Goal: Task Accomplishment & Management: Manage account settings

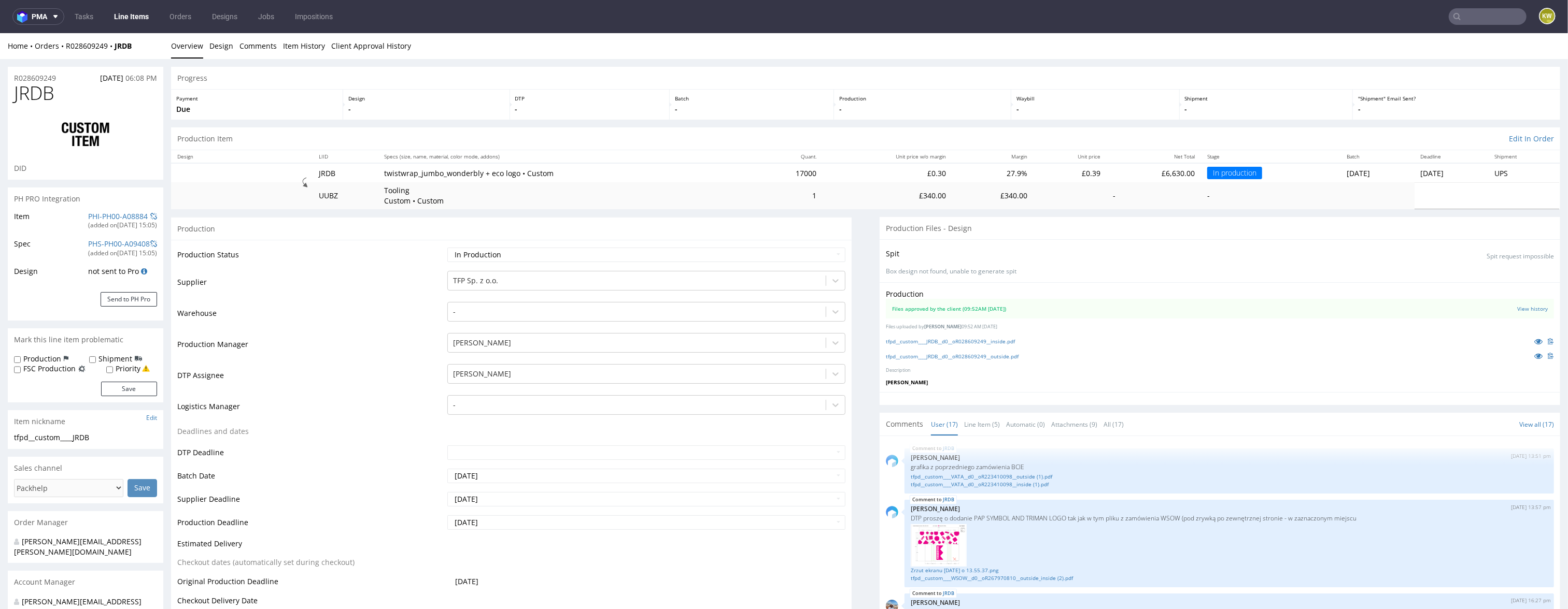
drag, startPoint x: 0, startPoint y: 0, endPoint x: 1475, endPoint y: 14, distance: 1475.1
click at [1476, 14] on input "text" at bounding box center [1487, 16] width 78 height 16
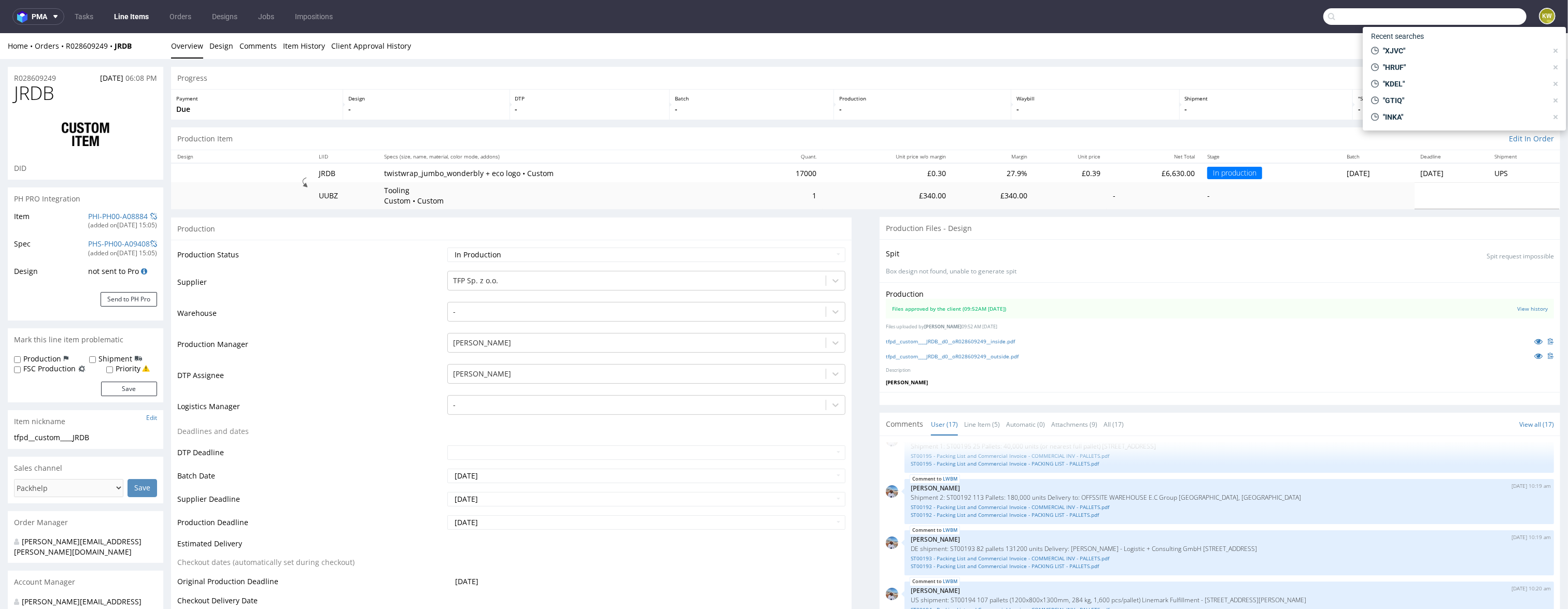
paste input "JQSR"
type input "JQSR"
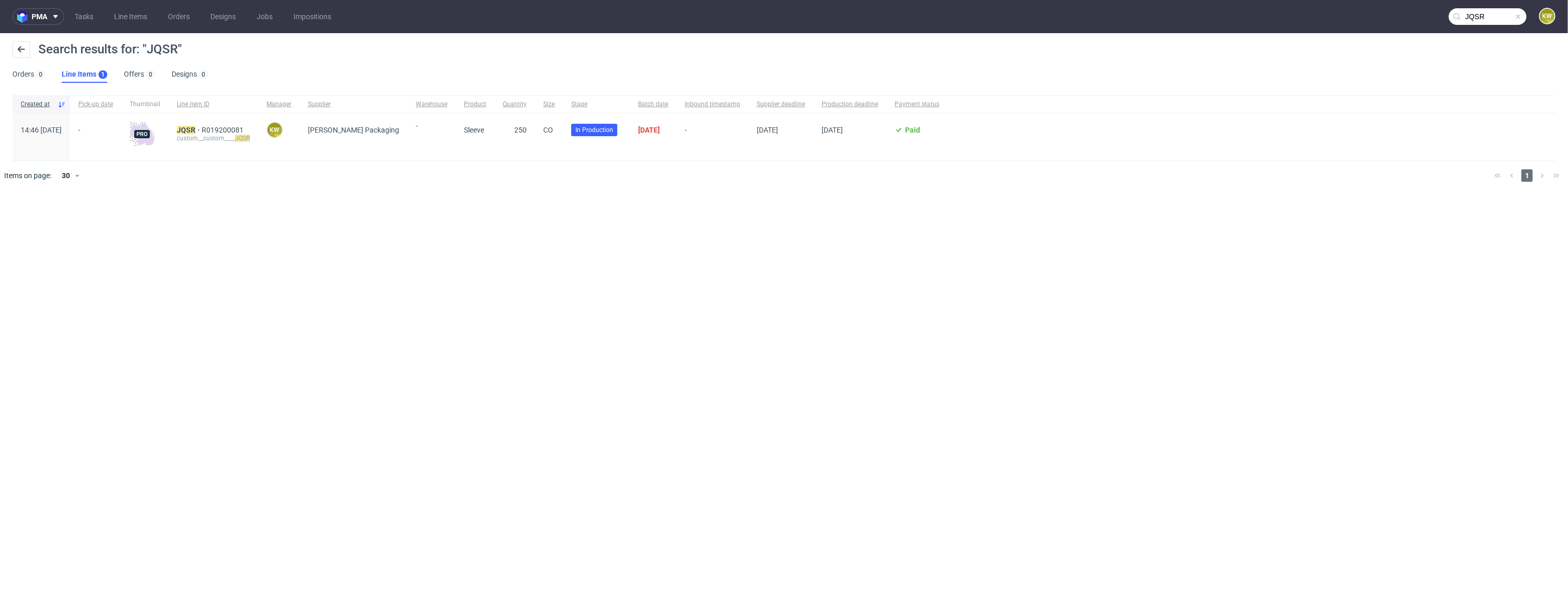
click at [213, 134] on div "custom__custom____ JQSR" at bounding box center [213, 138] width 73 height 9
click at [195, 128] on mark "JQSR" at bounding box center [186, 130] width 19 height 9
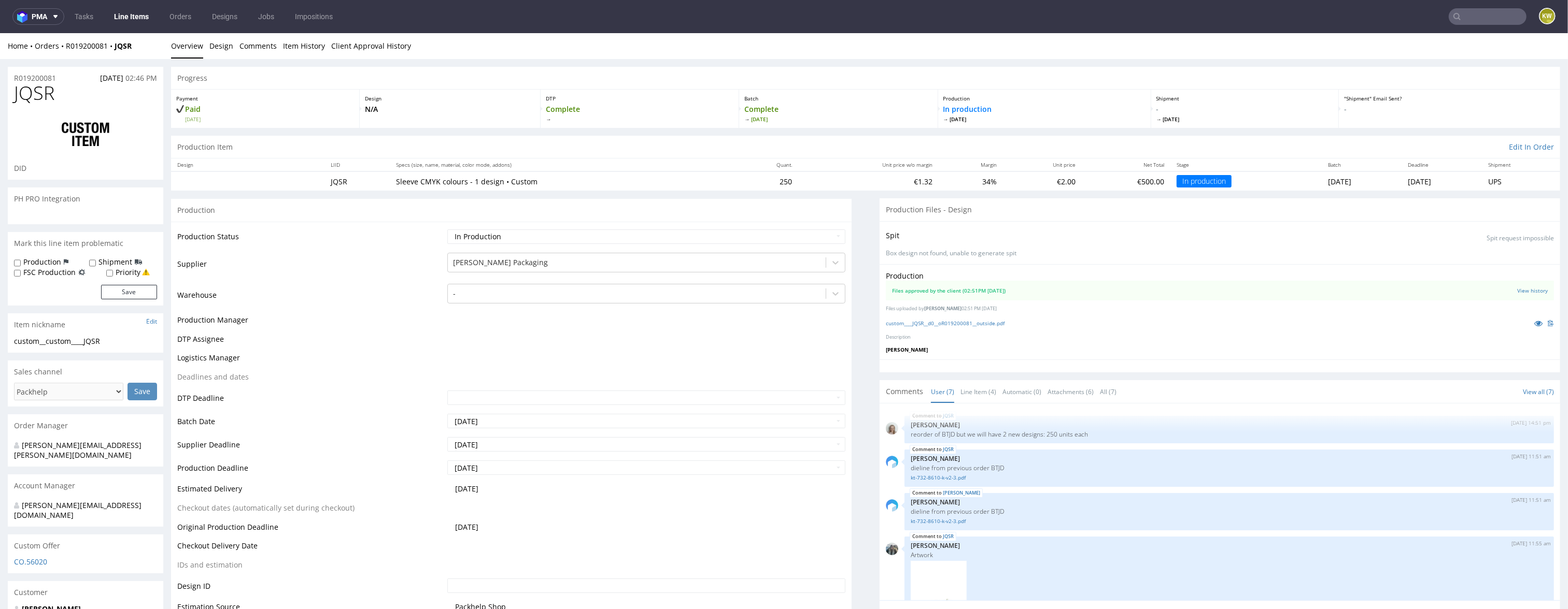
scroll to position [262, 0]
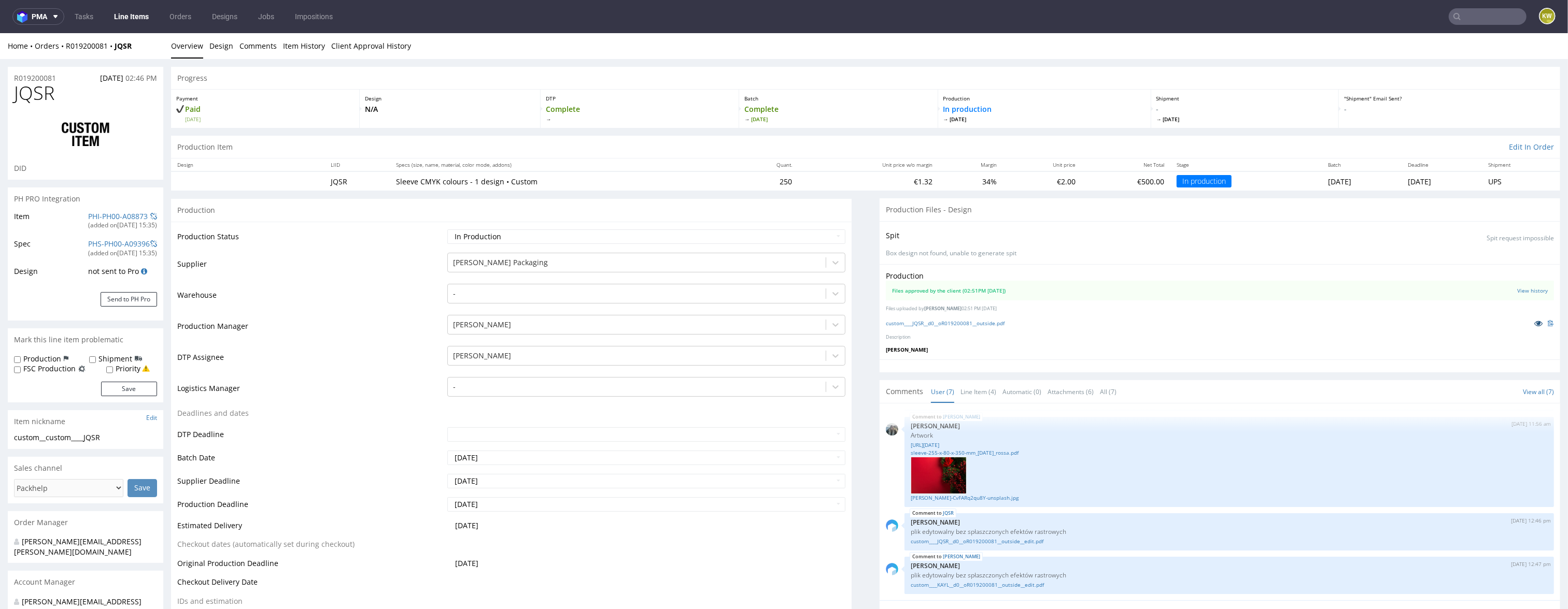
click at [1534, 327] on icon at bounding box center [1538, 323] width 9 height 7
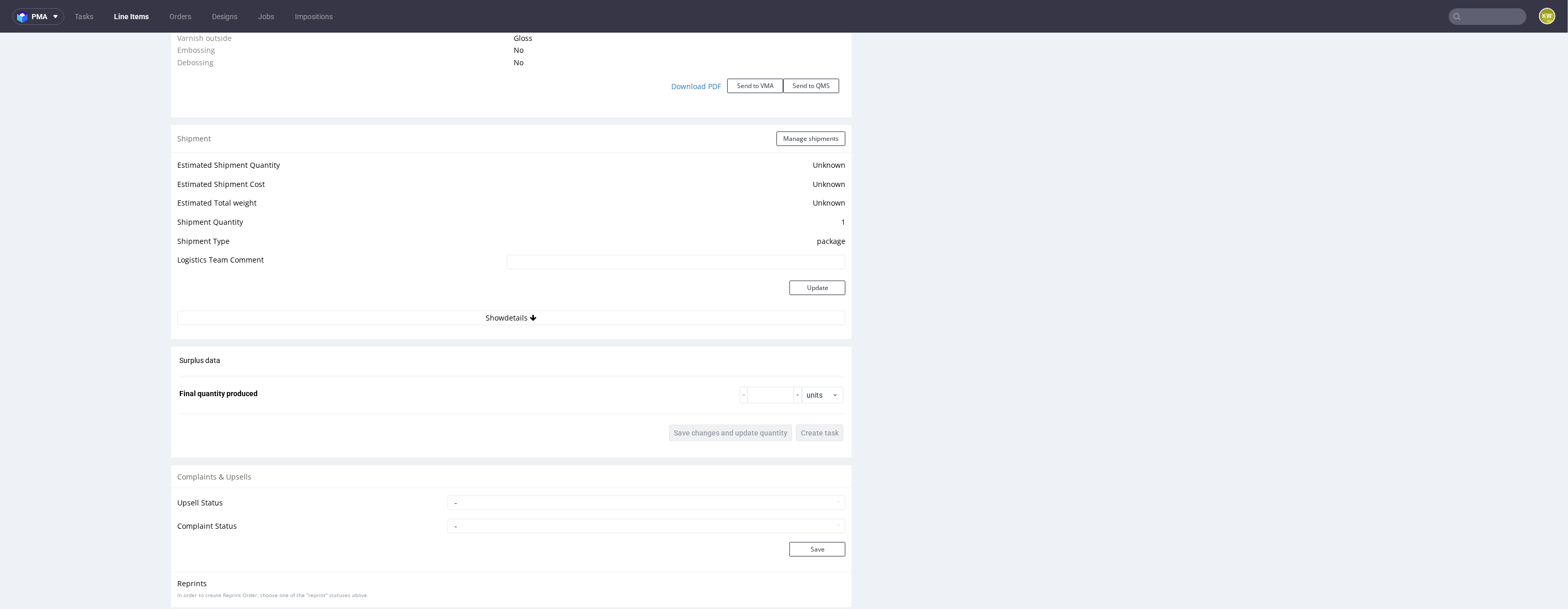
scroll to position [1298, 0]
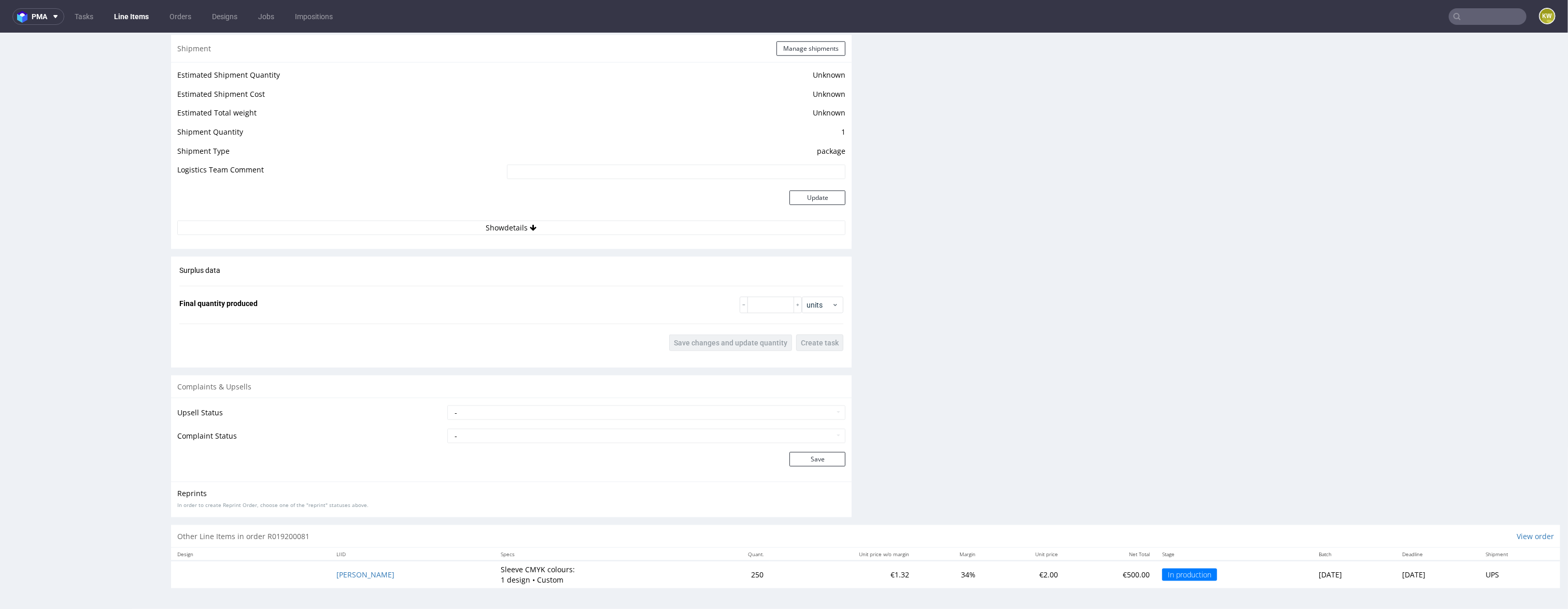
click at [336, 567] on td "KAYL" at bounding box center [412, 575] width 164 height 27
click at [346, 573] on span "KAYL" at bounding box center [365, 575] width 58 height 10
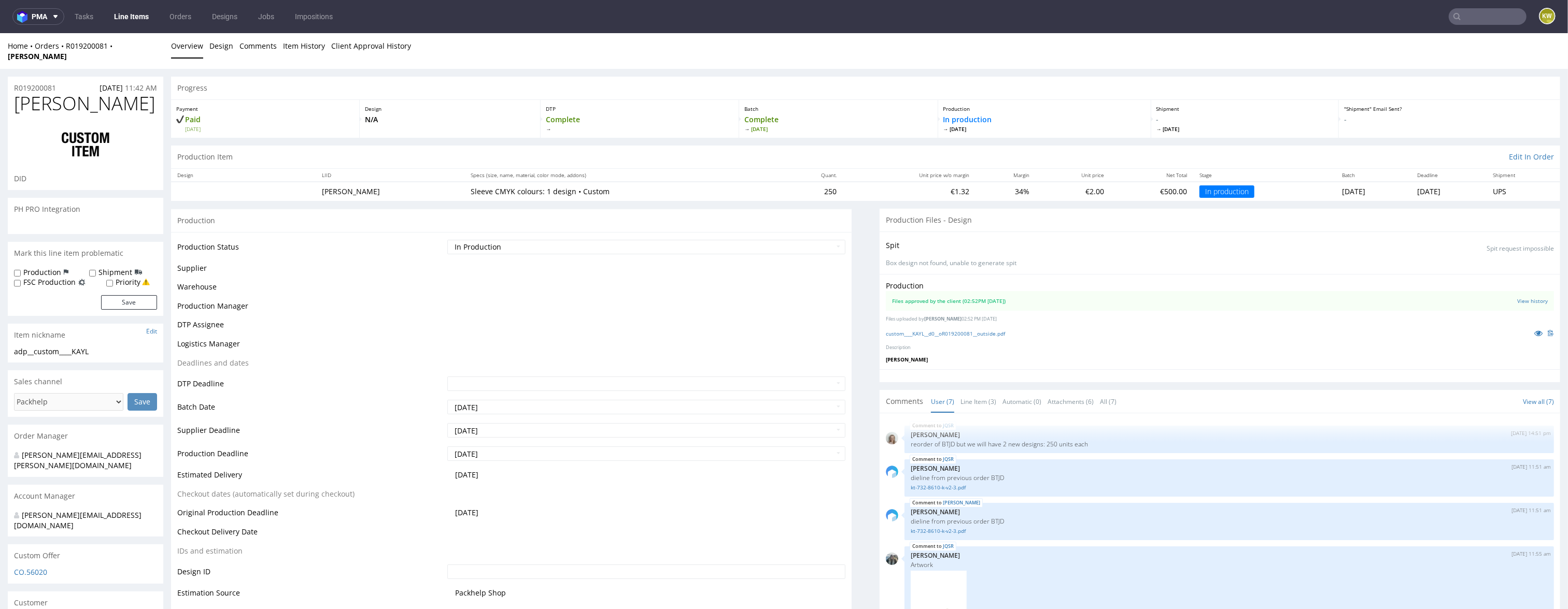
scroll to position [262, 0]
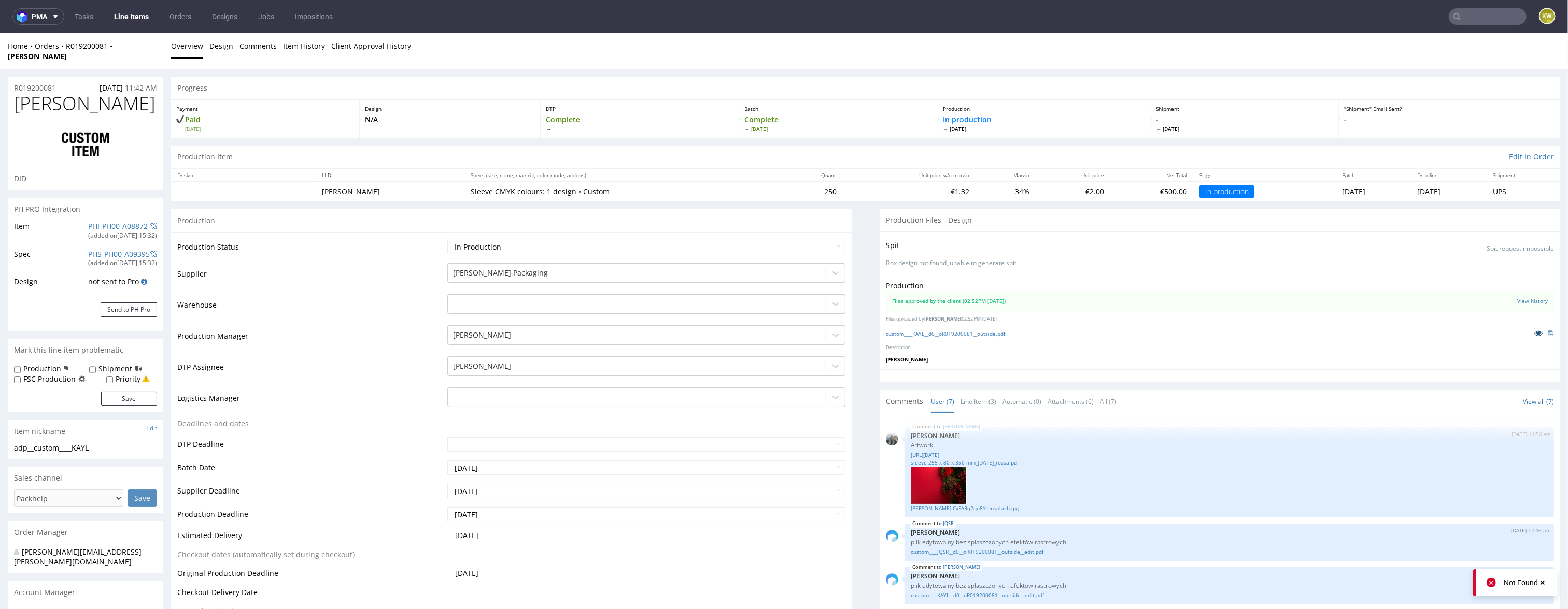
click at [1534, 329] on icon at bounding box center [1538, 333] width 9 height 7
click at [123, 221] on link "PHI-PH00-A08872" at bounding box center [118, 226] width 60 height 10
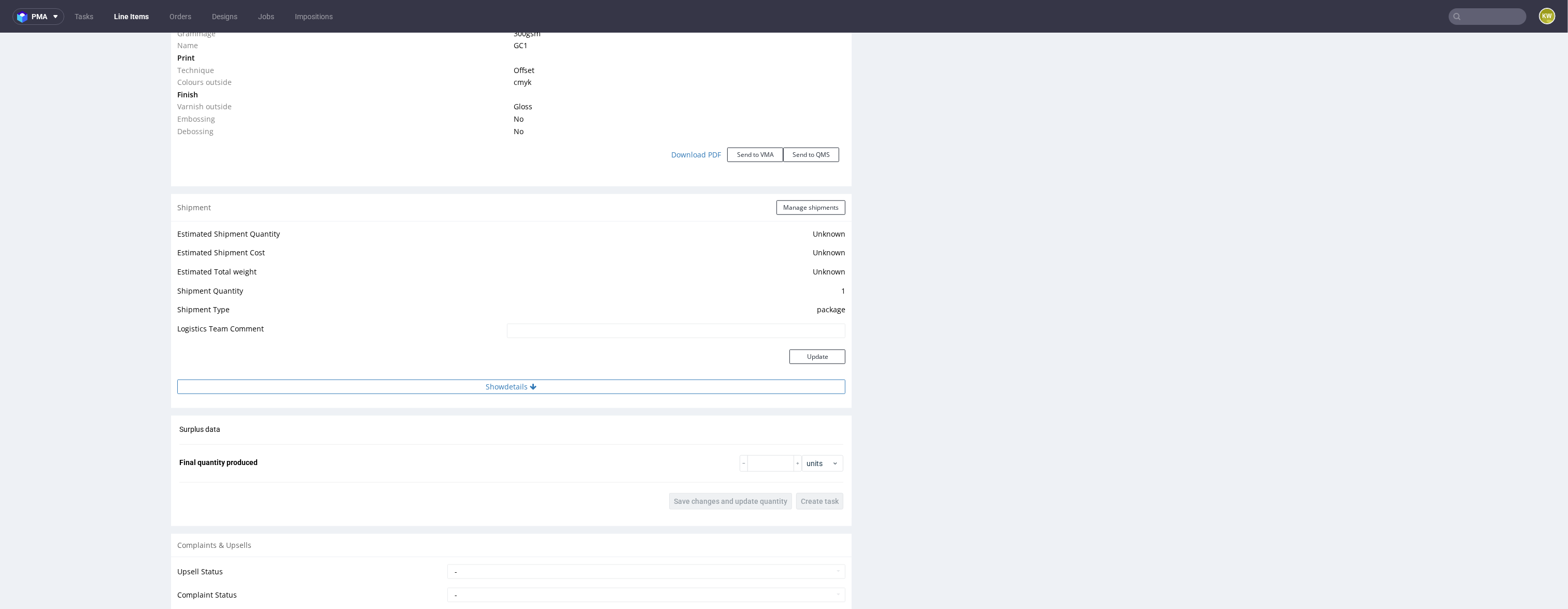
scroll to position [1065, 0]
click at [803, 200] on button "Manage shipments" at bounding box center [810, 207] width 69 height 14
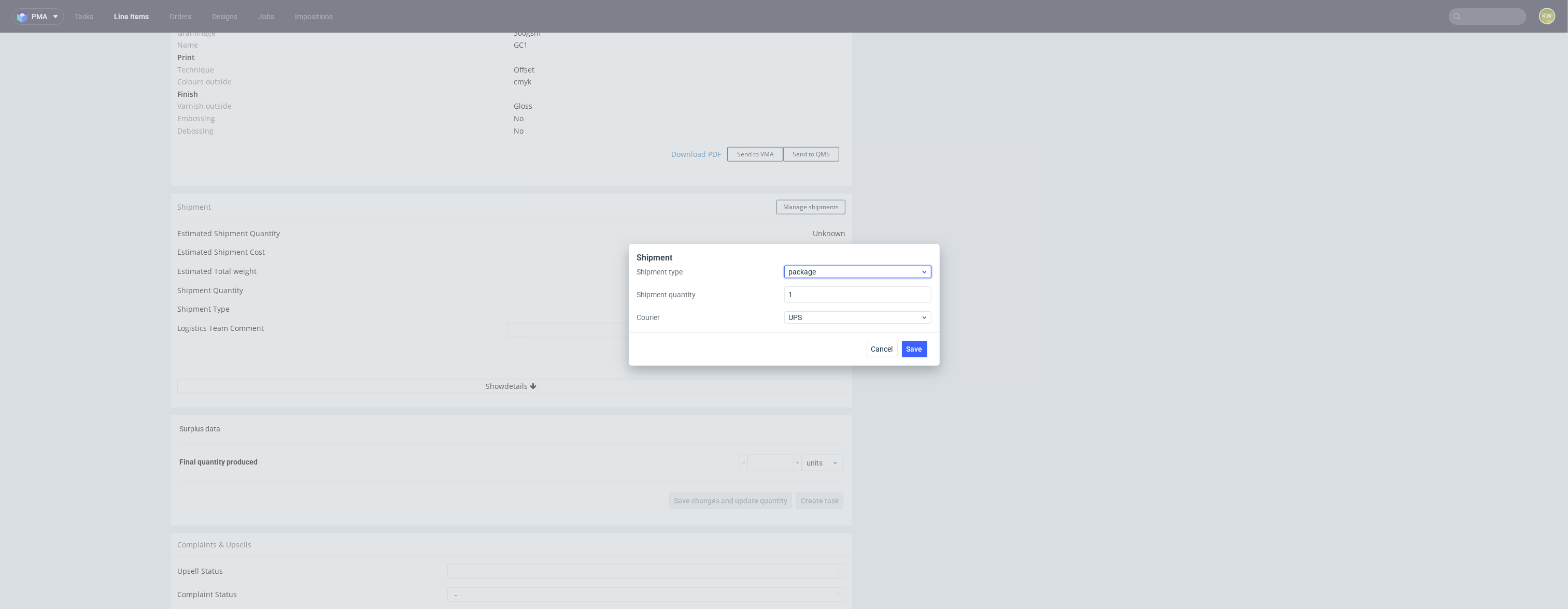
click at [815, 273] on span "package" at bounding box center [855, 272] width 132 height 11
click at [806, 280] on div "pallet package" at bounding box center [857, 302] width 147 height 46
click at [806, 287] on div "pallet" at bounding box center [857, 293] width 139 height 19
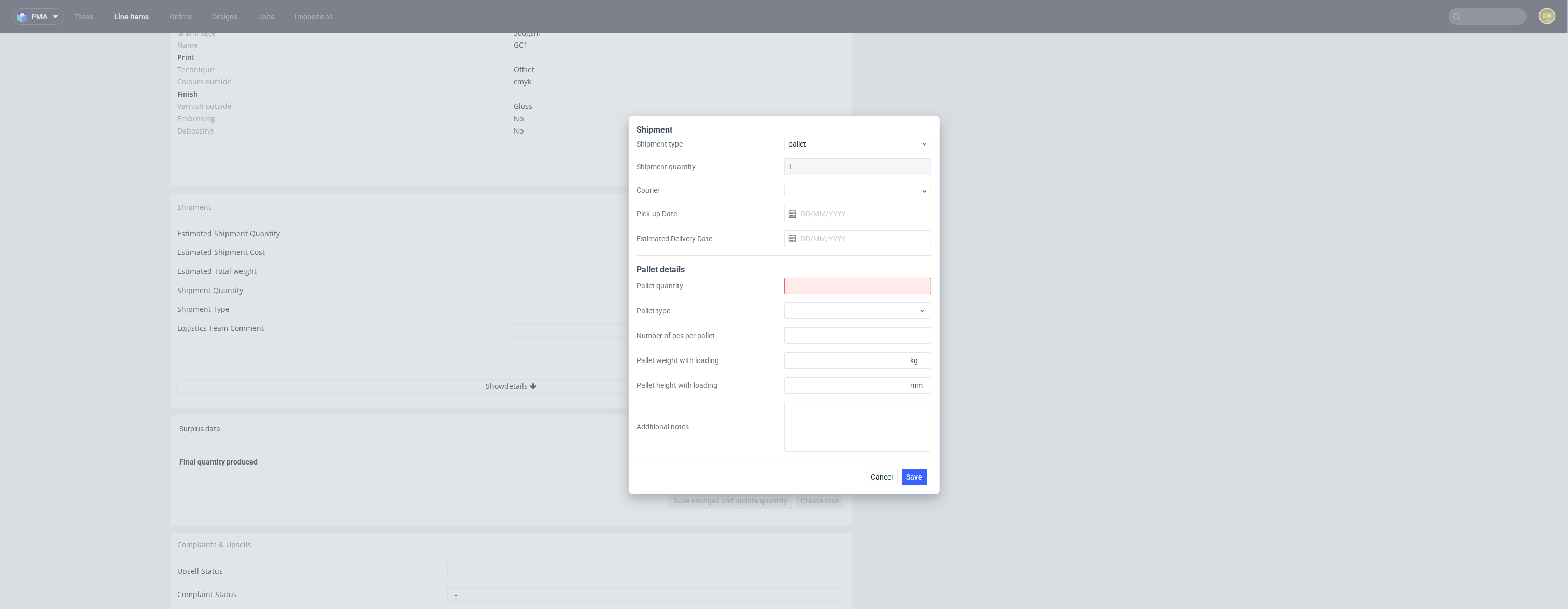
click at [798, 298] on div "Pallet quantity Pallet type Number of pcs per pallet Pallet weight with loading…" at bounding box center [784, 364] width 295 height 174
click at [798, 287] on input "Shipment type" at bounding box center [857, 285] width 147 height 16
type input "0"
click at [814, 419] on textarea at bounding box center [857, 427] width 147 height 50
click at [871, 420] on textarea "1 paczka 330x340x350, 17 kg" at bounding box center [857, 427] width 147 height 50
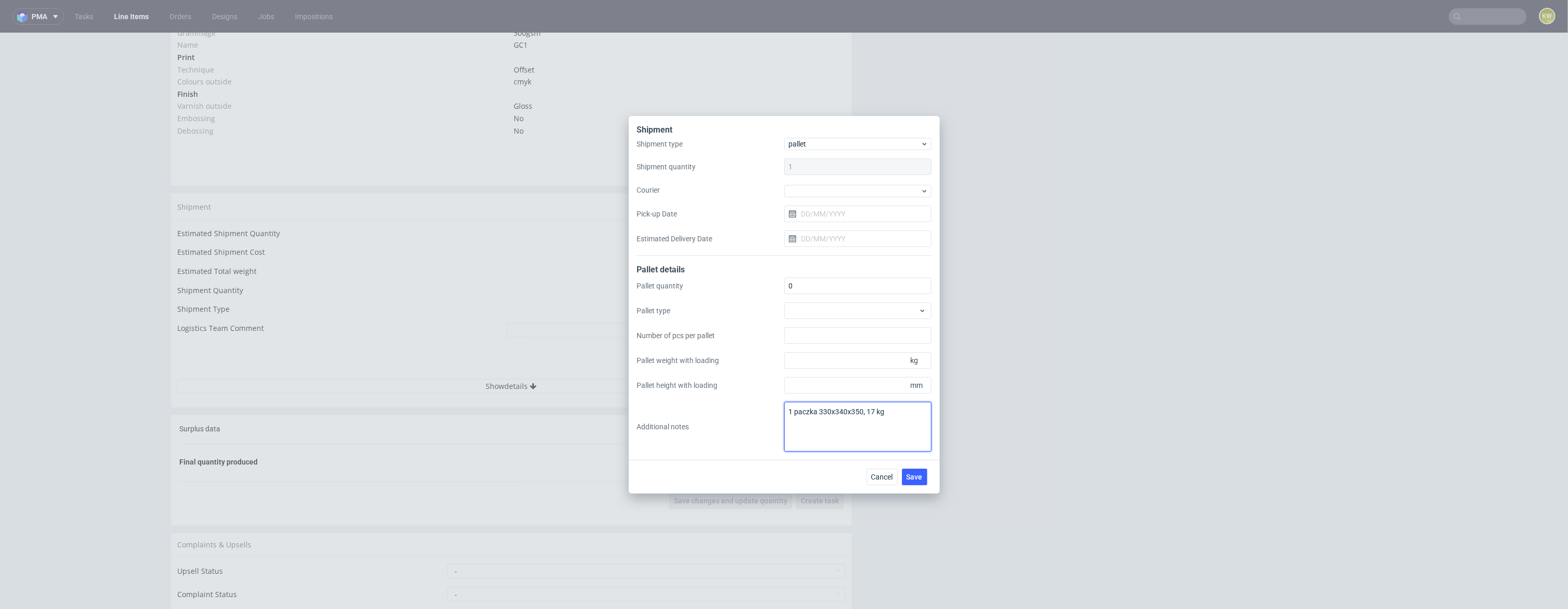
click at [861, 410] on textarea "1 paczka 330x340x350, 17 kg" at bounding box center [857, 427] width 147 height 50
type textarea "1 paczka 330x340x350mm, 17 kg"
click at [827, 410] on textarea "1 paczka 330x340x350mm, 17 kg" at bounding box center [857, 427] width 147 height 50
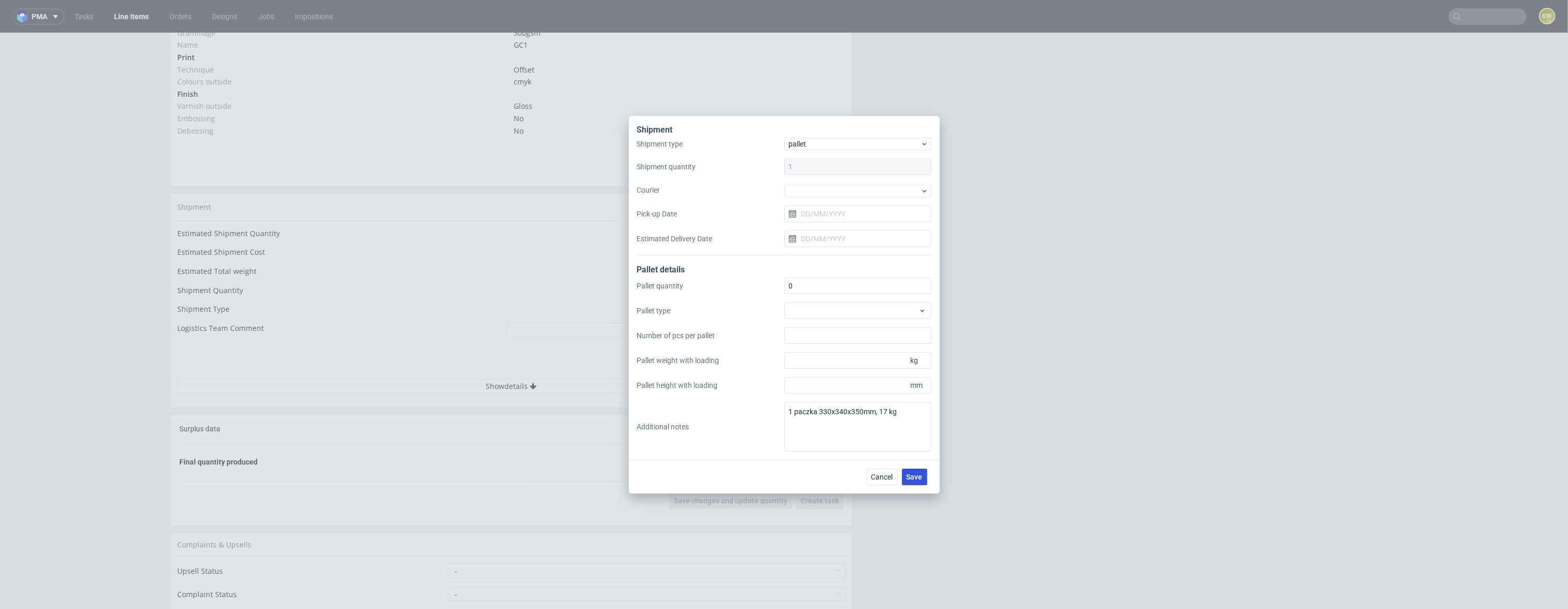
click at [912, 474] on span "Save" at bounding box center [915, 477] width 16 height 7
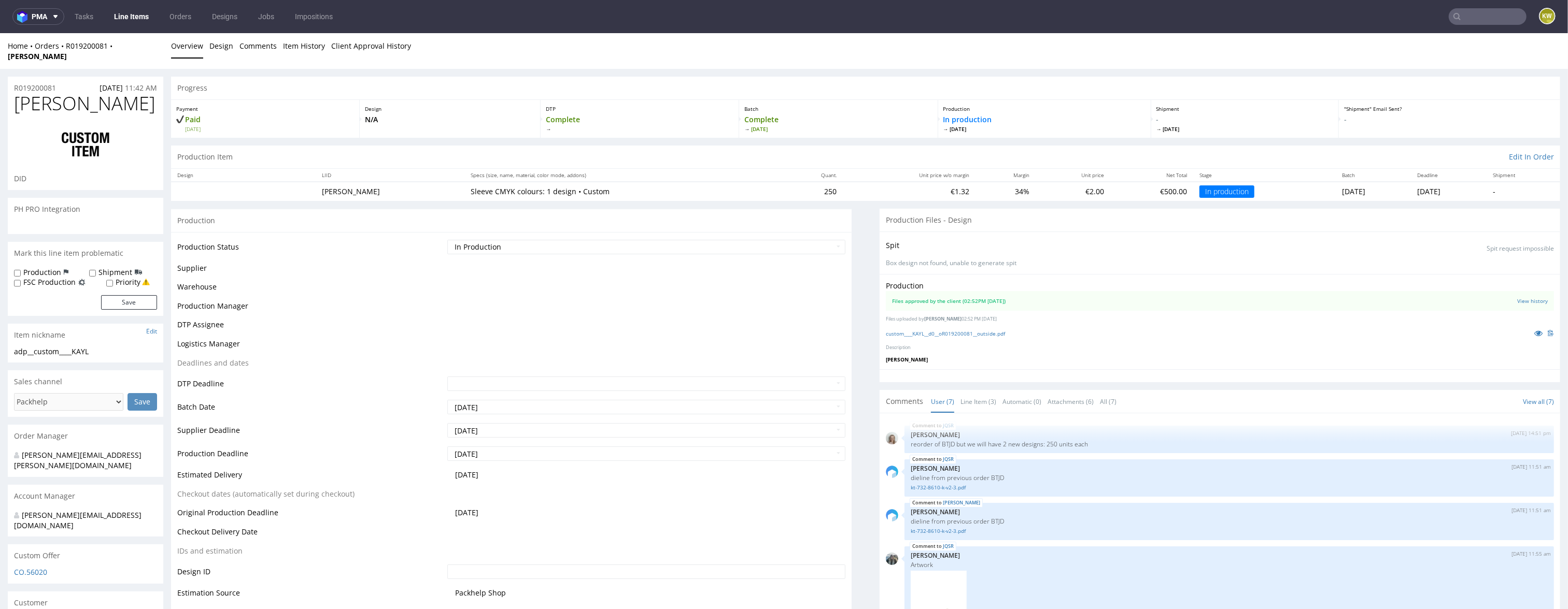
scroll to position [262, 0]
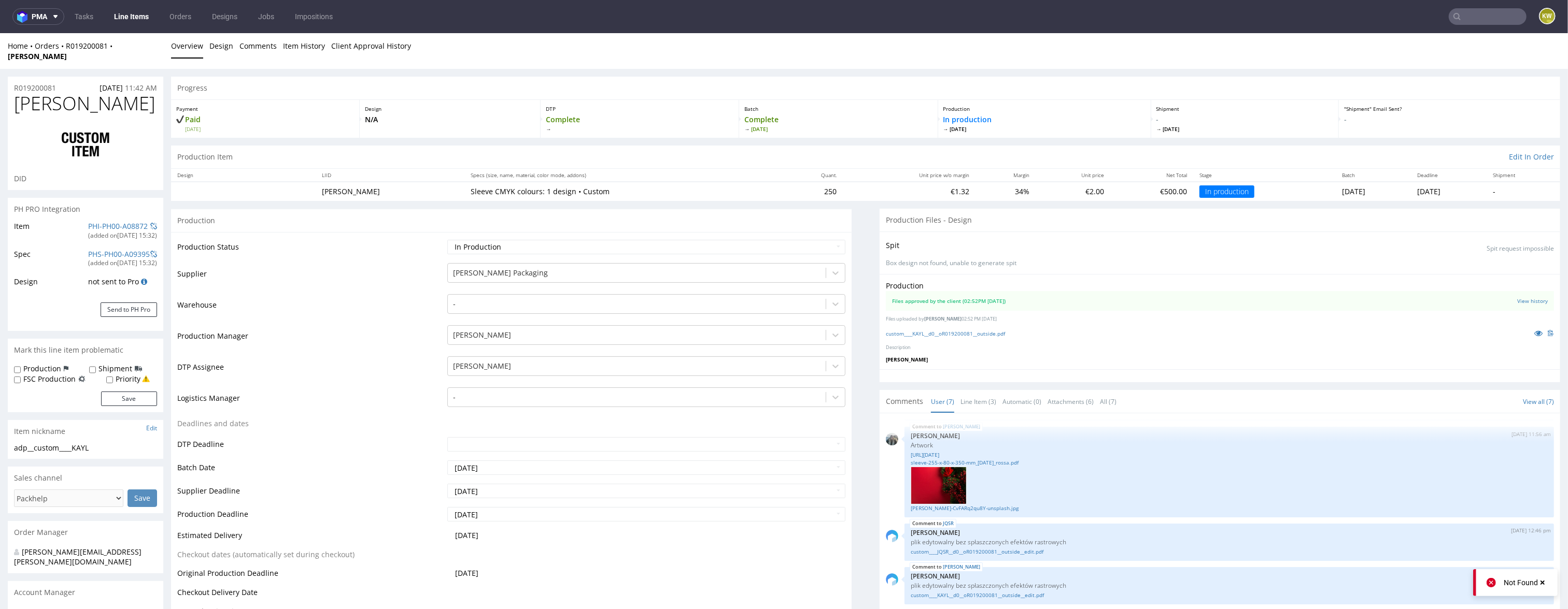
click at [509, 232] on div "Production Status Waiting for Artwork Waiting for Diecut Waiting for Mockup Wai…" at bounding box center [511, 483] width 681 height 503
click at [505, 240] on select "Waiting for Artwork Waiting for Diecut Waiting for Mockup Waiting for DTP Waiti…" at bounding box center [646, 247] width 399 height 14
select select "production_complete"
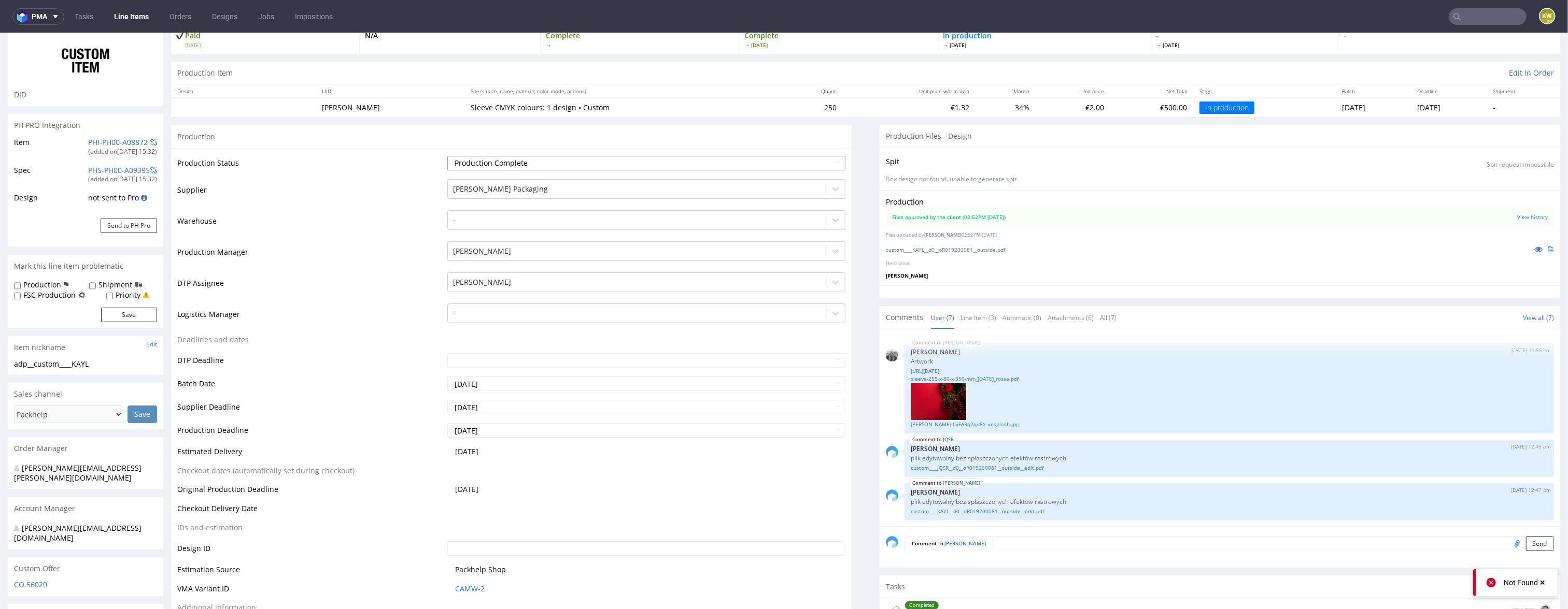
scroll to position [94, 0]
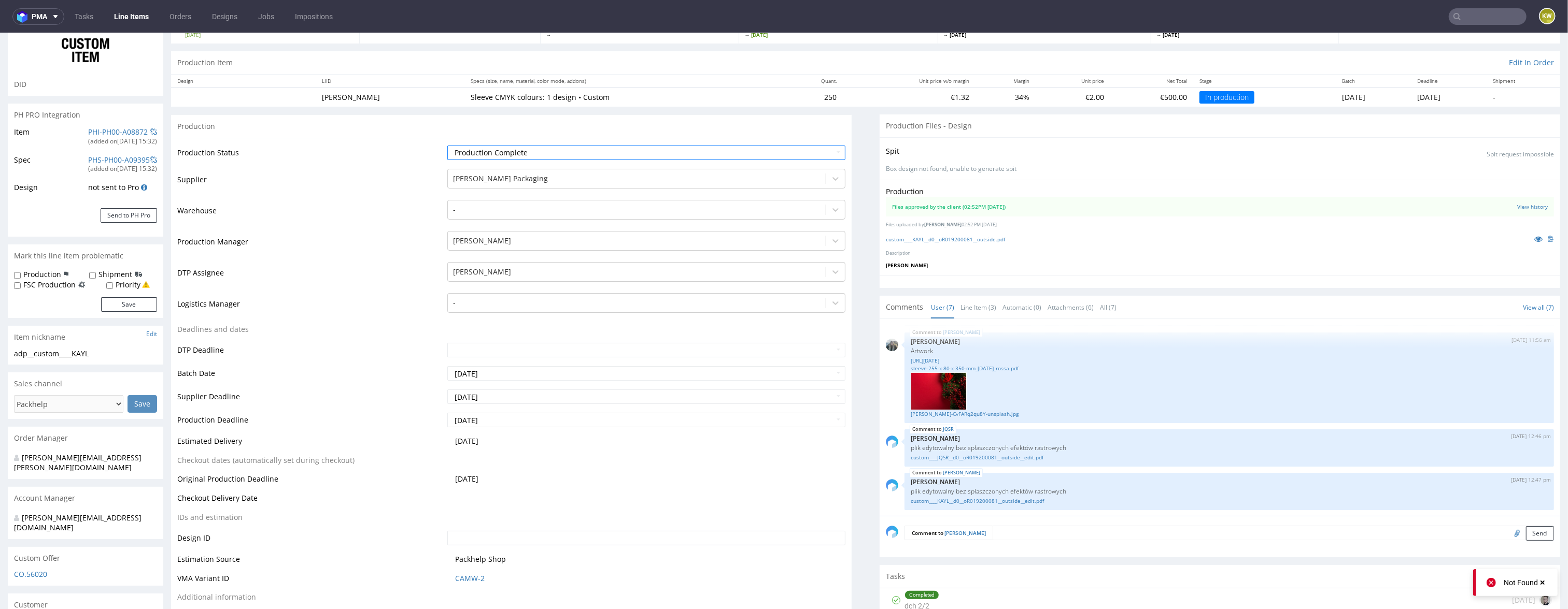
click at [497, 420] on td "2025-08-27" at bounding box center [645, 424] width 401 height 24
click at [511, 413] on input "2025-08-27" at bounding box center [646, 420] width 399 height 14
click at [467, 377] on td "25" at bounding box center [472, 379] width 16 height 16
type input "2025-08-25"
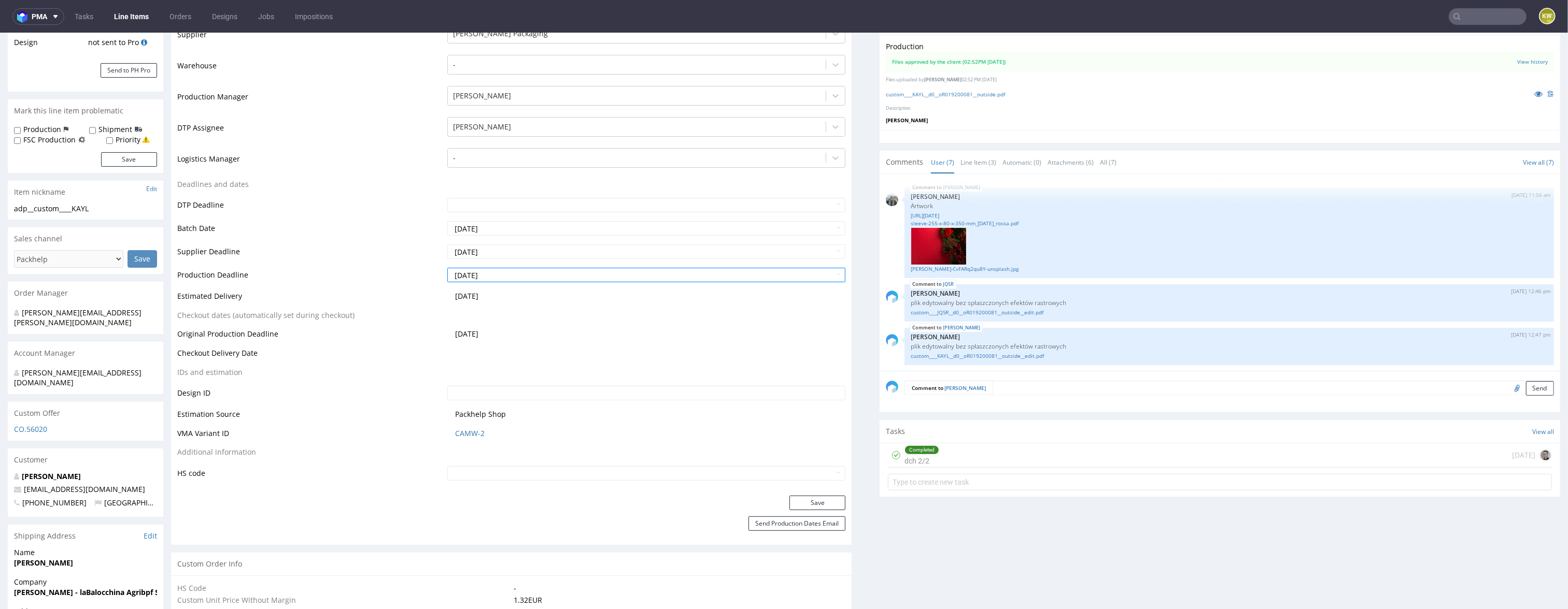
scroll to position [270, 0]
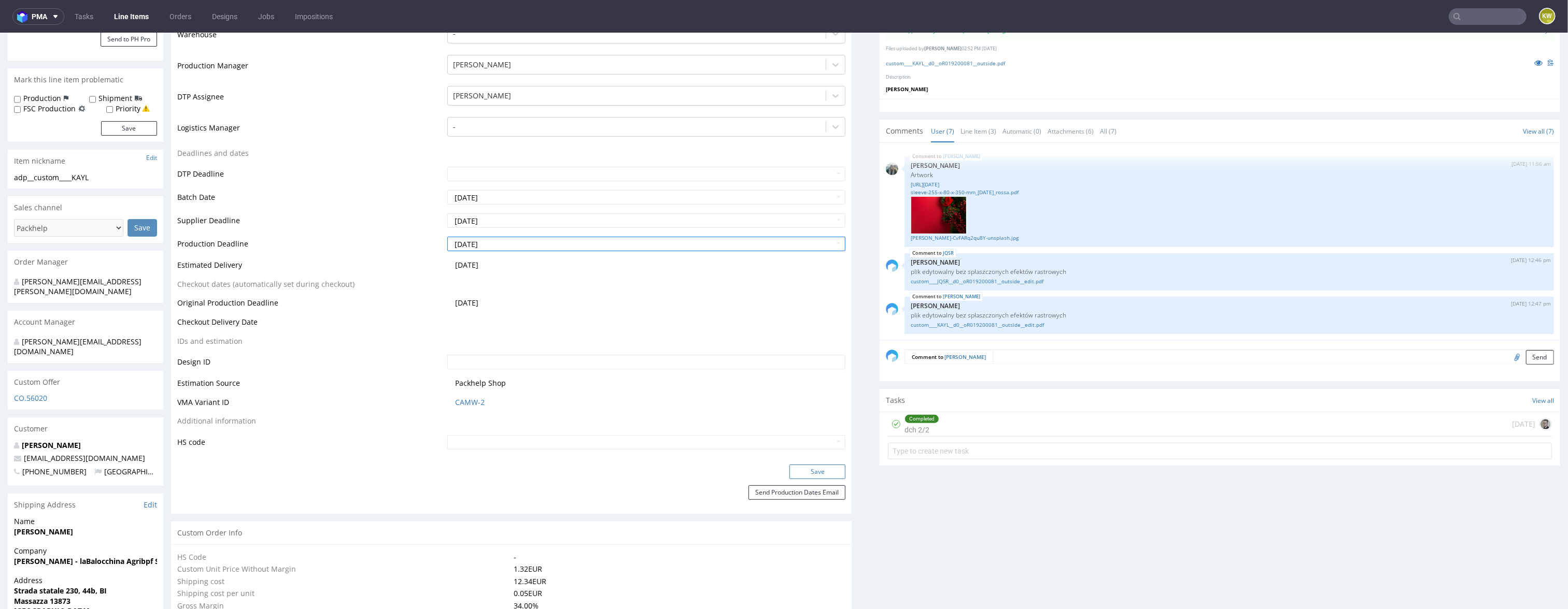
click at [795, 465] on button "Save" at bounding box center [817, 472] width 56 height 14
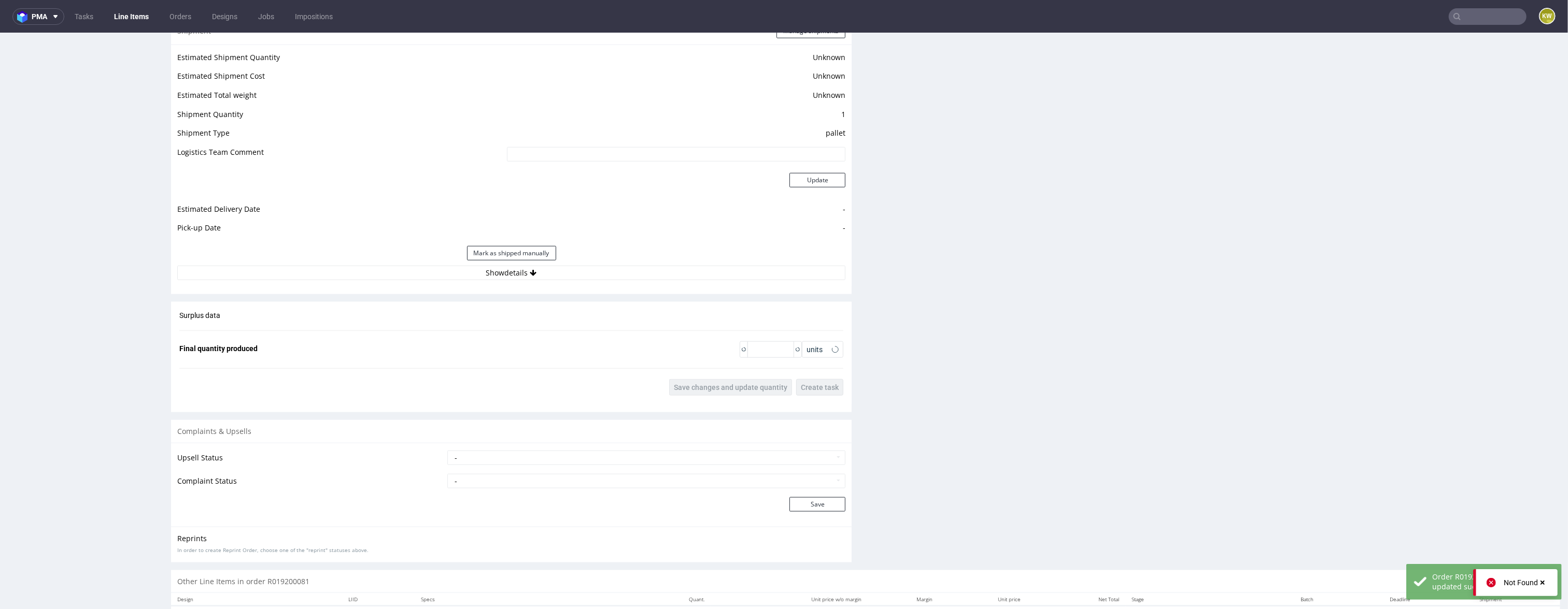
scroll to position [1242, 0]
click at [775, 342] on input "number" at bounding box center [770, 349] width 46 height 16
type input "250"
click at [724, 379] on button "Save changes and update quantity" at bounding box center [730, 387] width 123 height 16
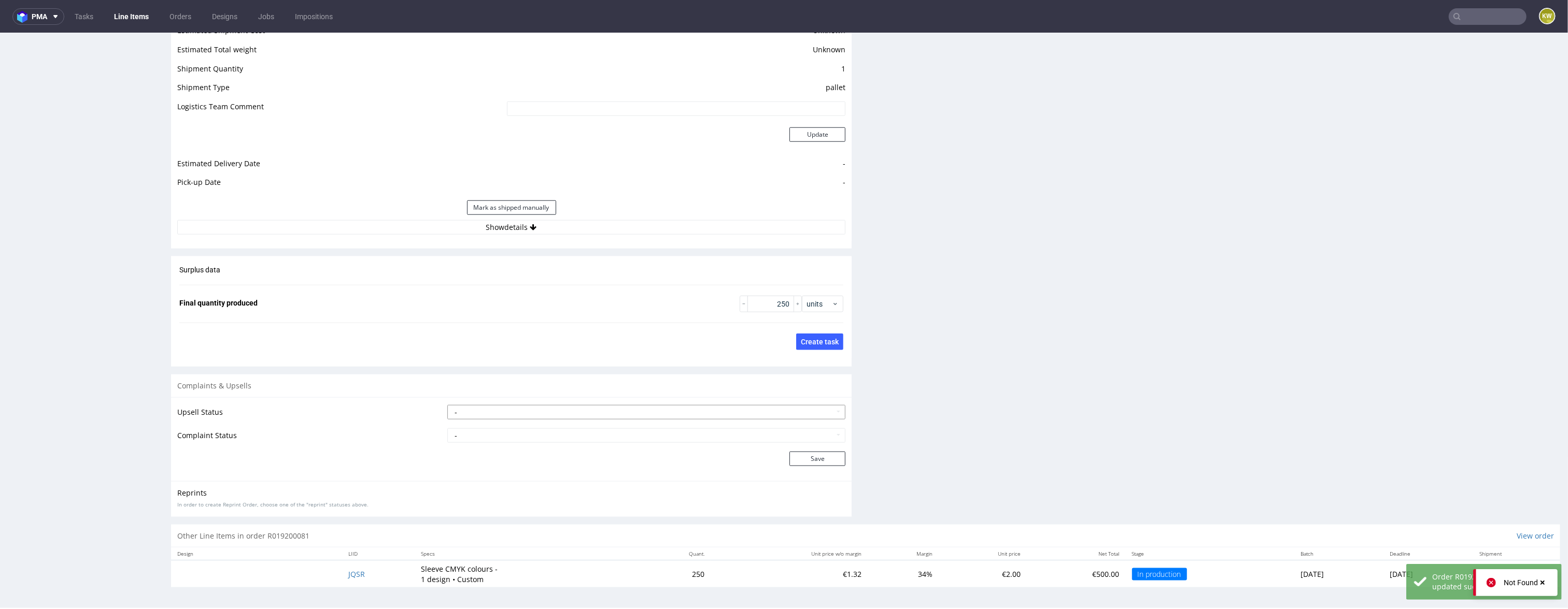
scroll to position [3, 0]
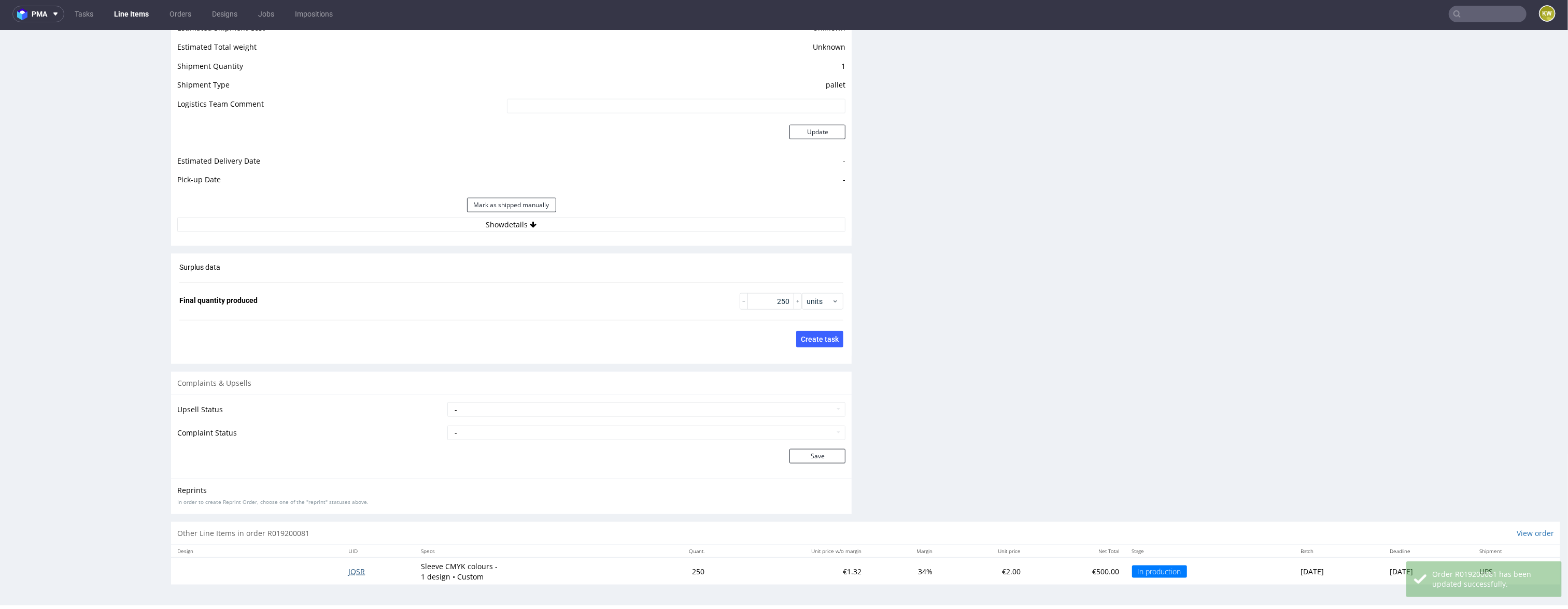
click at [348, 567] on span "JQSR" at bounding box center [356, 572] width 16 height 10
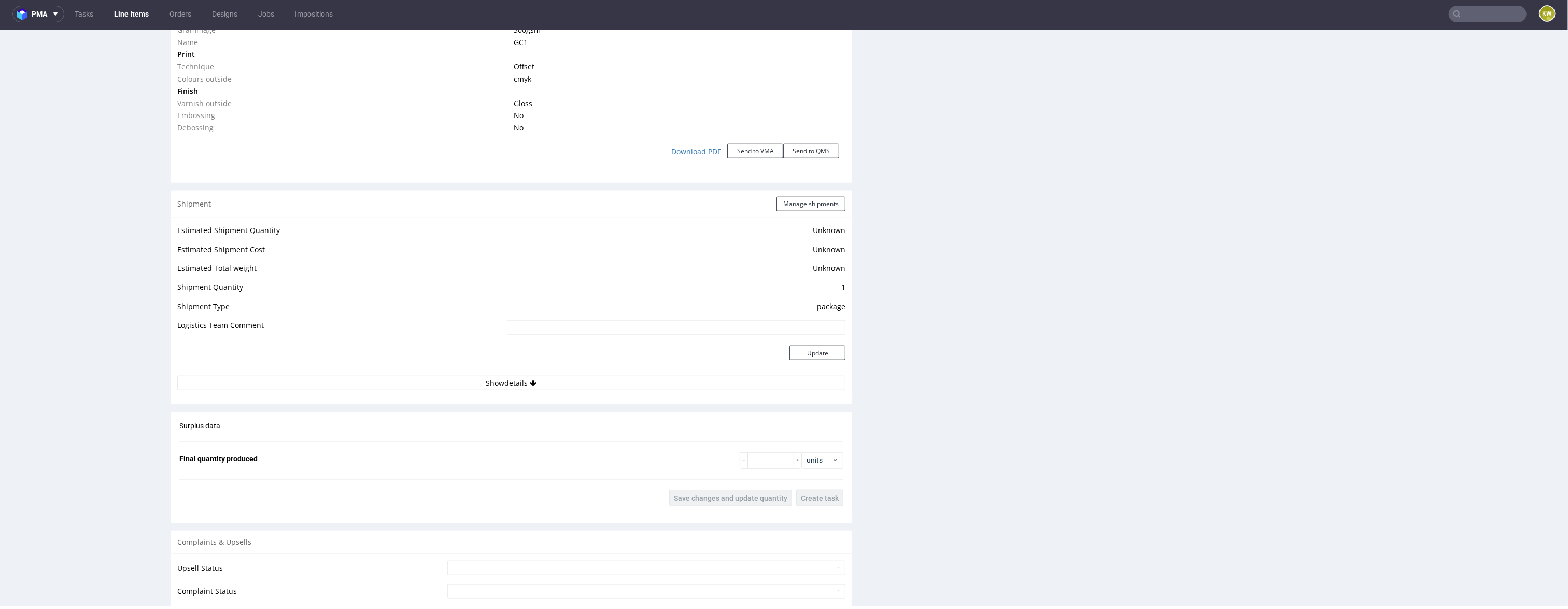
scroll to position [1298, 0]
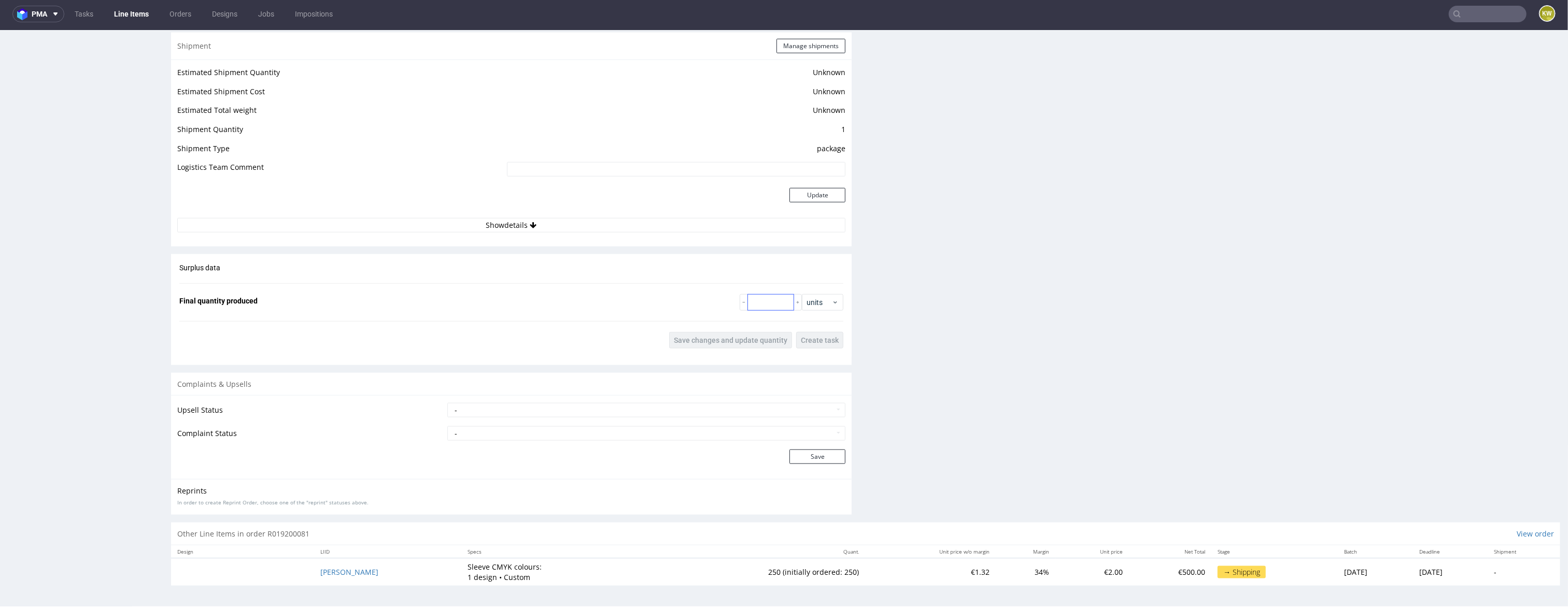
click at [753, 311] on div "Surplus data Final quantity produced units Save changes and update quantity Cre…" at bounding box center [511, 306] width 681 height 103
click at [763, 304] on input "number" at bounding box center [770, 302] width 46 height 16
type input "250"
click at [726, 330] on div "Surplus data Final quantity produced 250 units Save changes and update quantity…" at bounding box center [511, 306] width 681 height 103
click at [716, 337] on span "Save changes and update quantity" at bounding box center [730, 340] width 113 height 7
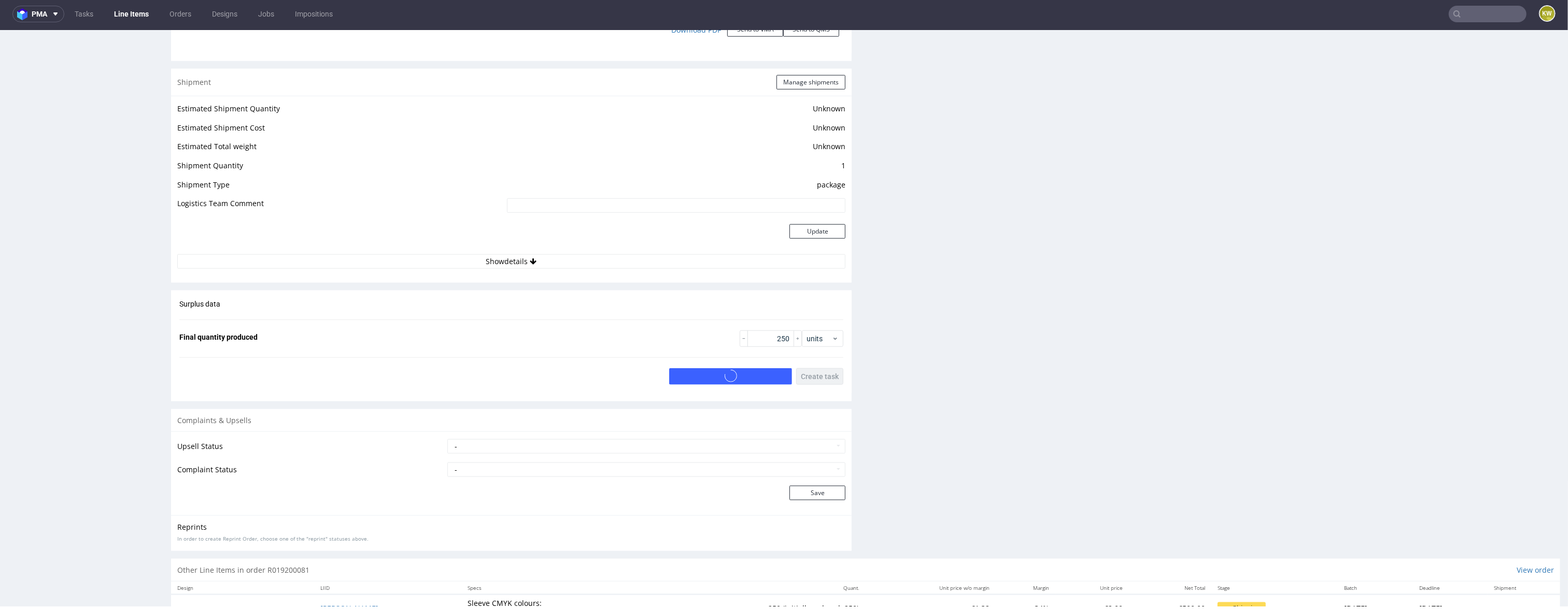
scroll to position [1252, 0]
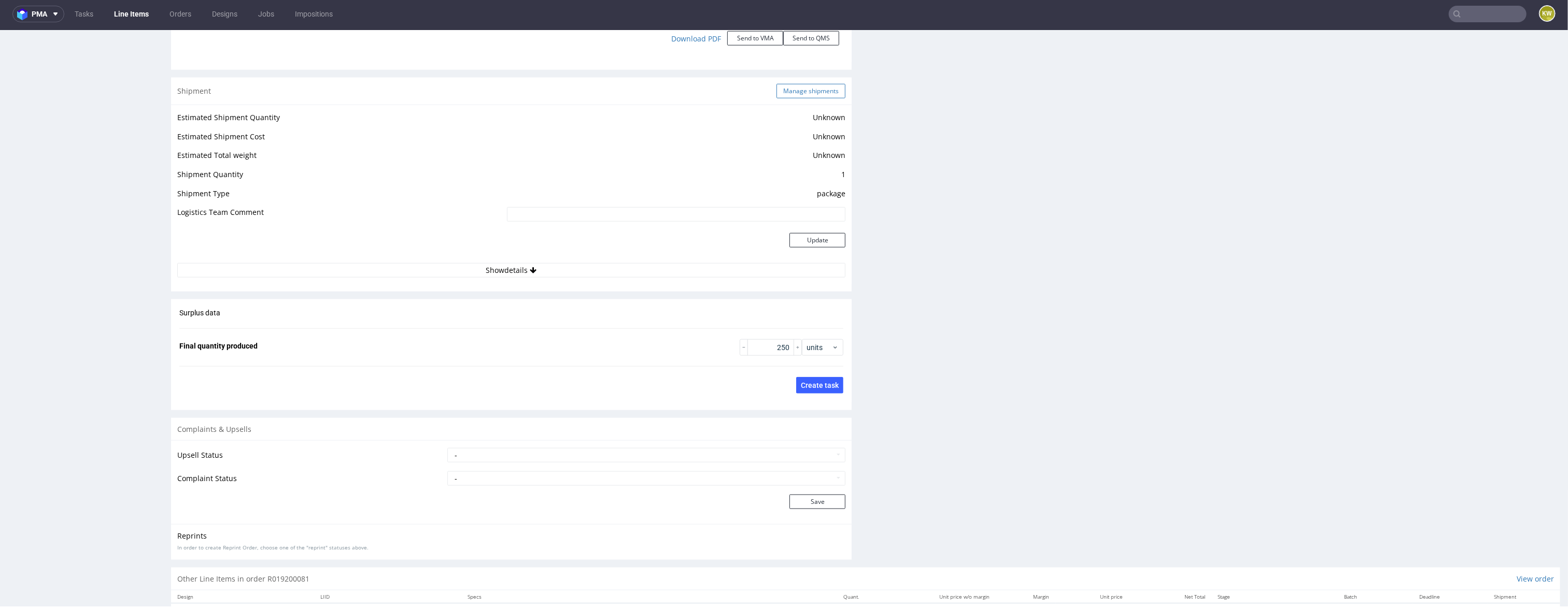
click at [804, 94] on button "Manage shipments" at bounding box center [810, 91] width 69 height 14
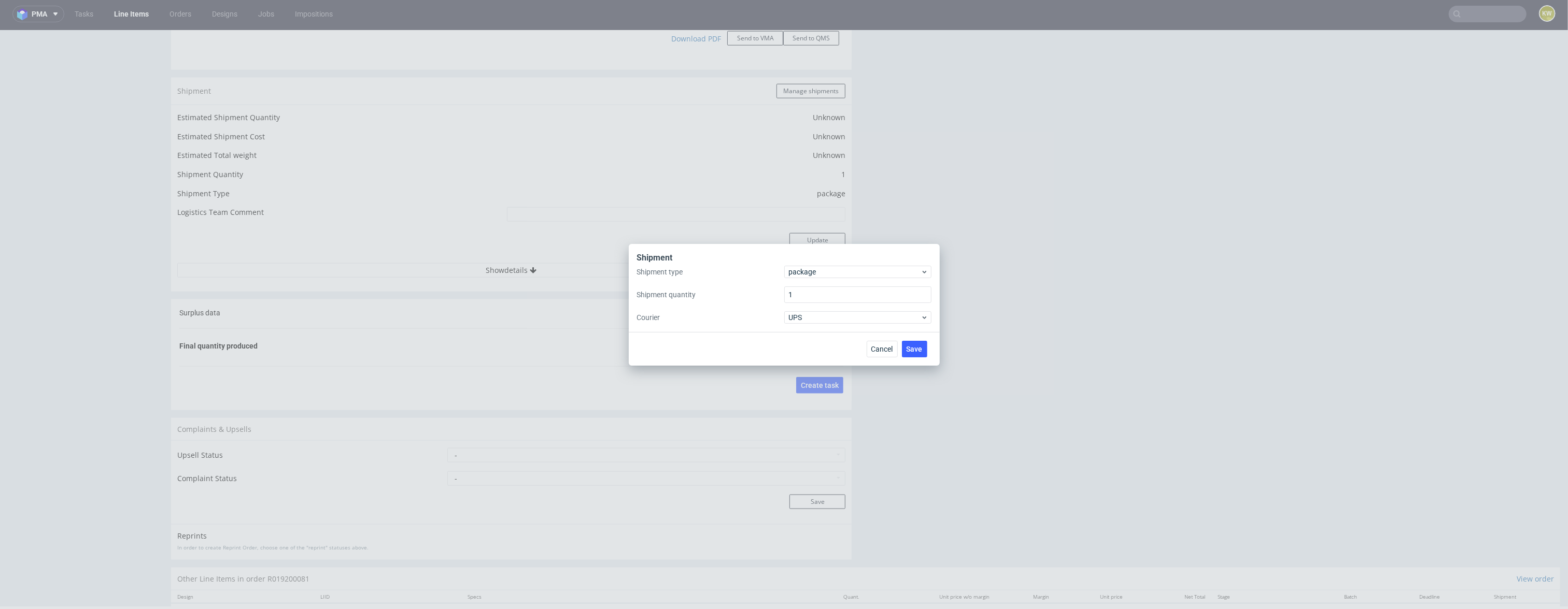
click at [812, 254] on div "Shipment" at bounding box center [784, 259] width 295 height 14
click at [808, 272] on span "package" at bounding box center [855, 272] width 132 height 11
click at [806, 292] on div "pallet" at bounding box center [857, 293] width 139 height 19
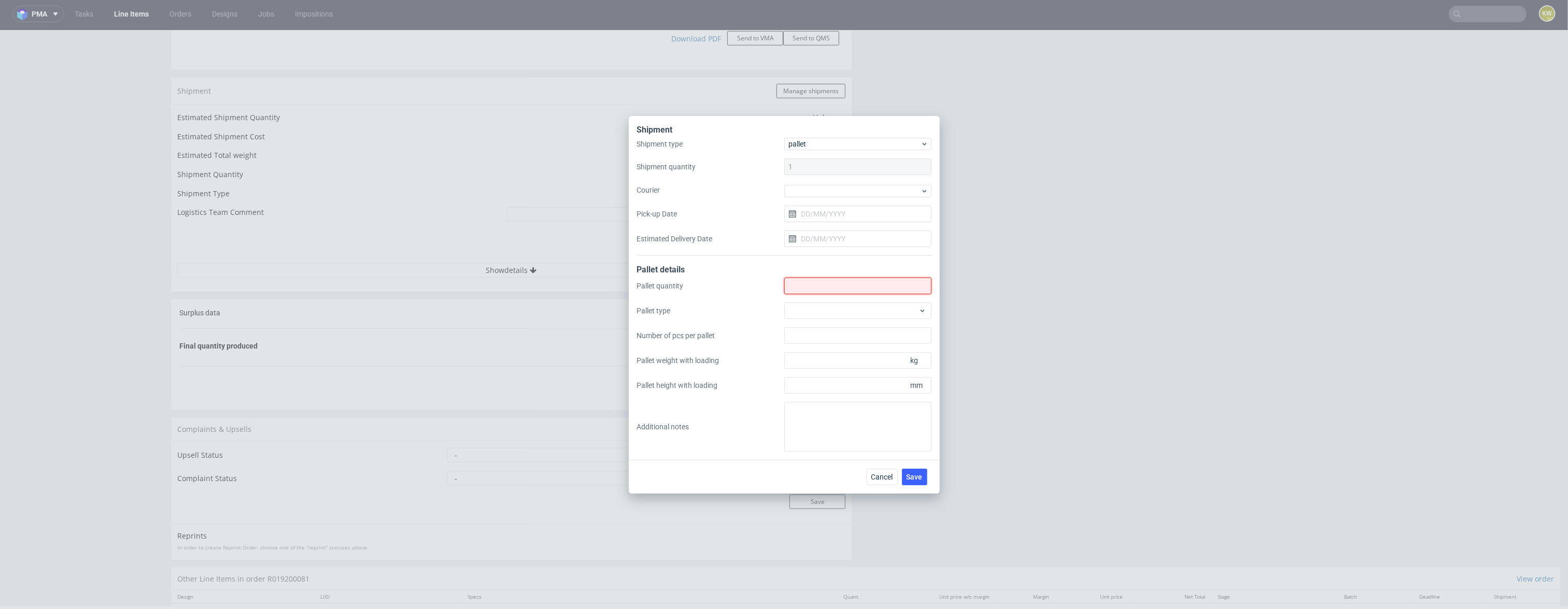
click at [806, 291] on input "Shipment type" at bounding box center [857, 285] width 147 height 16
type input "0"
click at [798, 417] on textarea at bounding box center [857, 427] width 147 height 50
paste textarea "1 paczka 330x340x350mm, 17 kg"
type textarea "1 paczka 330x340x350mm, 17 kg"
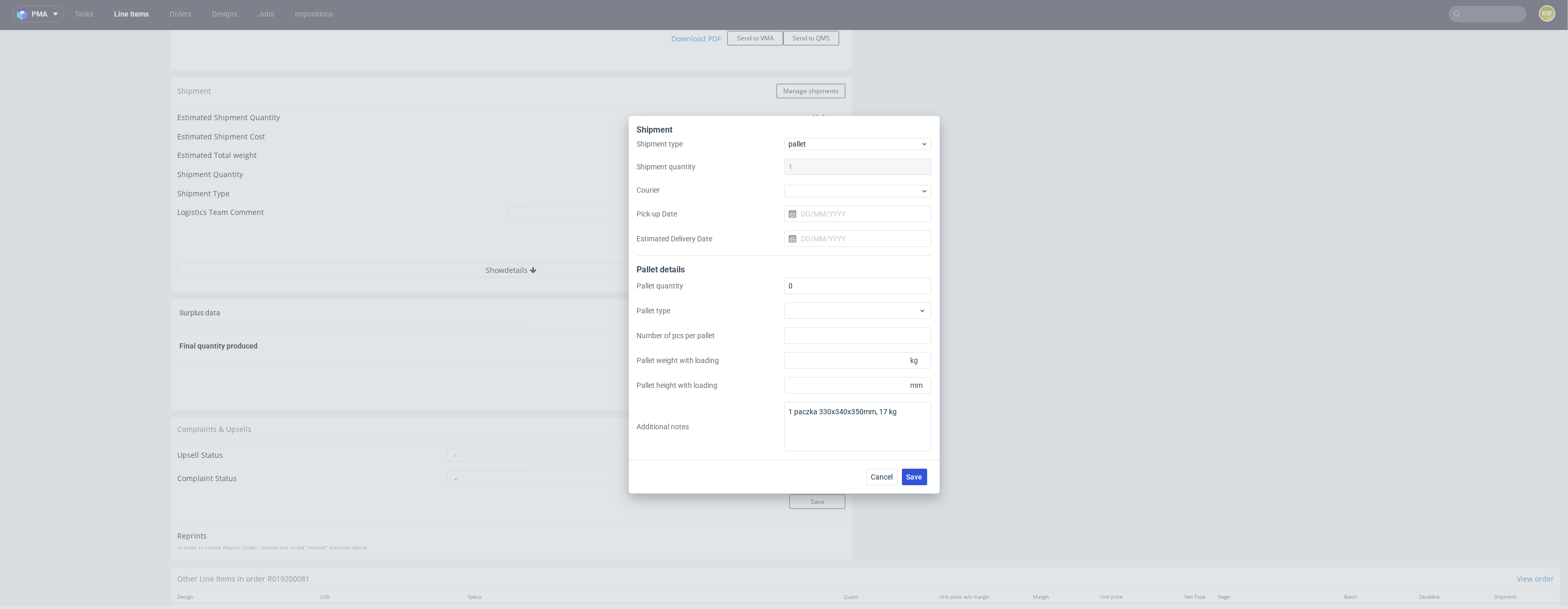
click at [910, 478] on span "Save" at bounding box center [915, 477] width 16 height 7
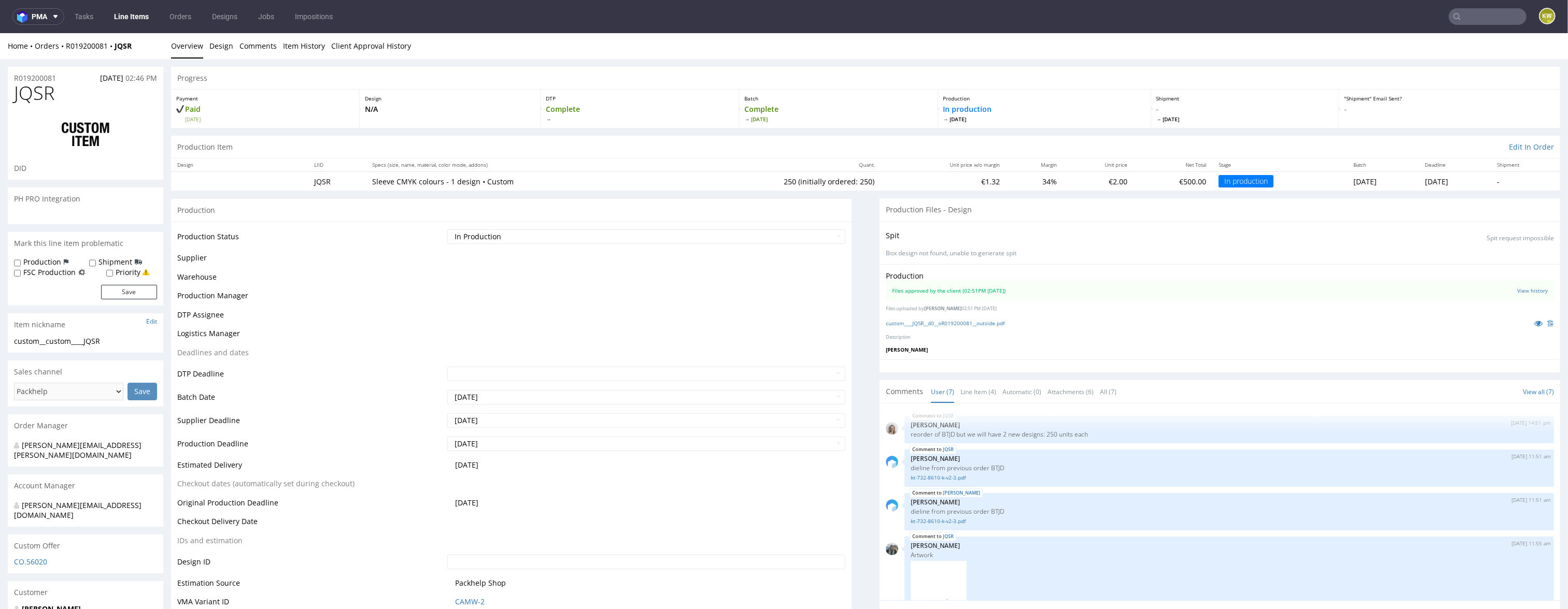
scroll to position [262, 0]
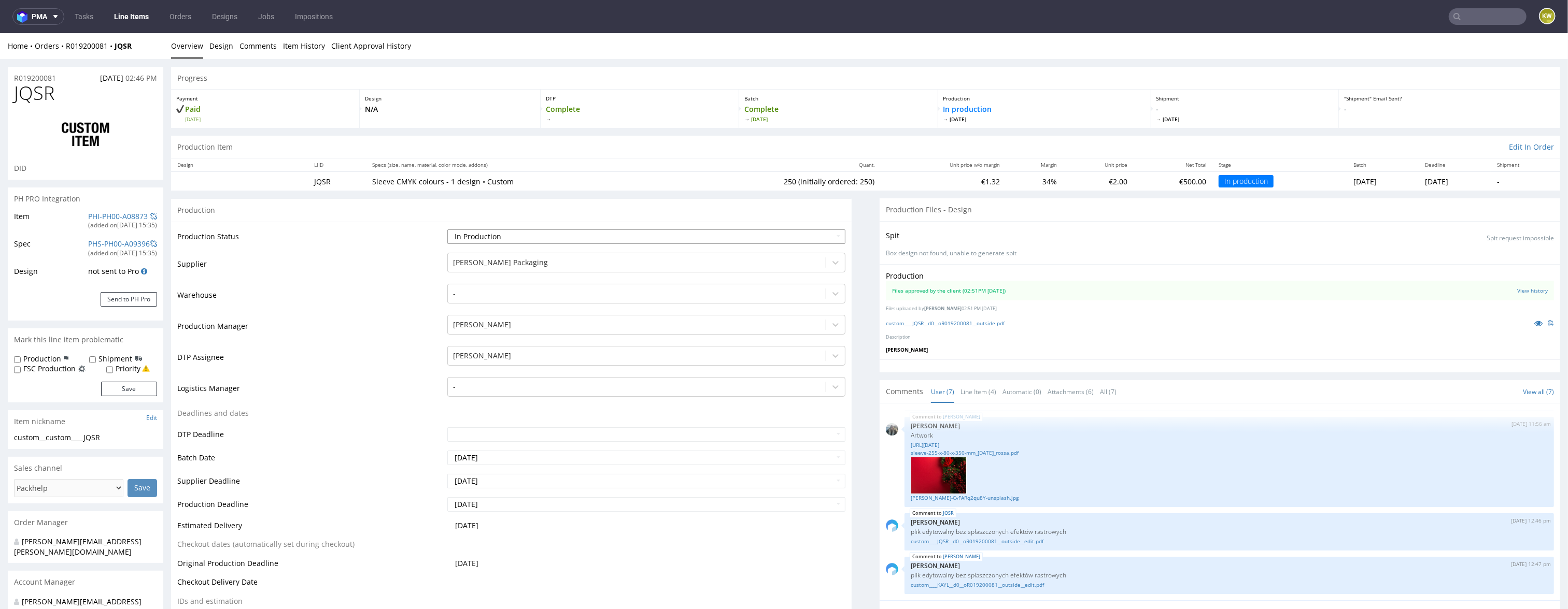
click at [514, 237] on select "Waiting for Artwork Waiting for Diecut Waiting for Mockup Waiting for DTP Waiti…" at bounding box center [646, 237] width 399 height 14
select select "production_complete"
click at [509, 506] on input "2025-08-27" at bounding box center [646, 504] width 399 height 14
click at [476, 474] on td "25" at bounding box center [472, 473] width 16 height 16
type input "2025-08-25"
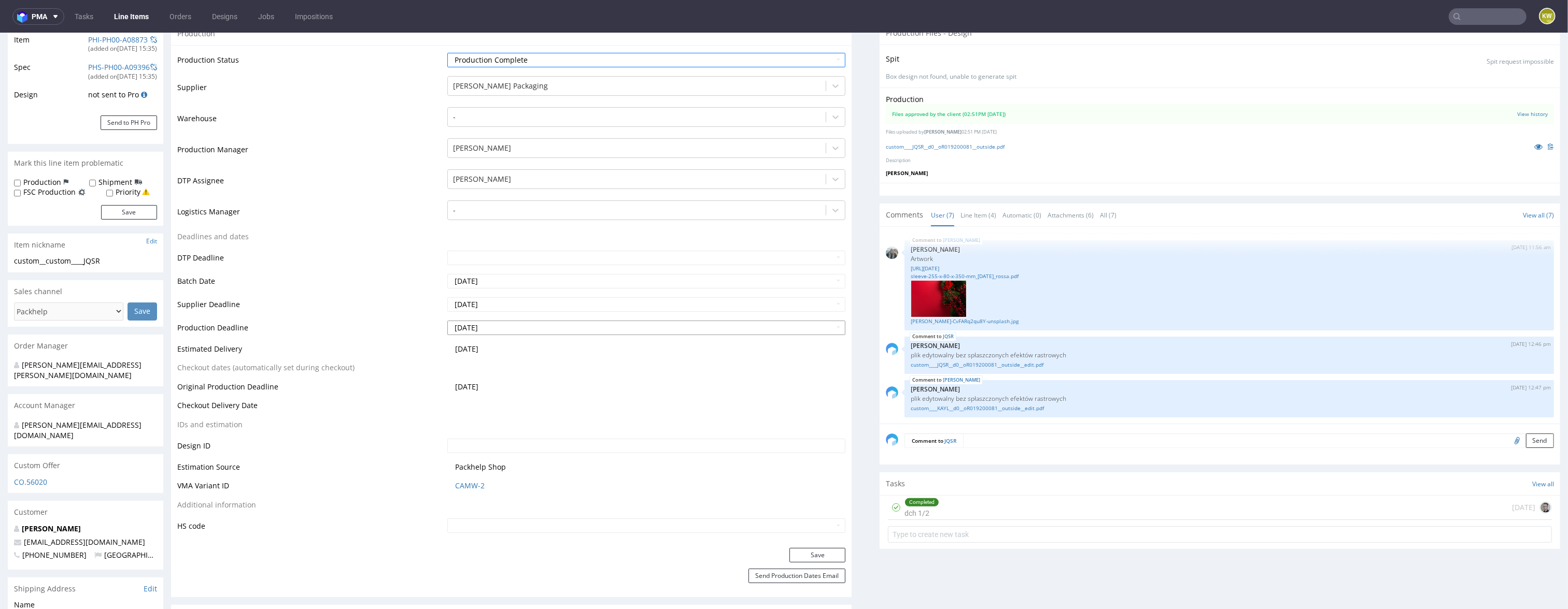
scroll to position [228, 0]
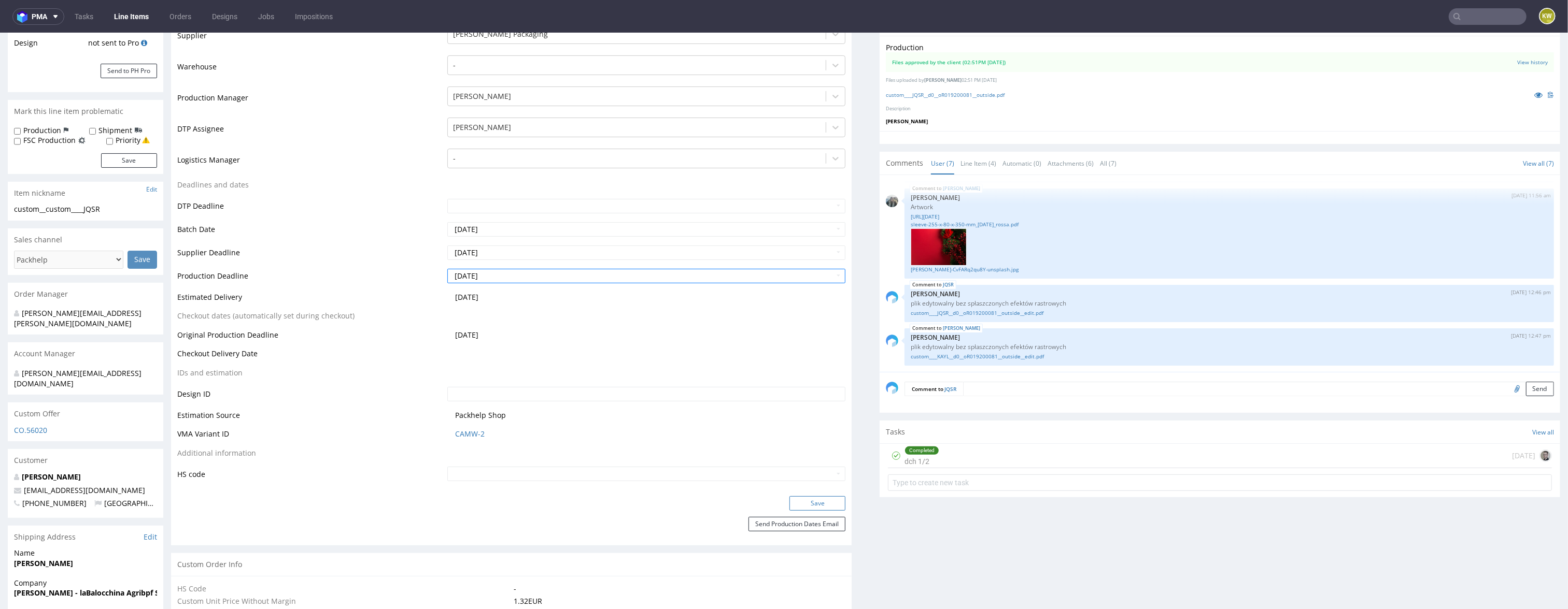
click at [825, 508] on button "Save" at bounding box center [817, 503] width 56 height 14
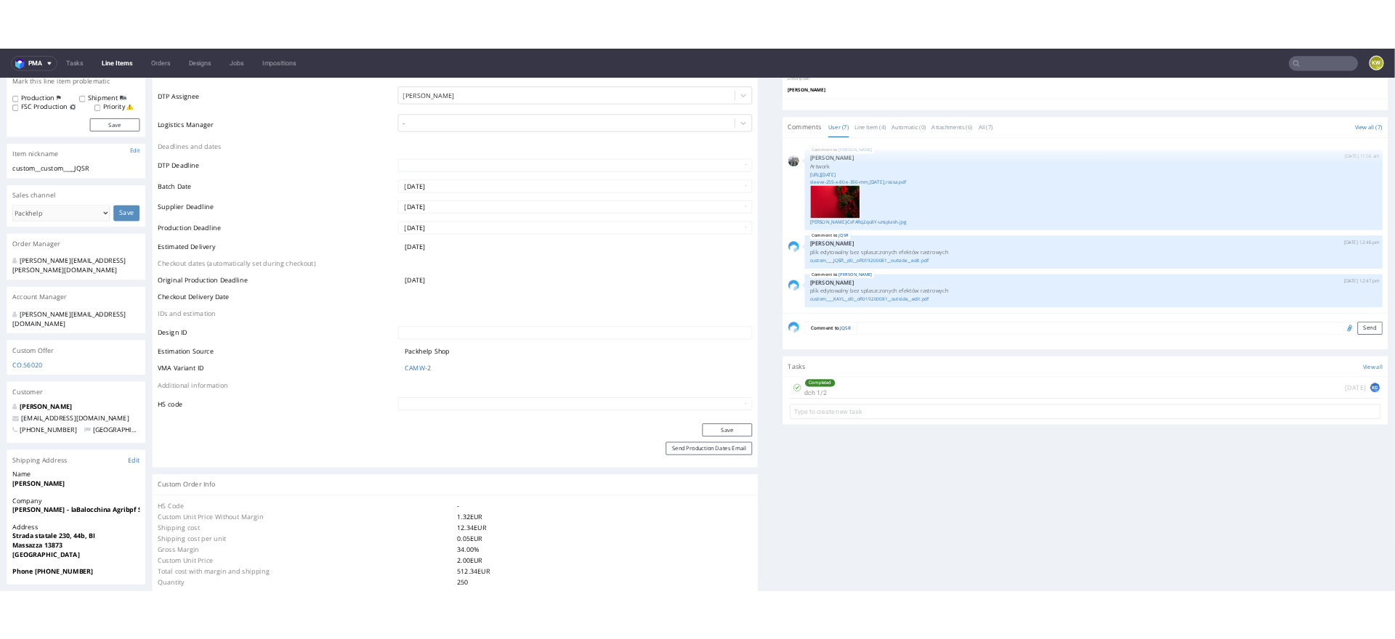
scroll to position [0, 0]
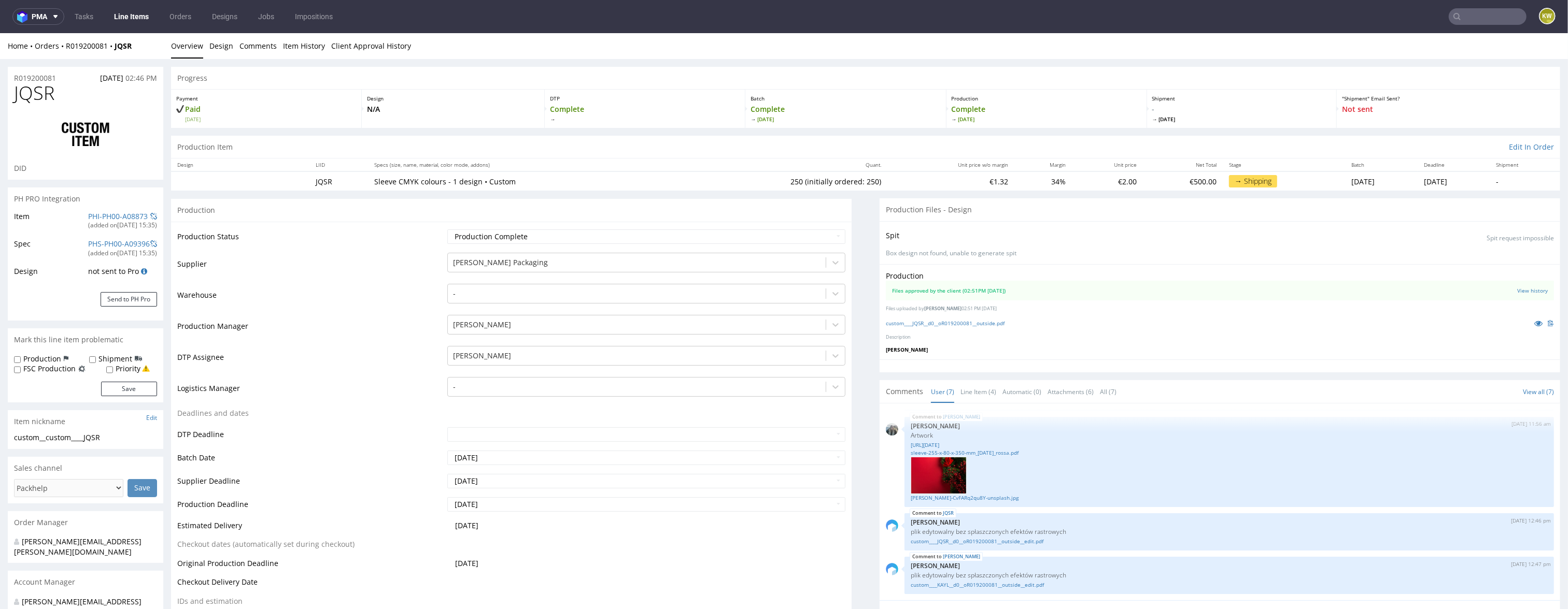
click at [128, 7] on nav "pma Tasks Line Items Orders Designs Jobs Impositions KW" at bounding box center [784, 16] width 1568 height 33
click at [128, 16] on link "Line Items" at bounding box center [131, 16] width 47 height 16
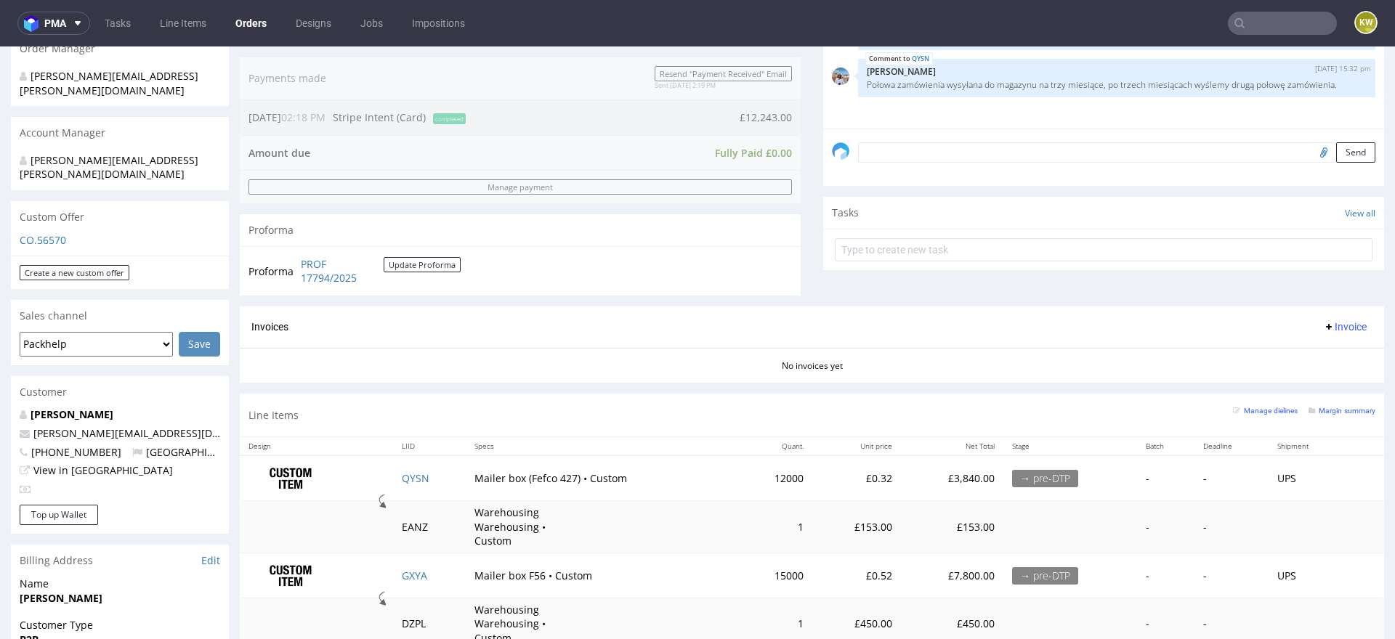
scroll to position [472, 0]
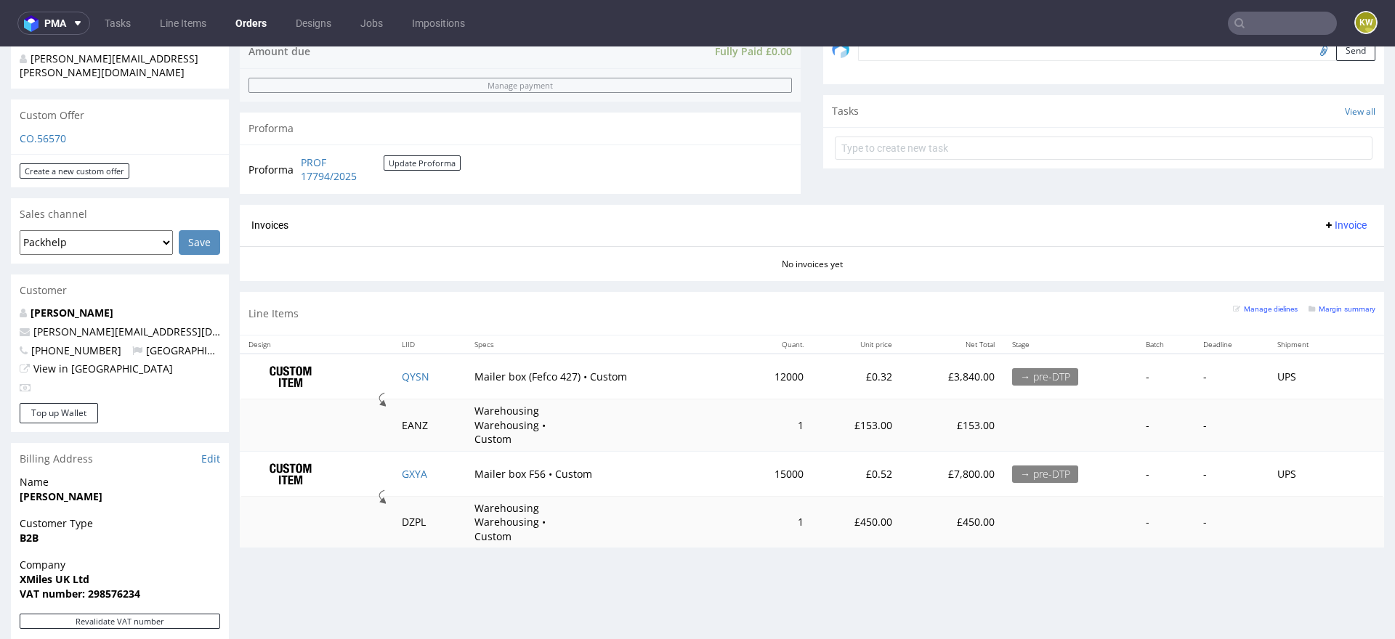
click at [447, 383] on td "QYSN" at bounding box center [429, 377] width 72 height 46
click at [437, 457] on td "GXYA" at bounding box center [429, 473] width 72 height 45
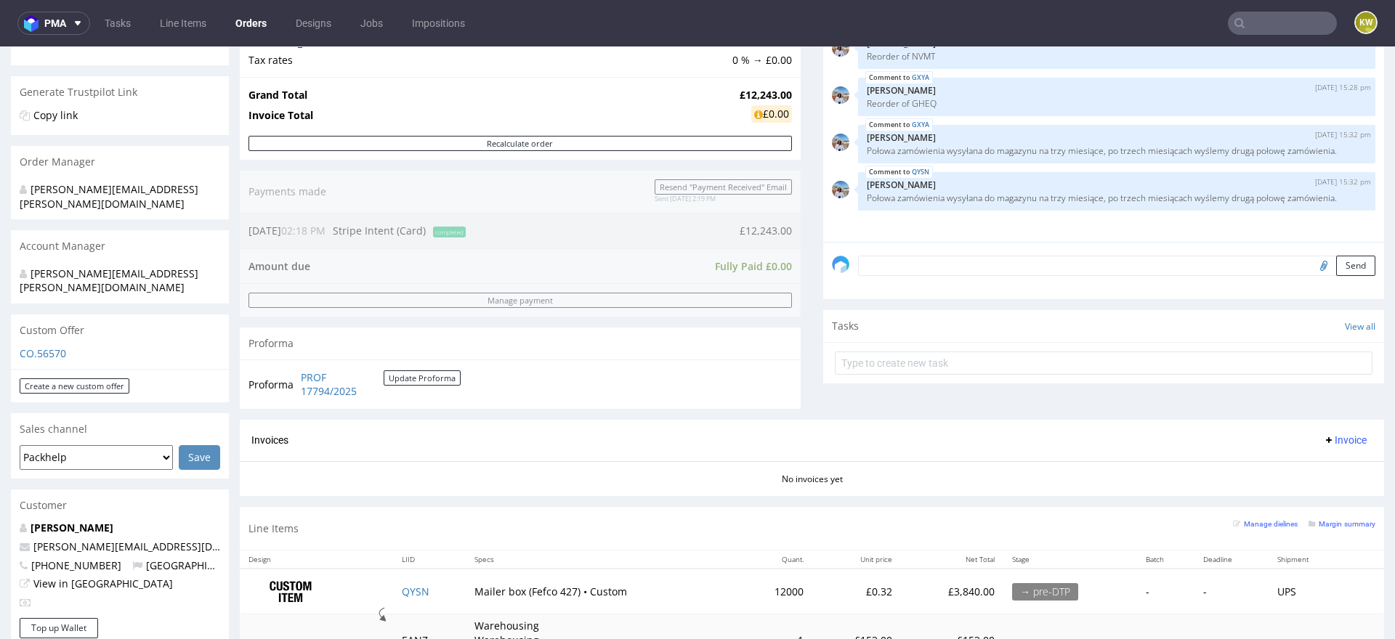
scroll to position [356, 0]
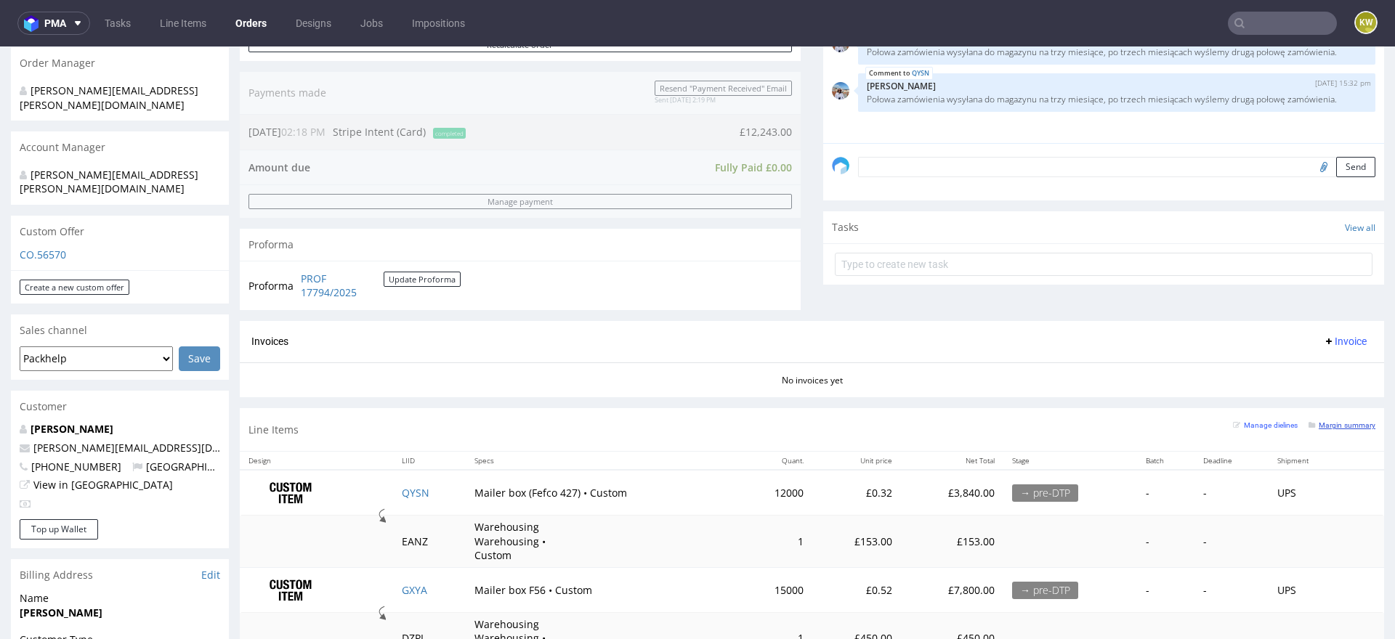
click at [1331, 426] on small "Margin summary" at bounding box center [1341, 425] width 67 height 8
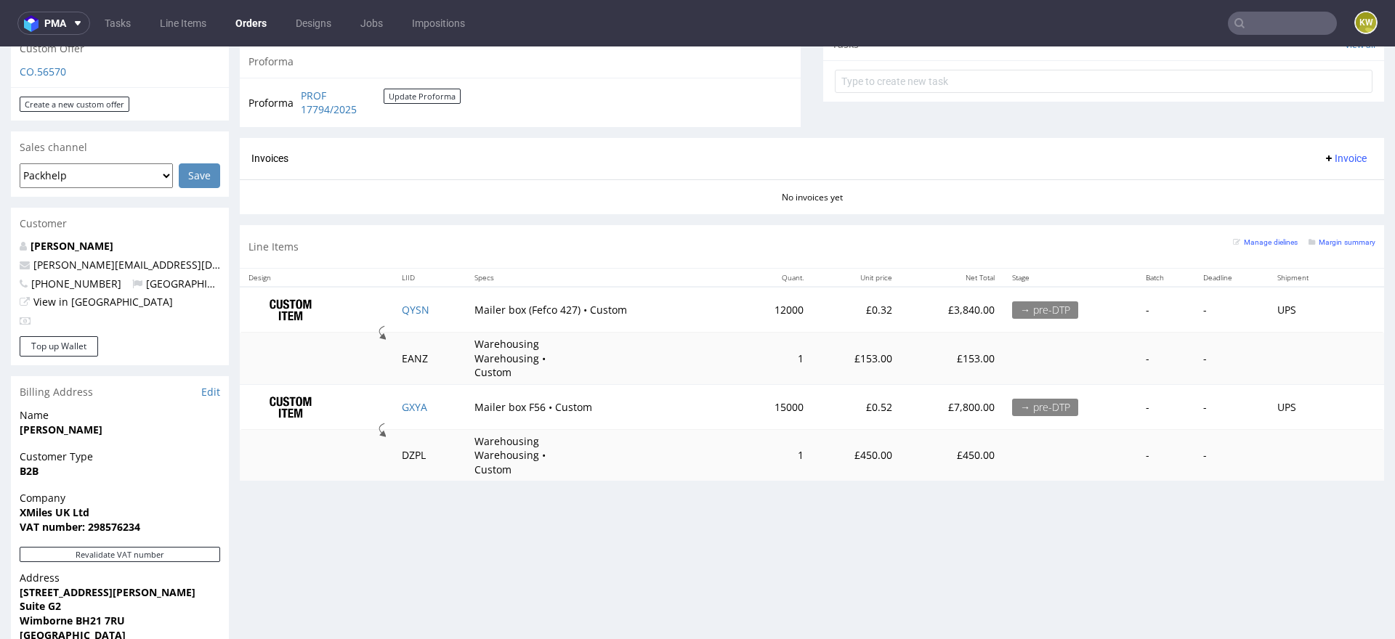
scroll to position [562, 0]
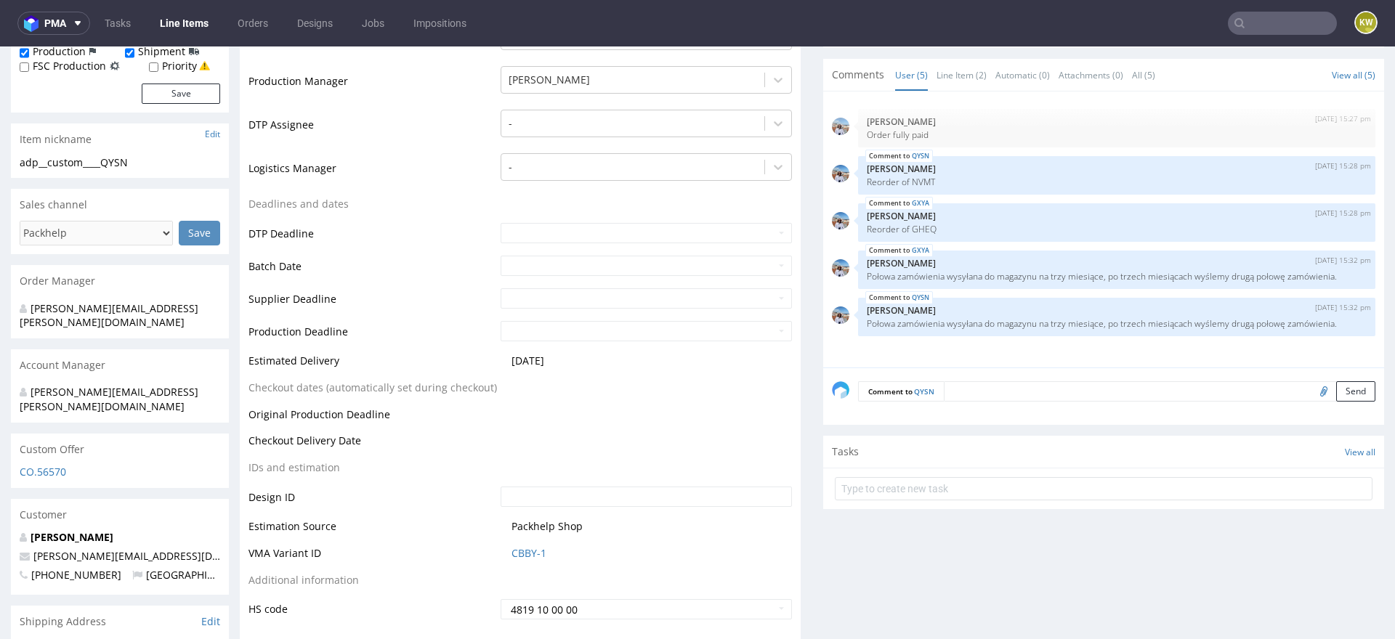
scroll to position [434, 0]
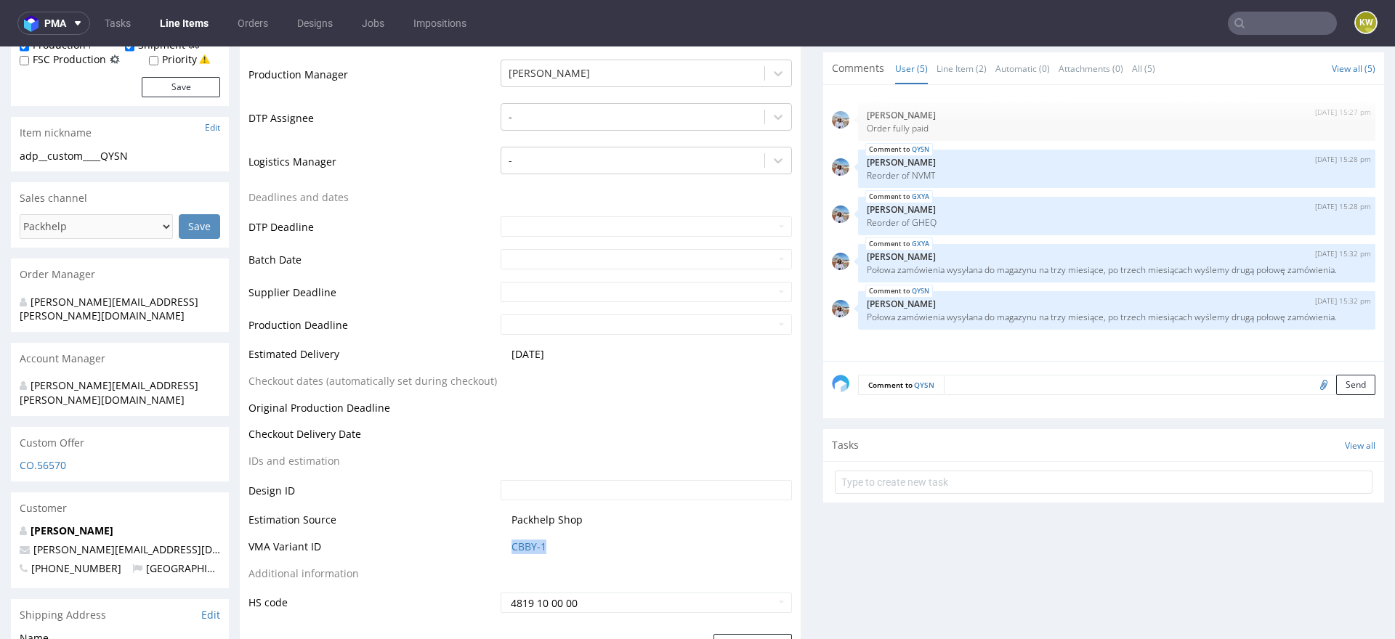
drag, startPoint x: 548, startPoint y: 538, endPoint x: 503, endPoint y: 536, distance: 45.8
click at [503, 538] on td "CBBY-1" at bounding box center [644, 551] width 295 height 27
copy link "CBBY-1"
click at [511, 540] on link "CBBY-1" at bounding box center [528, 547] width 35 height 15
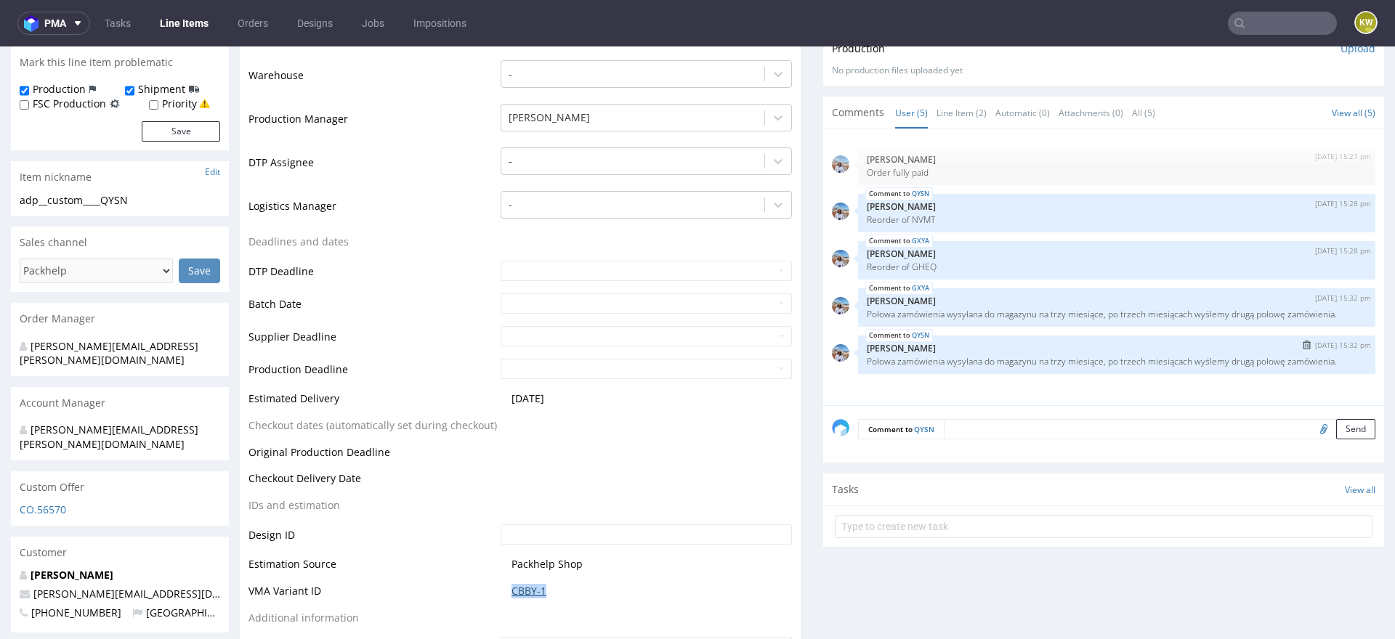
scroll to position [357, 0]
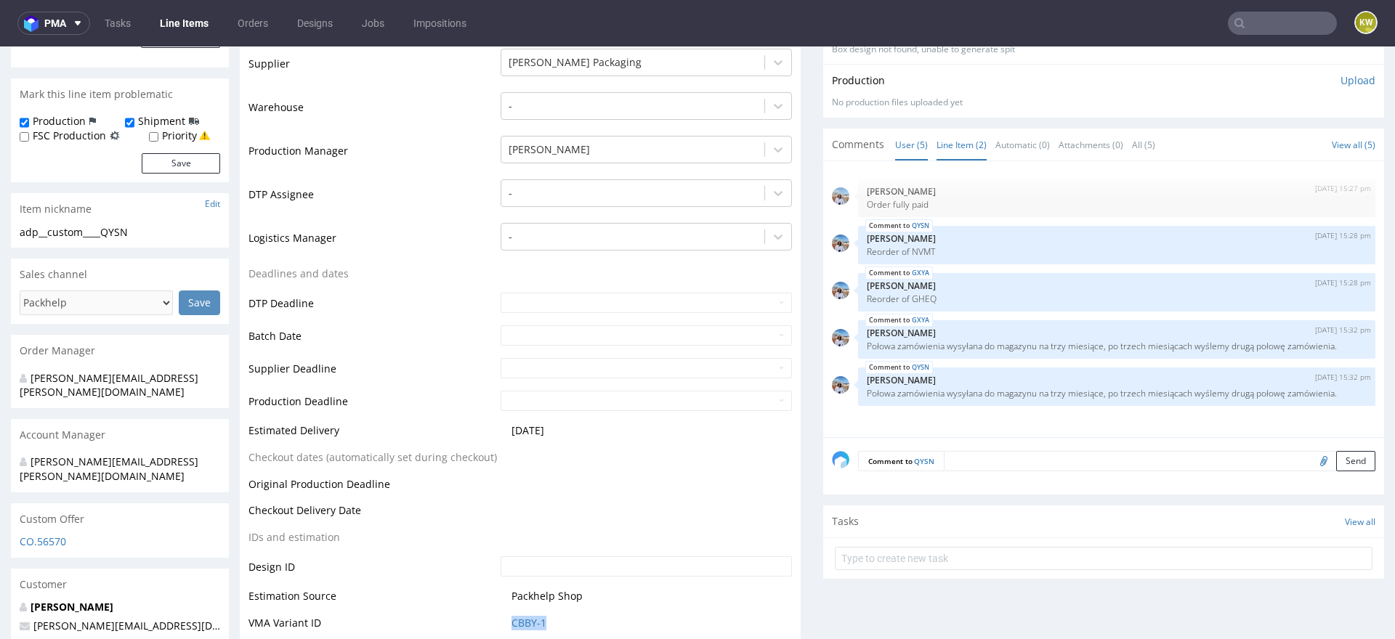
click at [952, 129] on link "Line Item (2)" at bounding box center [961, 144] width 50 height 31
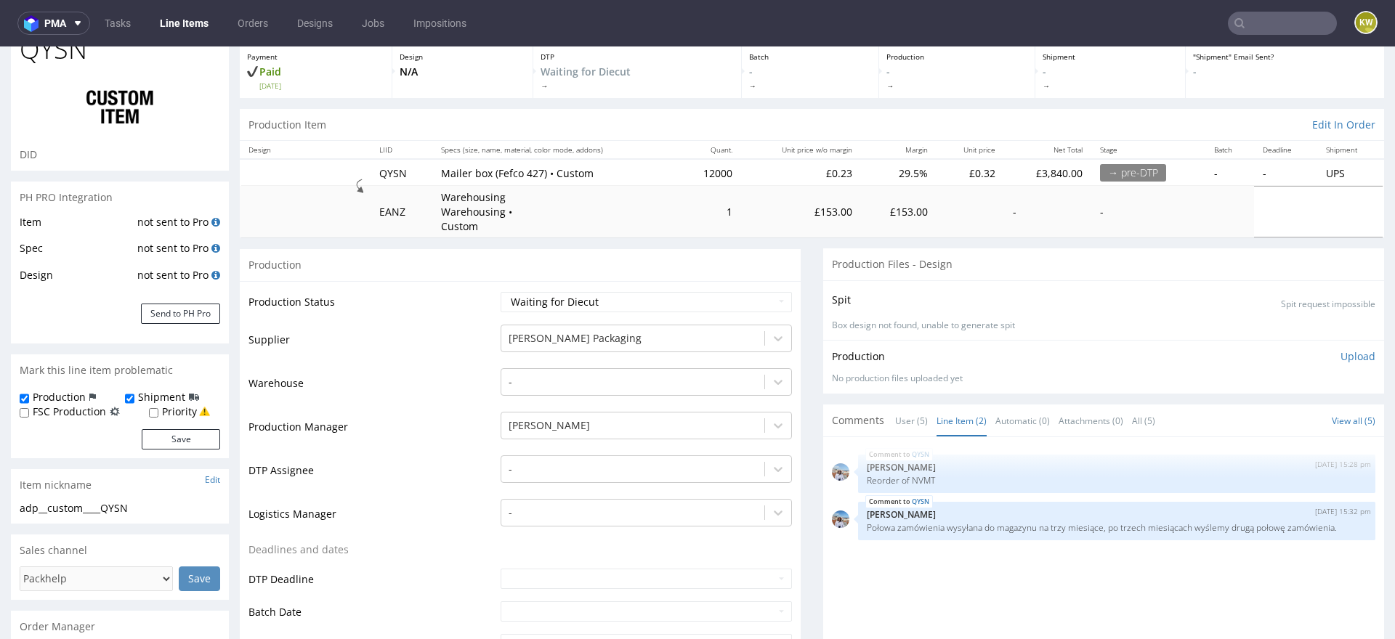
scroll to position [0, 0]
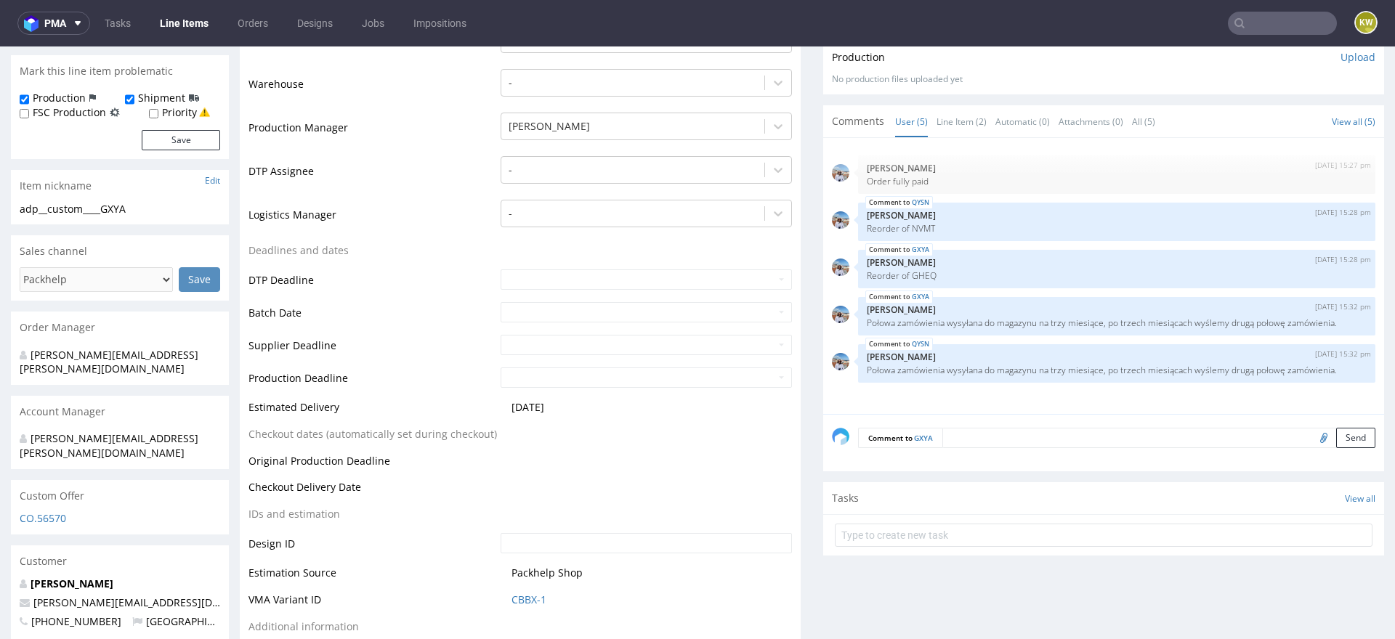
scroll to position [392, 0]
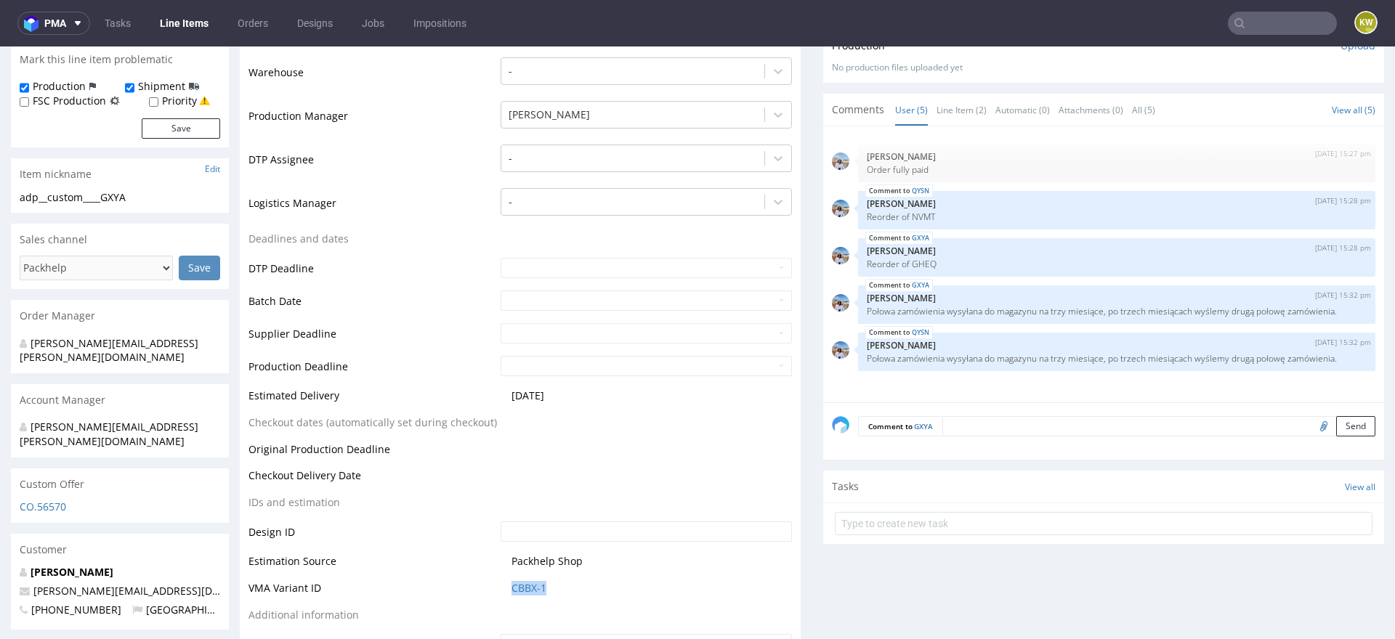
drag, startPoint x: 554, startPoint y: 570, endPoint x: 487, endPoint y: 570, distance: 66.8
click at [487, 580] on tr "VMA Variant ID CBBX-1" at bounding box center [519, 593] width 543 height 27
copy tr "CBBX-1"
click at [500, 580] on td "CBBX-1" at bounding box center [644, 593] width 295 height 27
click at [551, 581] on span "CBBX-1" at bounding box center [651, 588] width 280 height 15
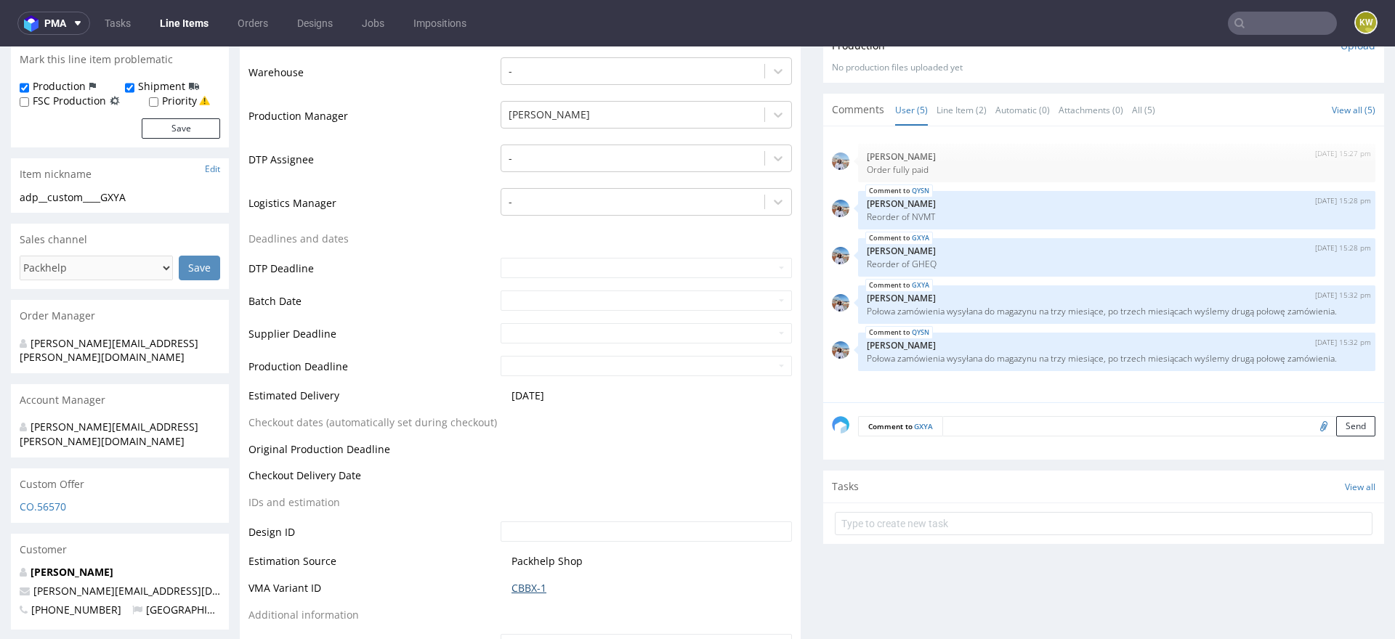
click at [527, 581] on link "CBBX-1" at bounding box center [528, 588] width 35 height 15
click at [949, 94] on link "Line Item (2)" at bounding box center [961, 109] width 50 height 31
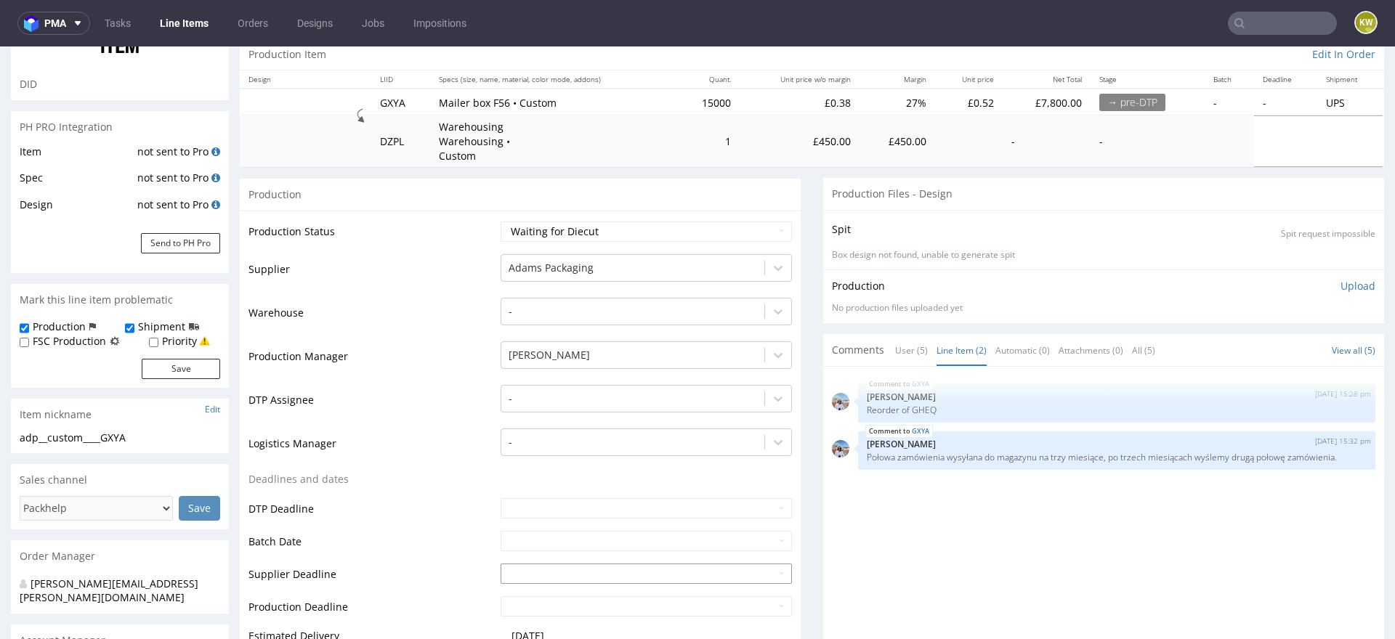
scroll to position [150, 0]
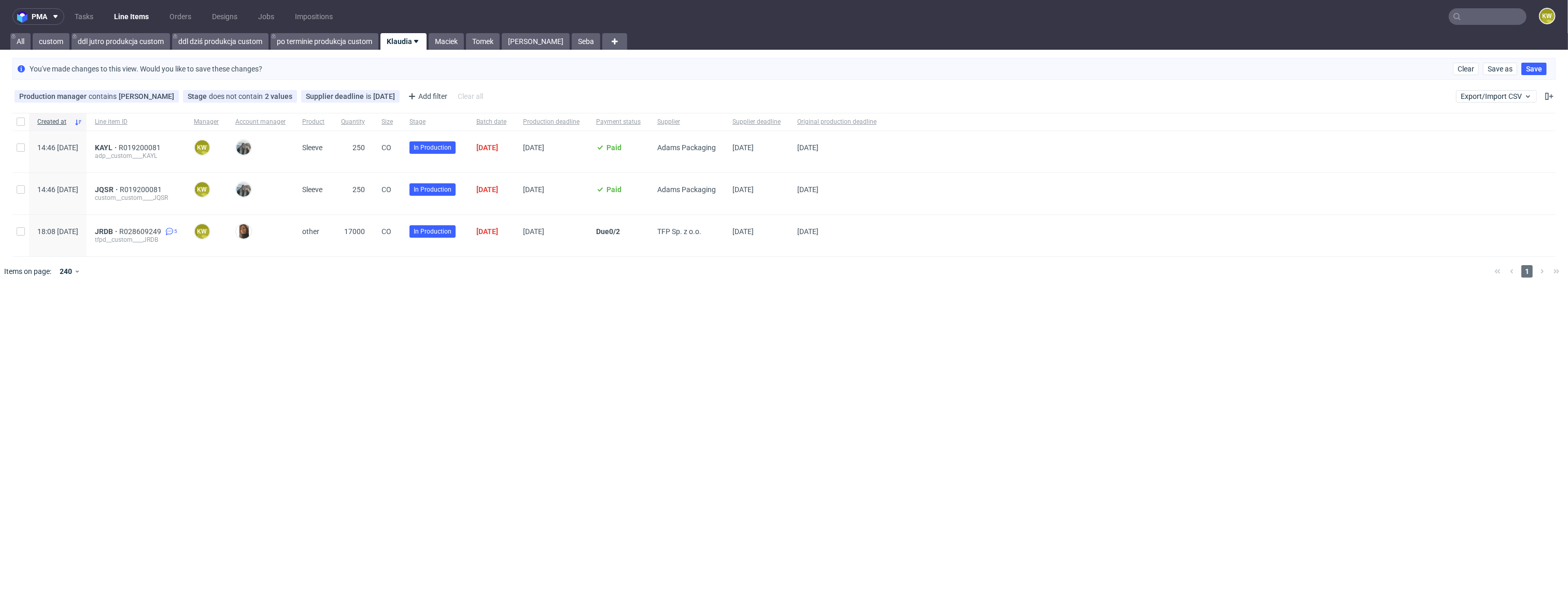
click at [1503, 16] on input "text" at bounding box center [1487, 16] width 78 height 16
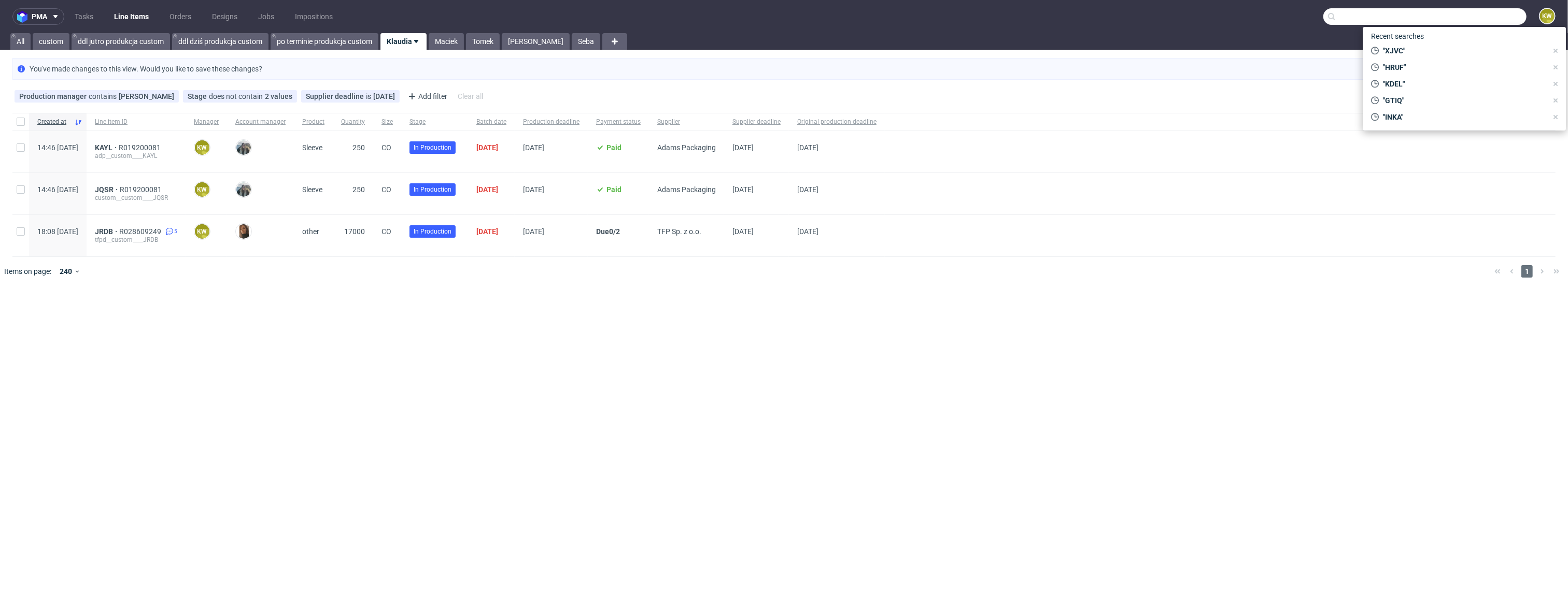
paste input "R028609249"
type input "R028609249"
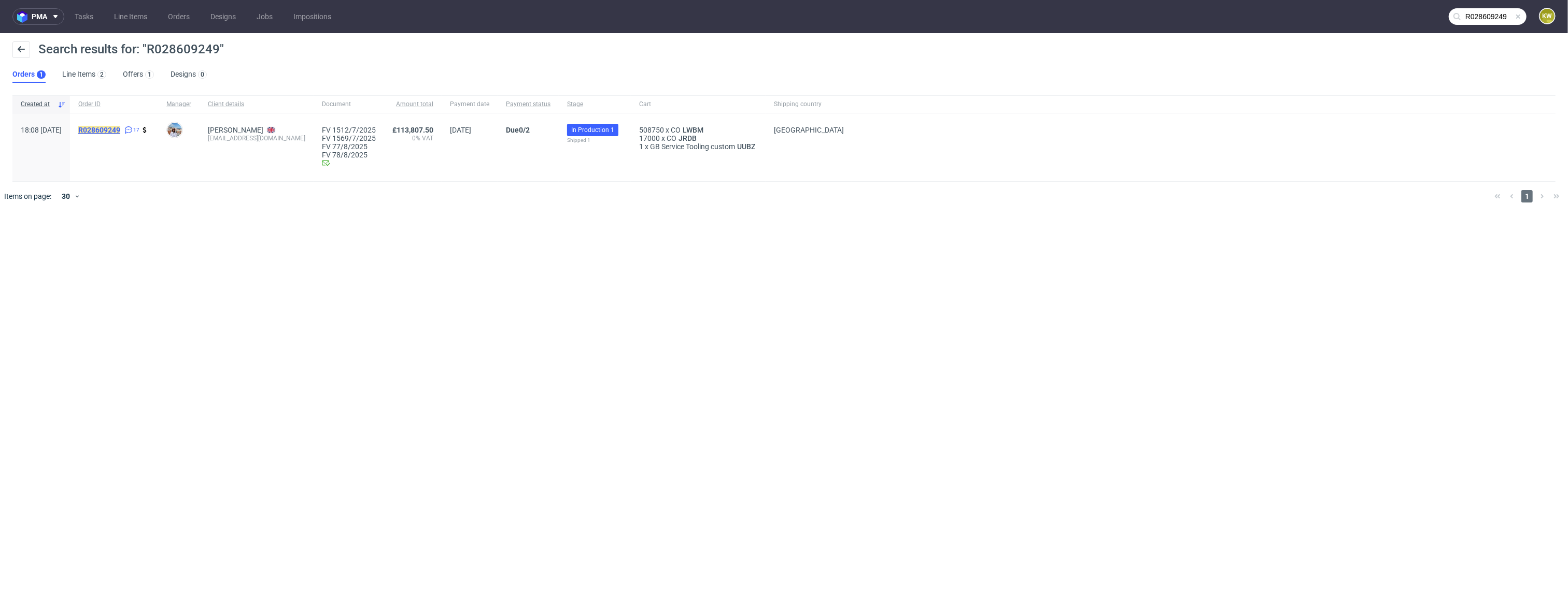
click at [121, 133] on mark "R028609249" at bounding box center [99, 130] width 42 height 9
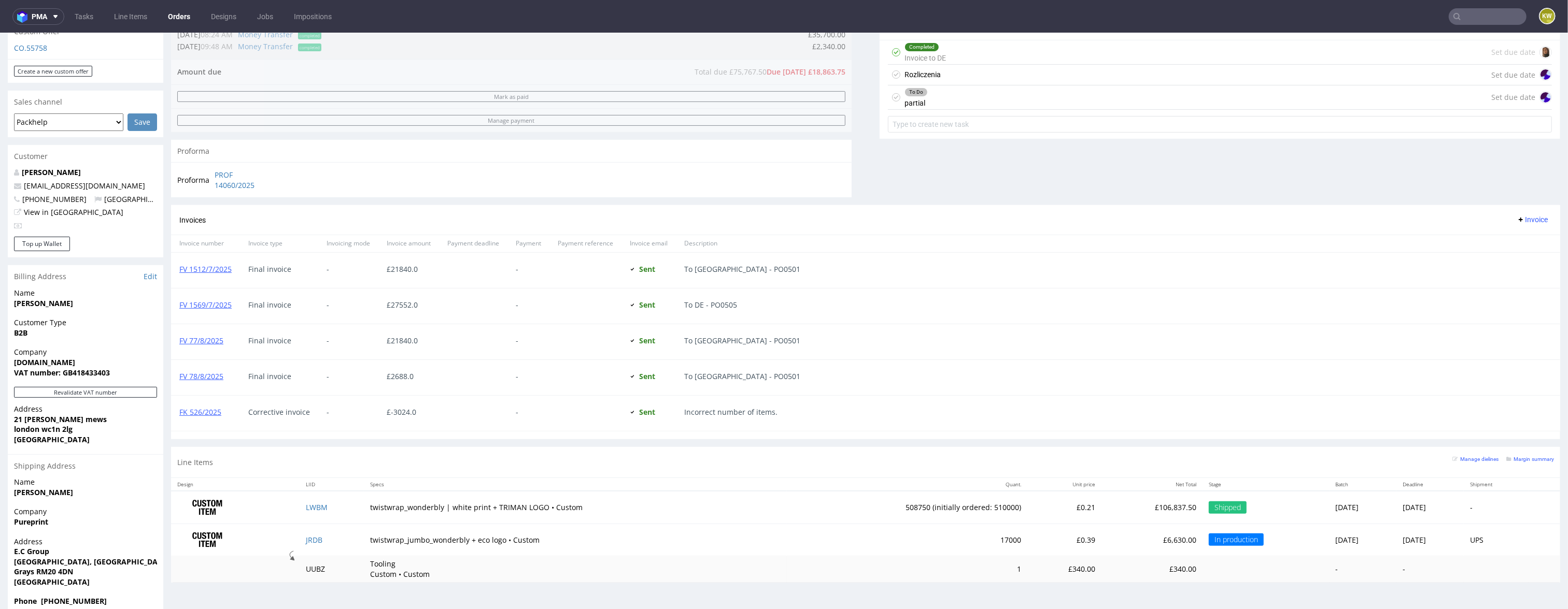
scroll to position [3, 0]
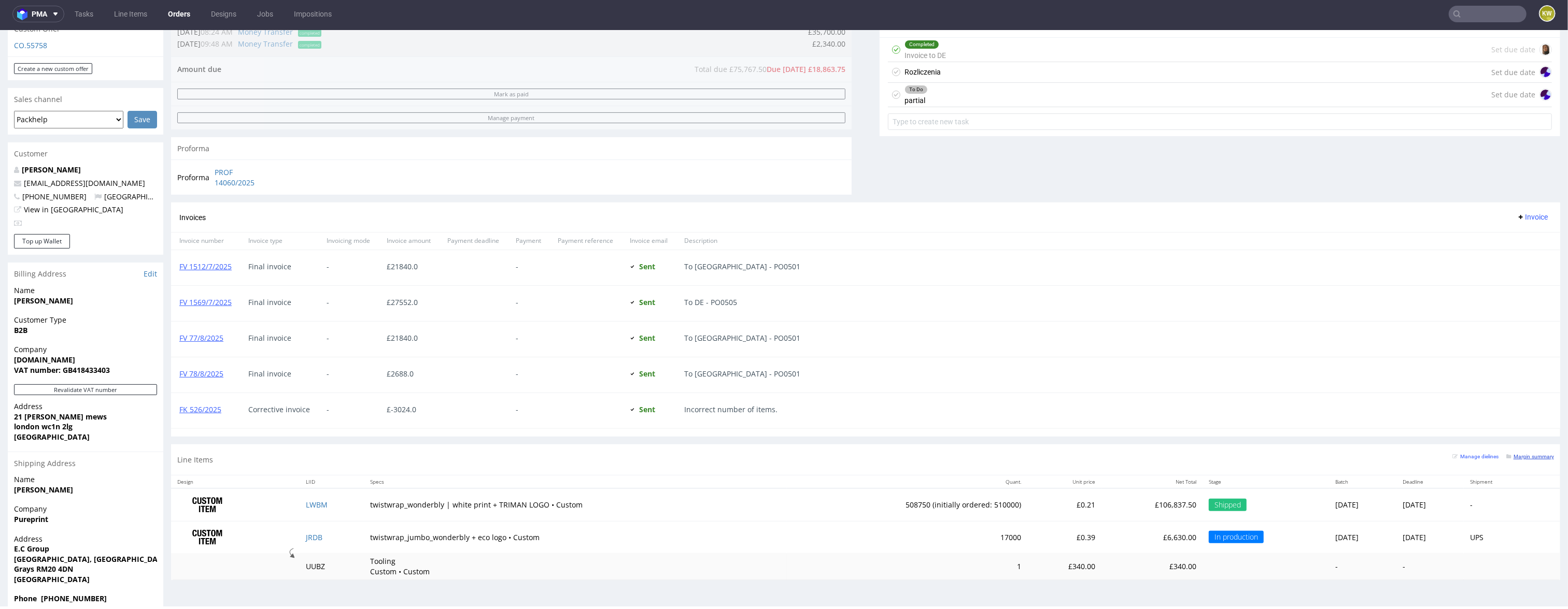
click at [1528, 459] on small "Margin summary" at bounding box center [1529, 456] width 48 height 6
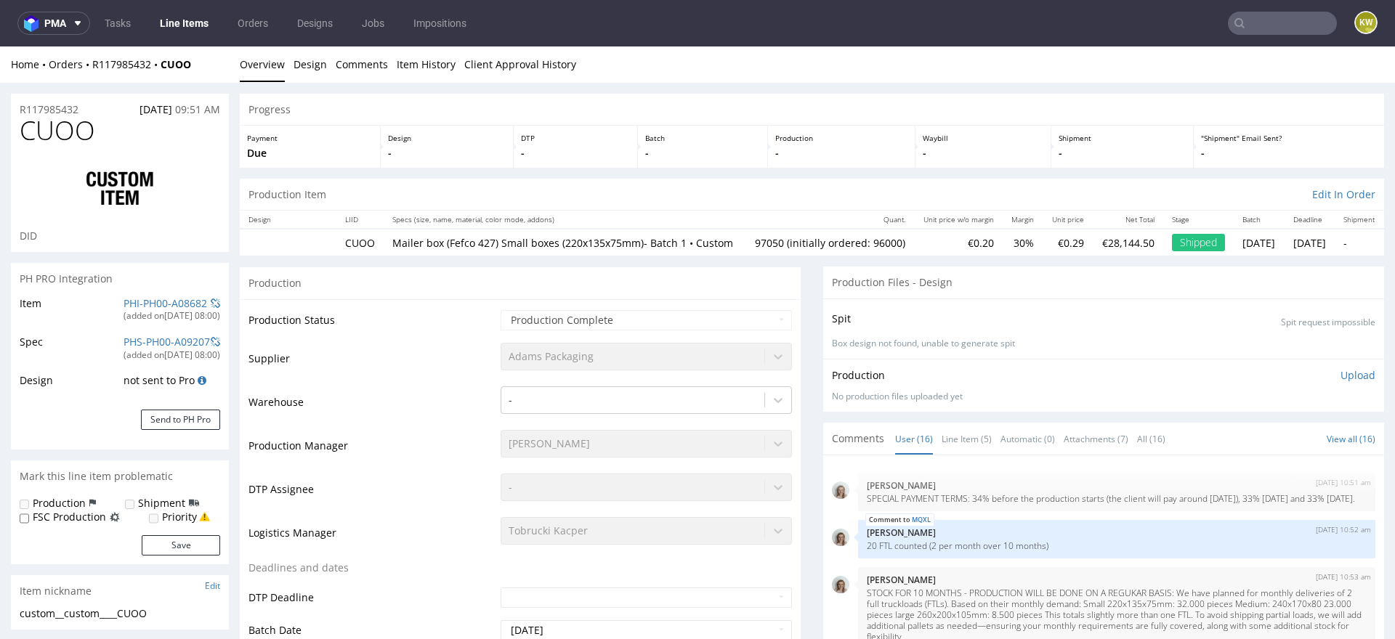
scroll to position [925, 0]
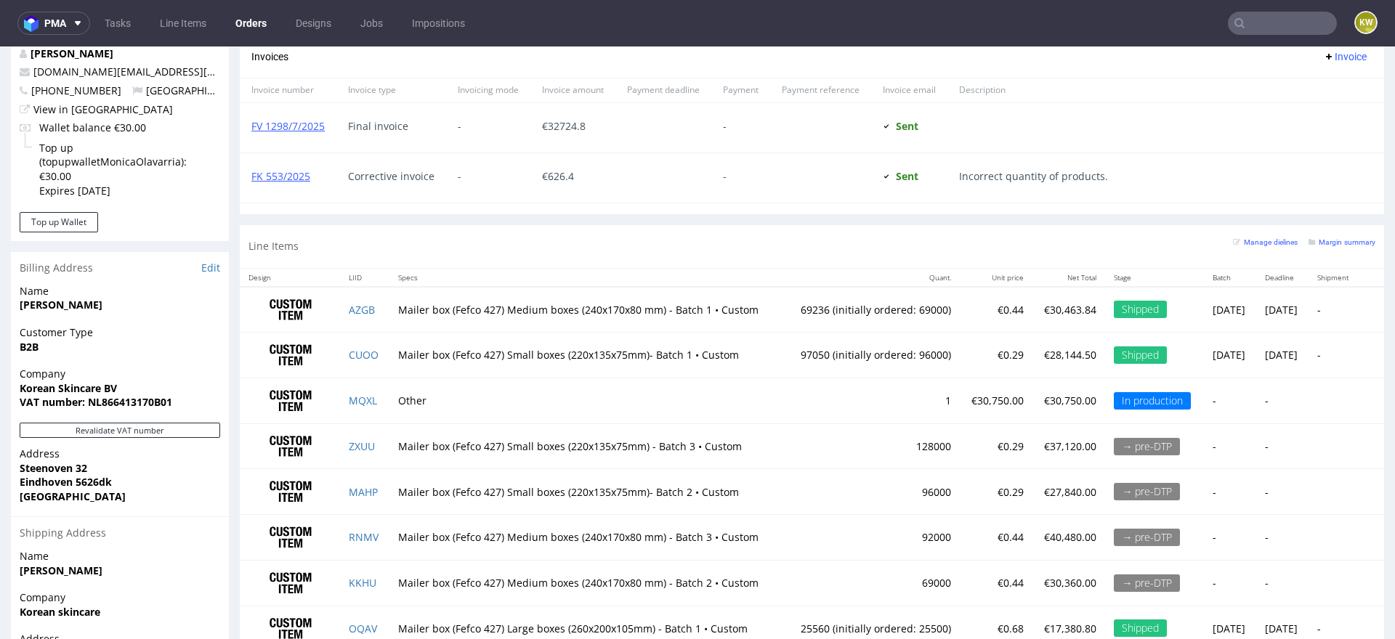
scroll to position [740, 0]
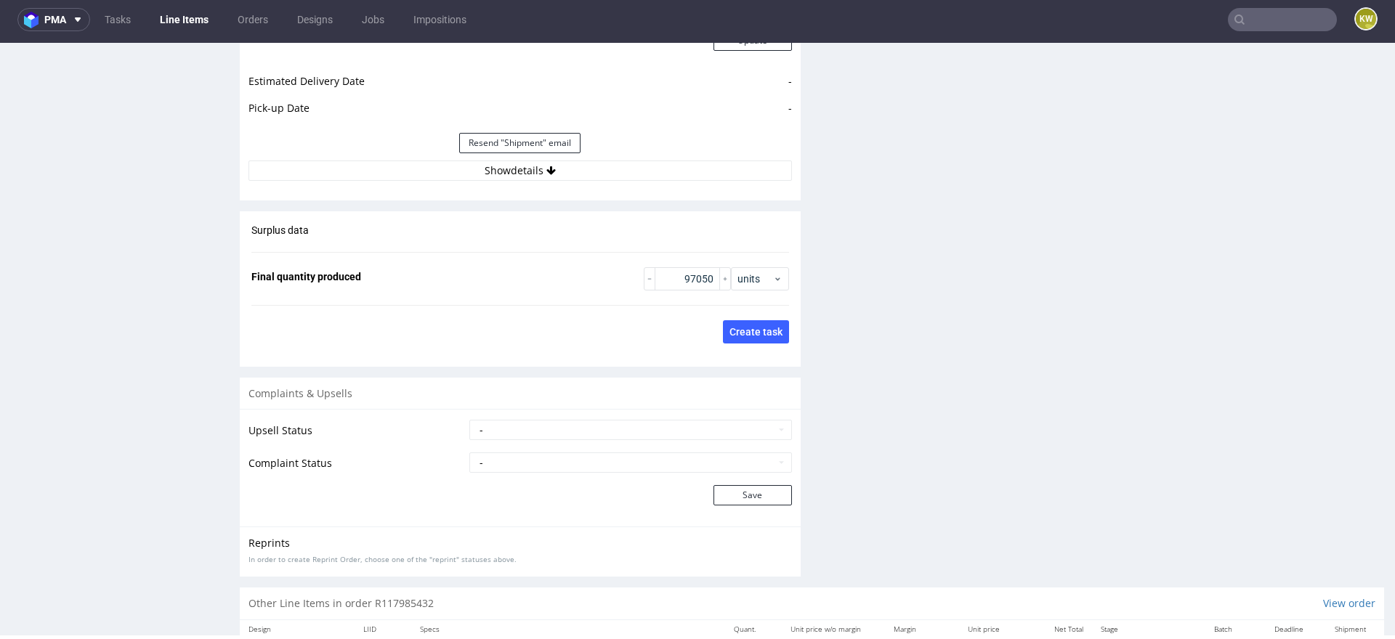
scroll to position [2212, 0]
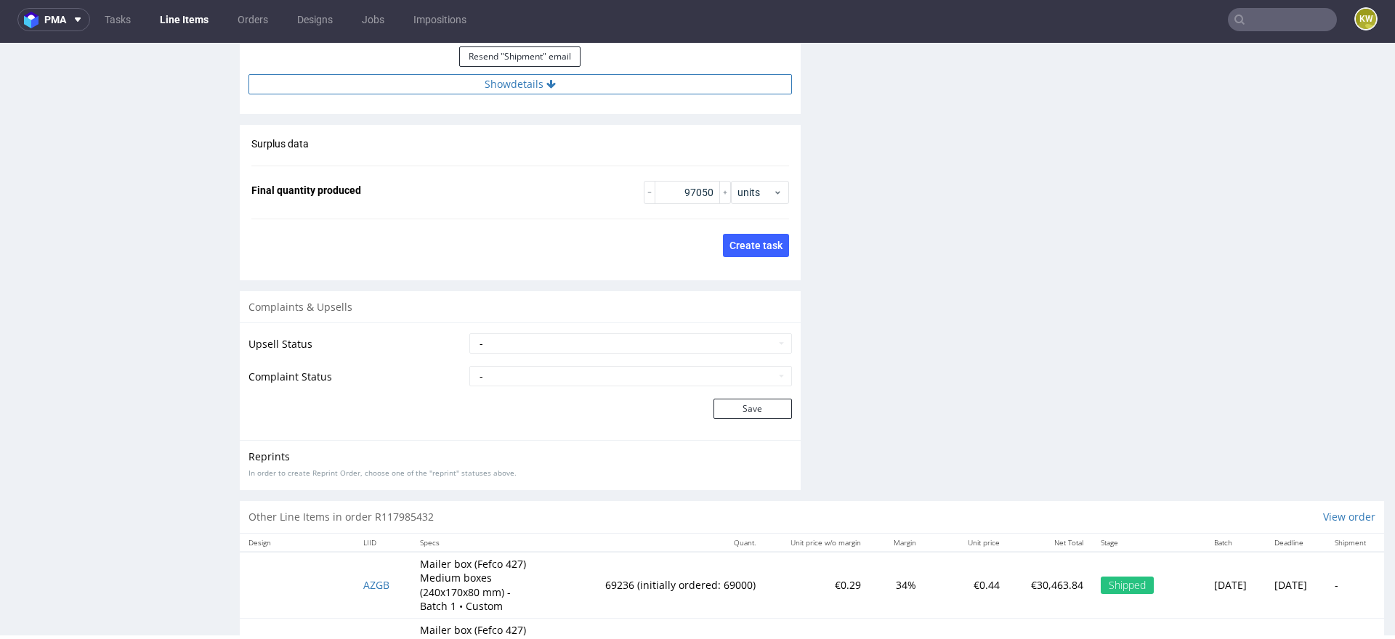
click at [616, 88] on button "Show details" at bounding box center [519, 84] width 543 height 20
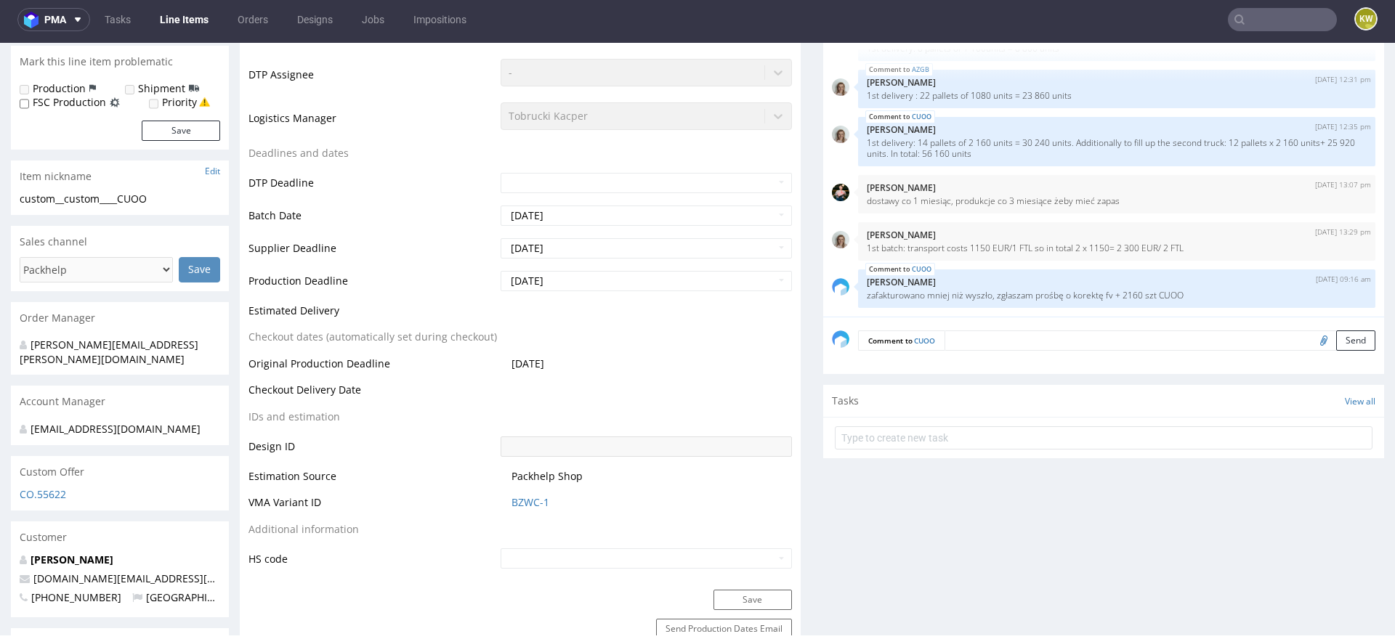
scroll to position [0, 0]
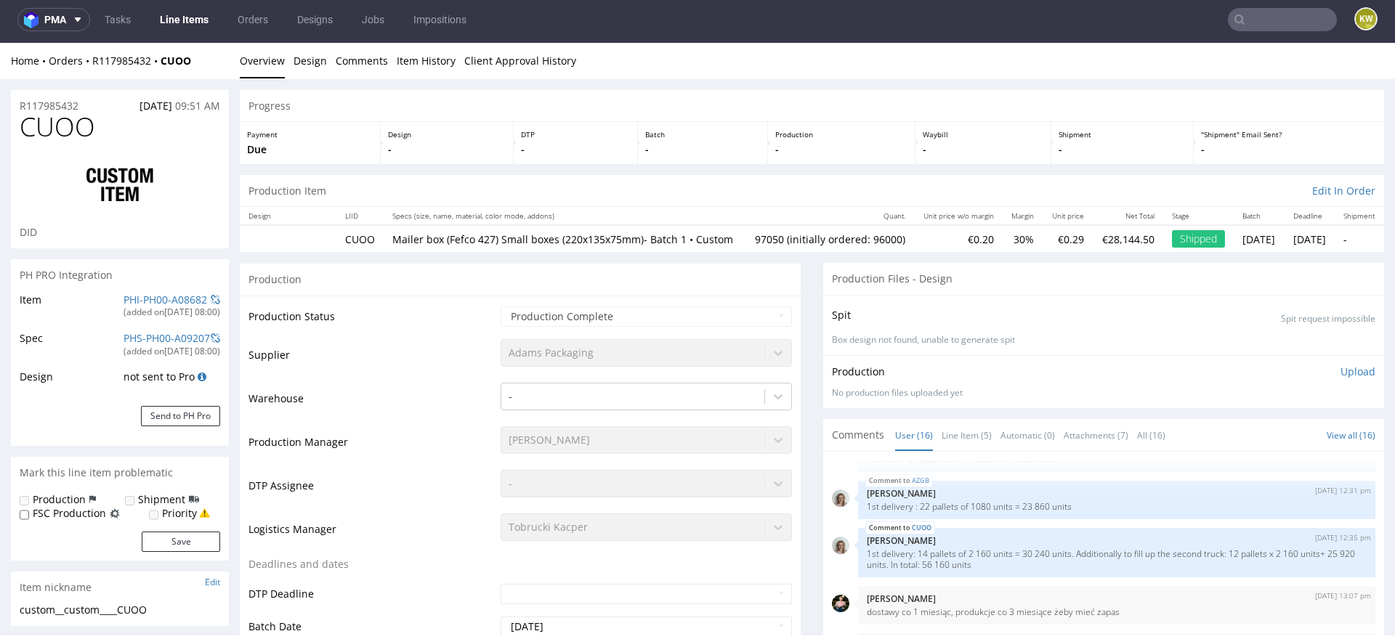
click at [61, 131] on span "CUOO" at bounding box center [58, 127] width 76 height 29
copy span "CUOO"
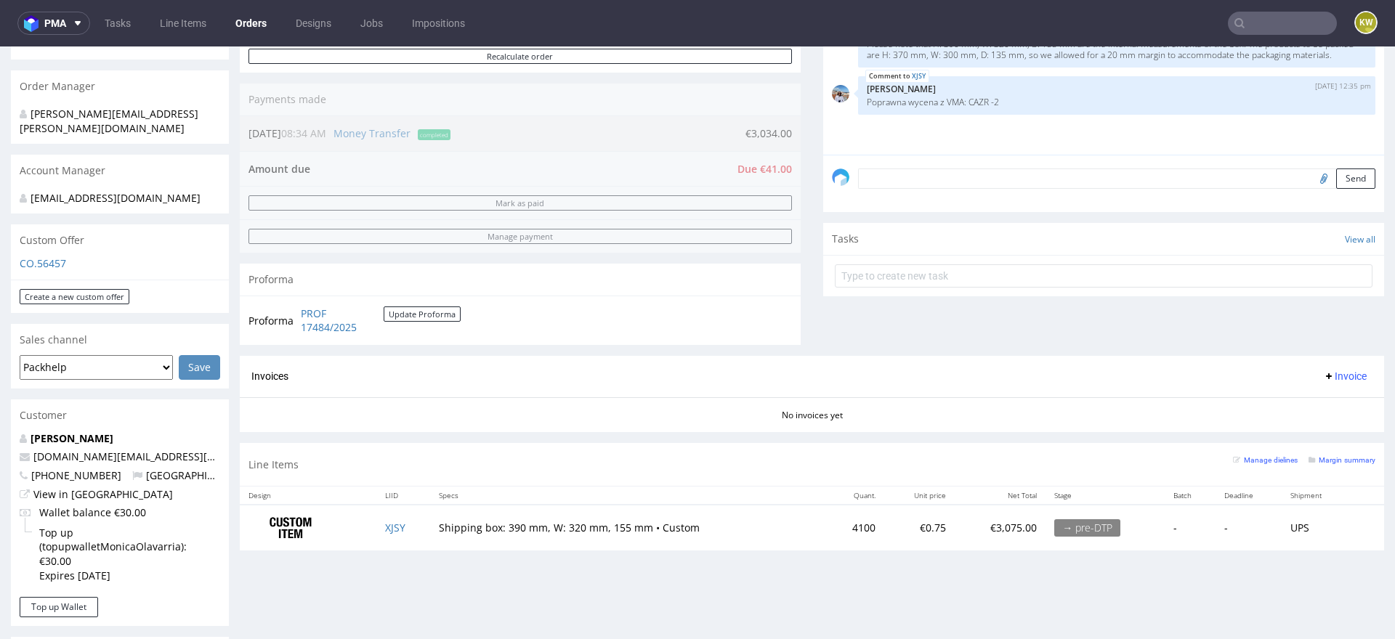
scroll to position [398, 0]
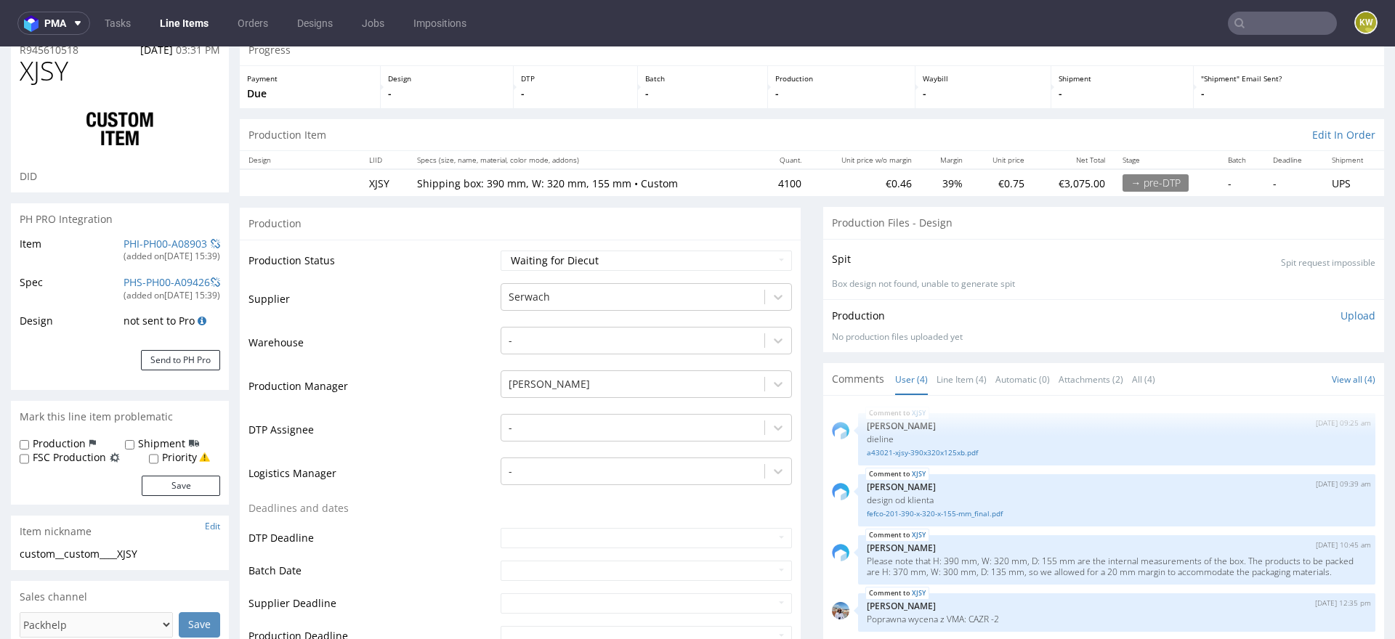
scroll to position [32, 0]
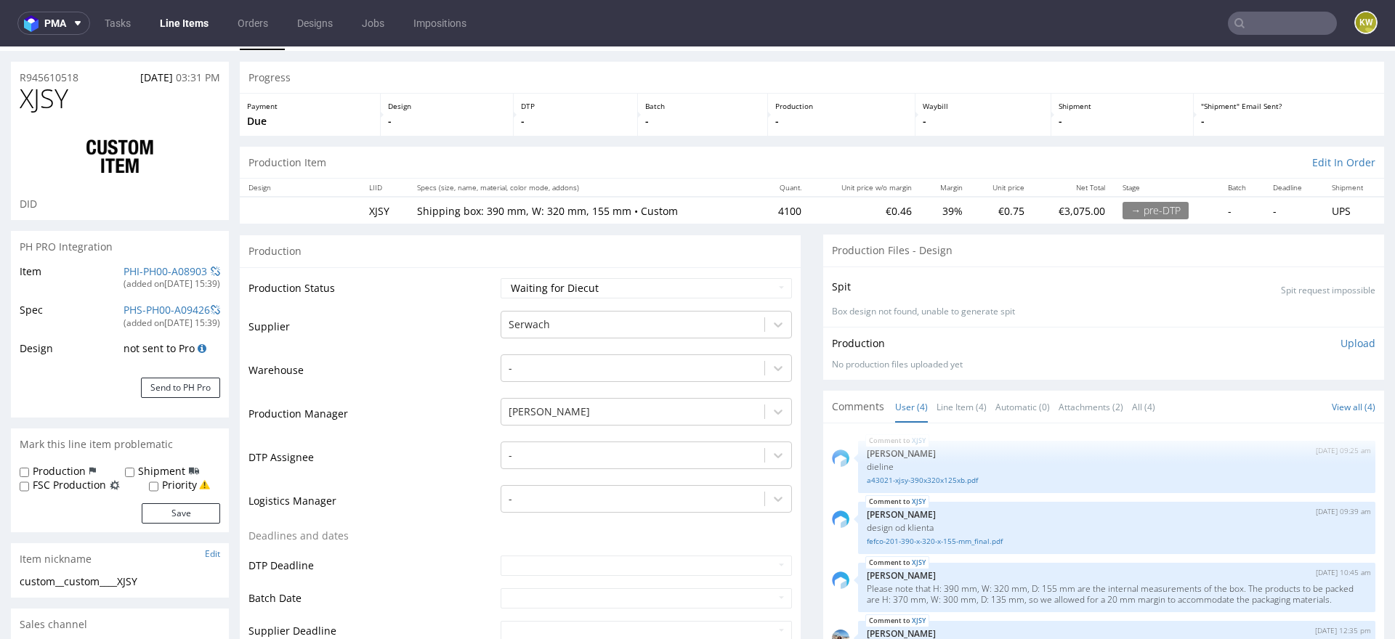
click at [52, 111] on span "XJSY" at bounding box center [44, 98] width 49 height 29
copy span "XJSY"
click at [133, 271] on link "PHI-PH00-A08903" at bounding box center [165, 271] width 84 height 14
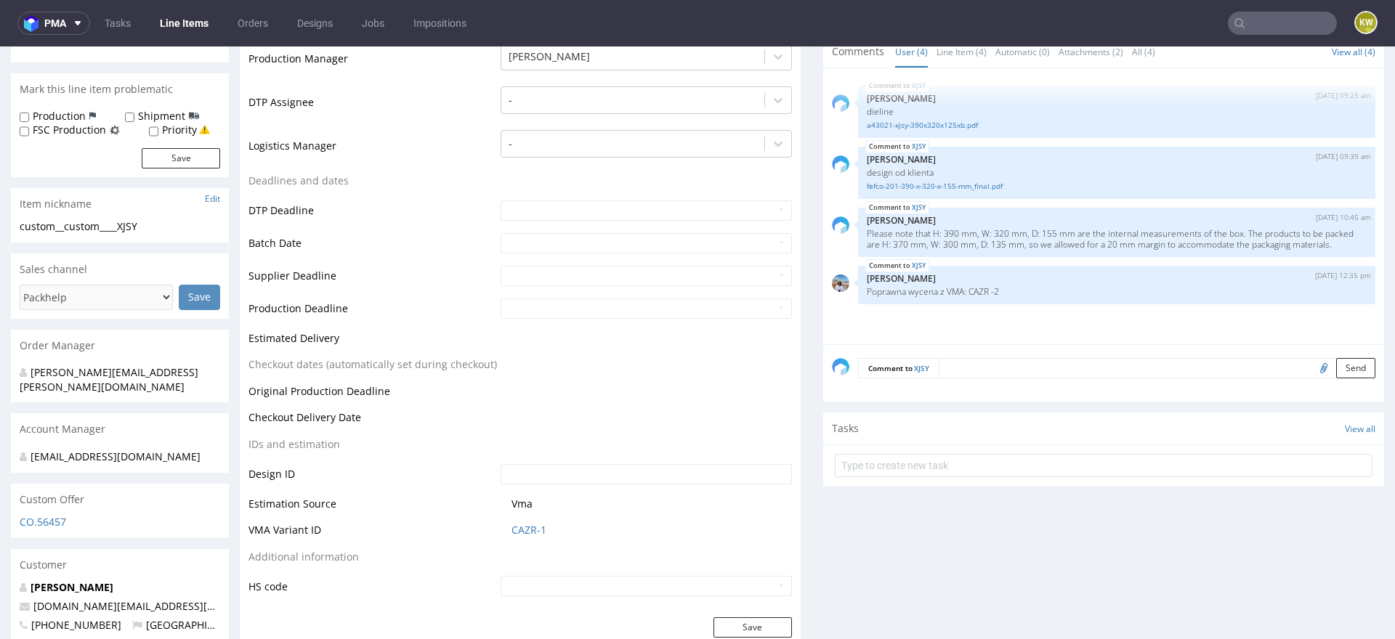
scroll to position [529, 0]
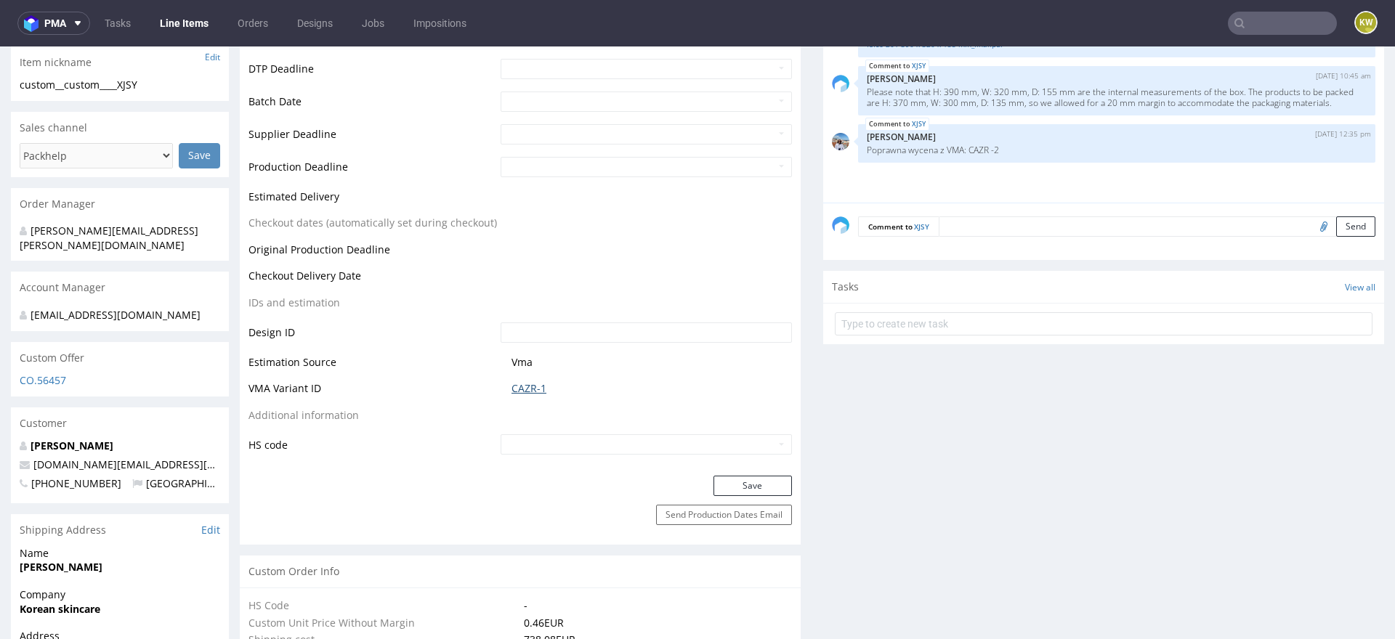
click at [527, 382] on link "CAZR-1" at bounding box center [528, 388] width 35 height 15
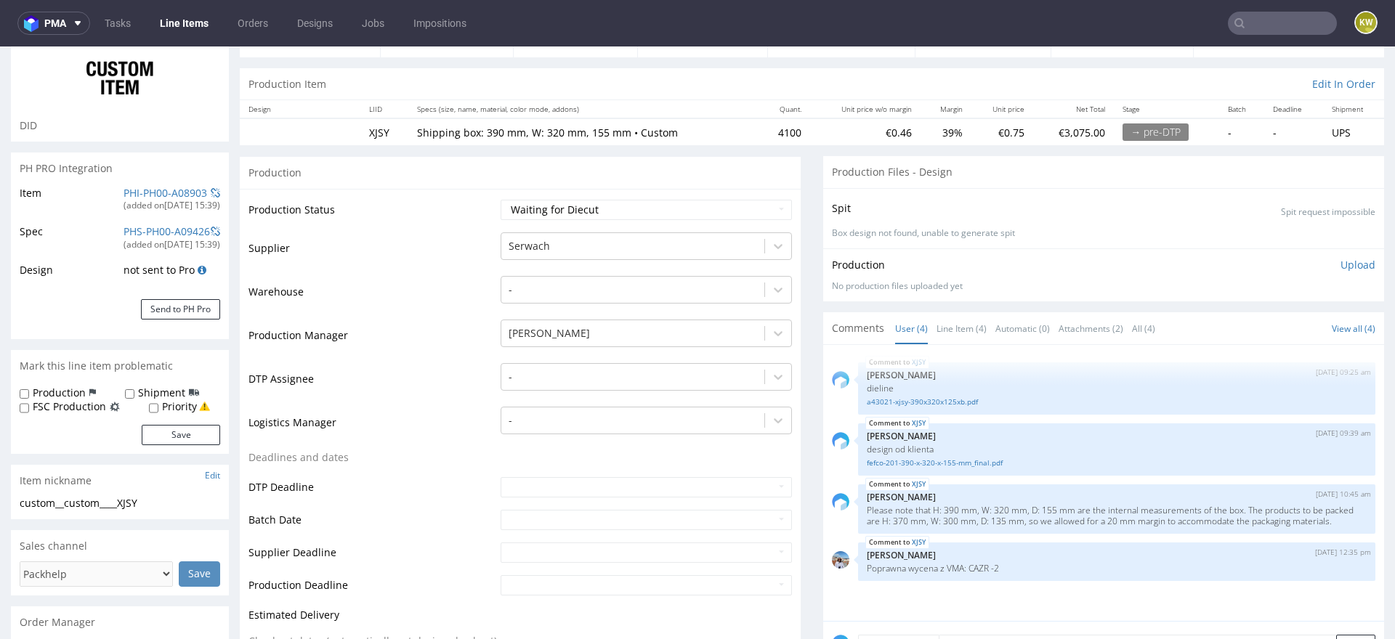
scroll to position [97, 0]
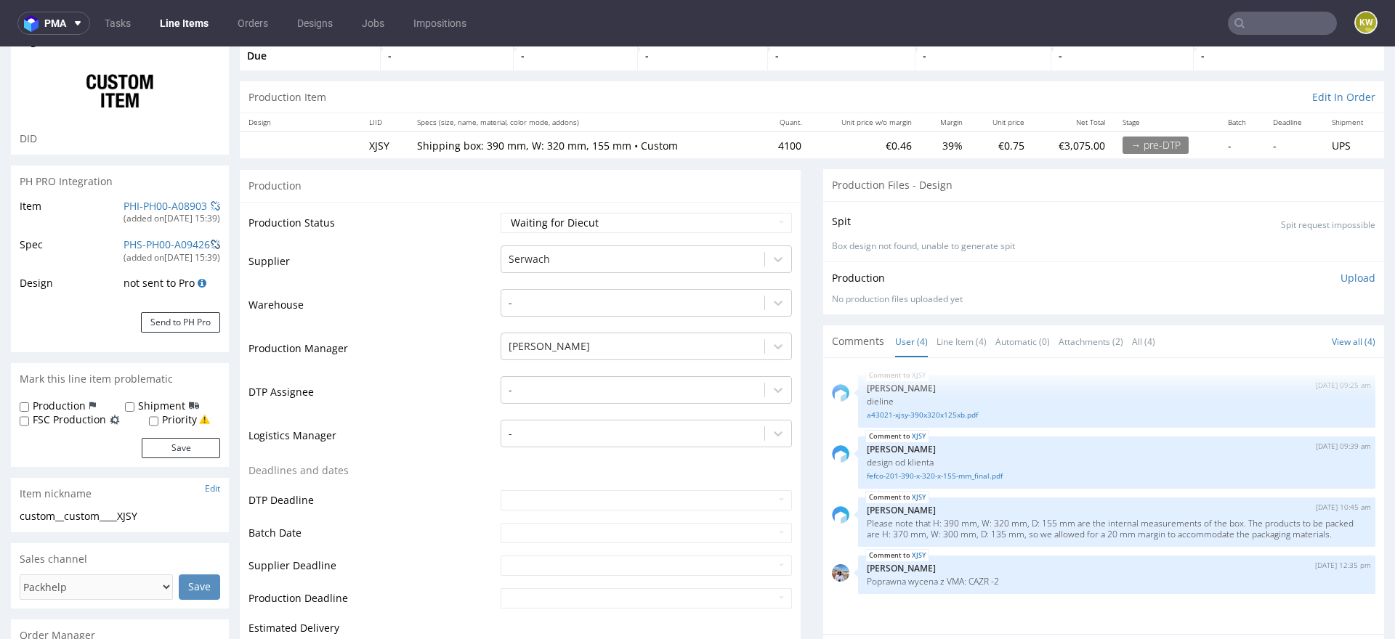
click at [214, 241] on span at bounding box center [215, 245] width 9 height 10
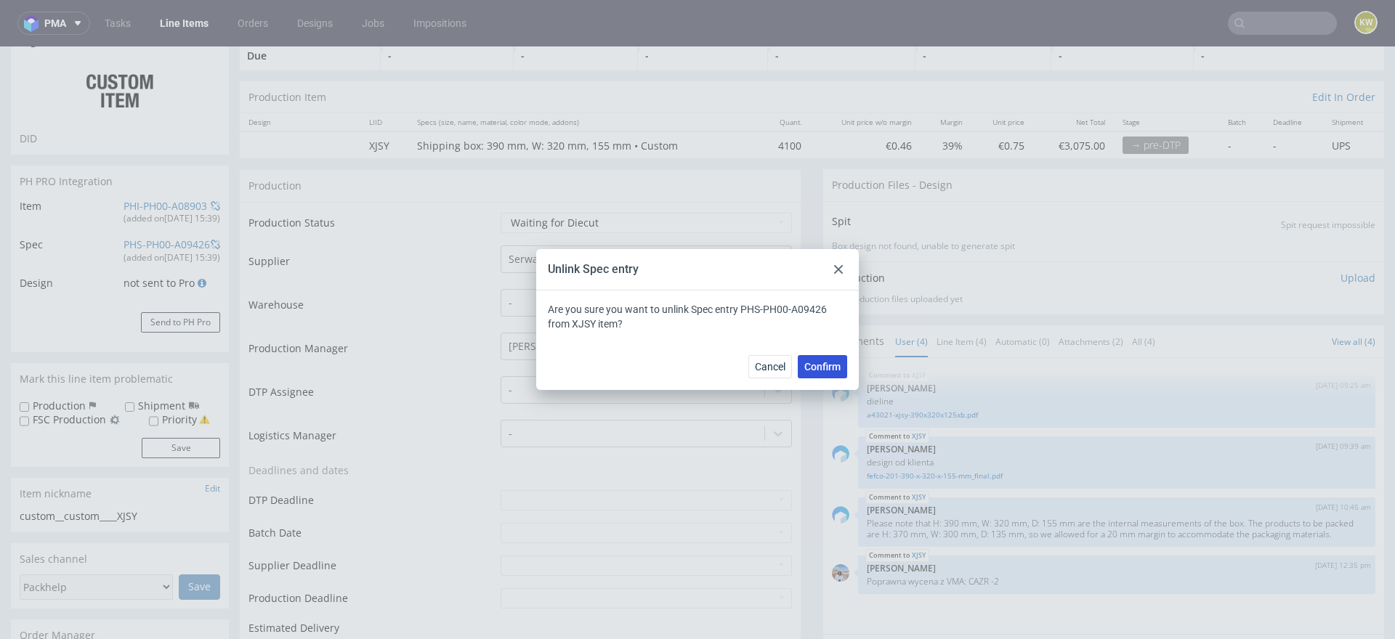
click at [817, 372] on button "Confirm" at bounding box center [822, 366] width 49 height 23
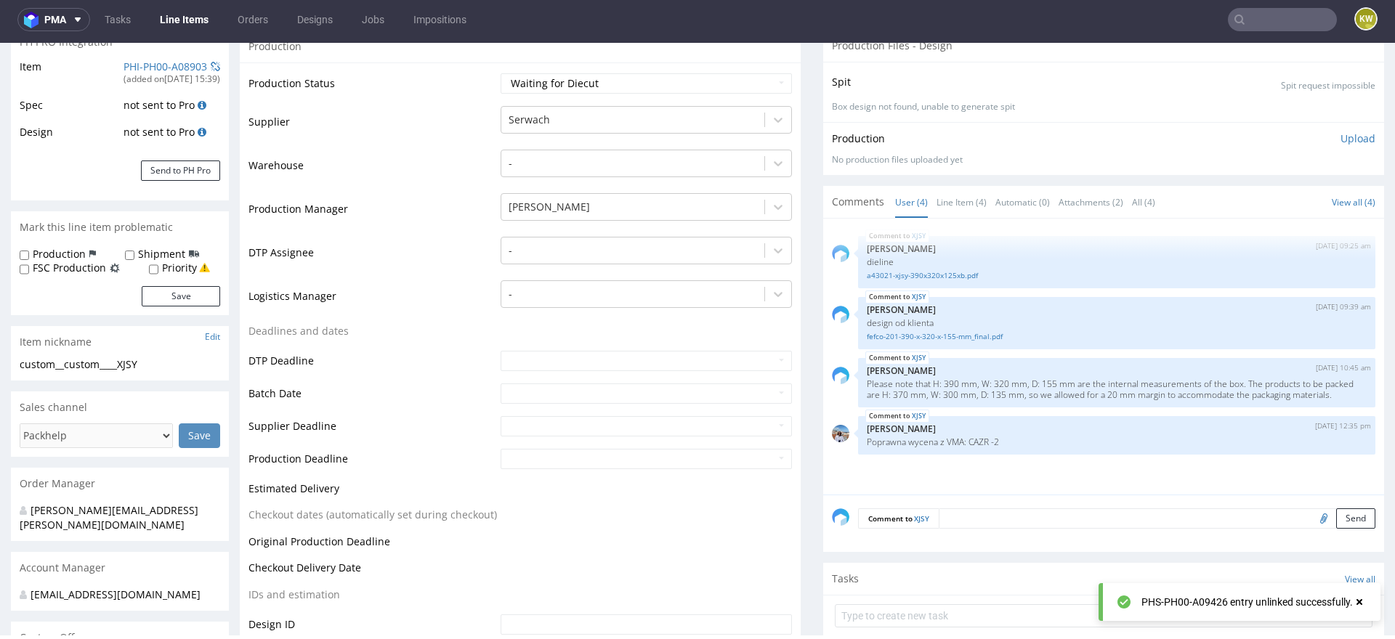
scroll to position [0, 0]
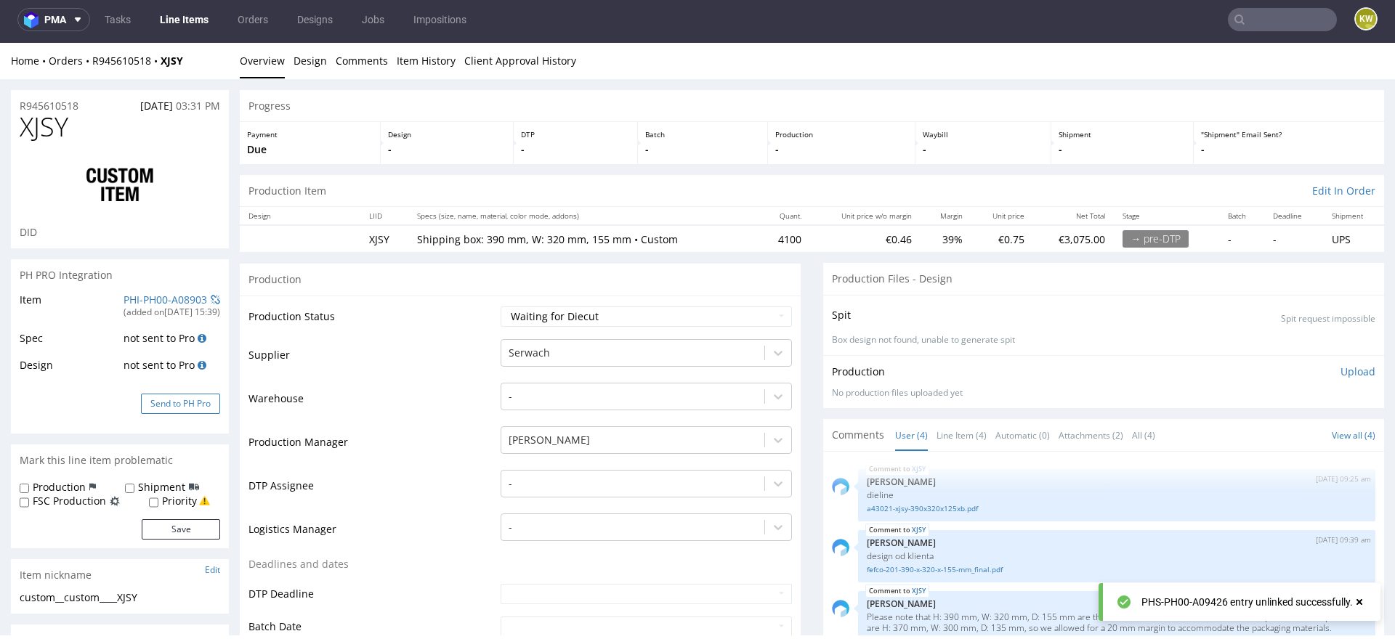
click at [164, 409] on button "Send to PH Pro" at bounding box center [180, 404] width 79 height 20
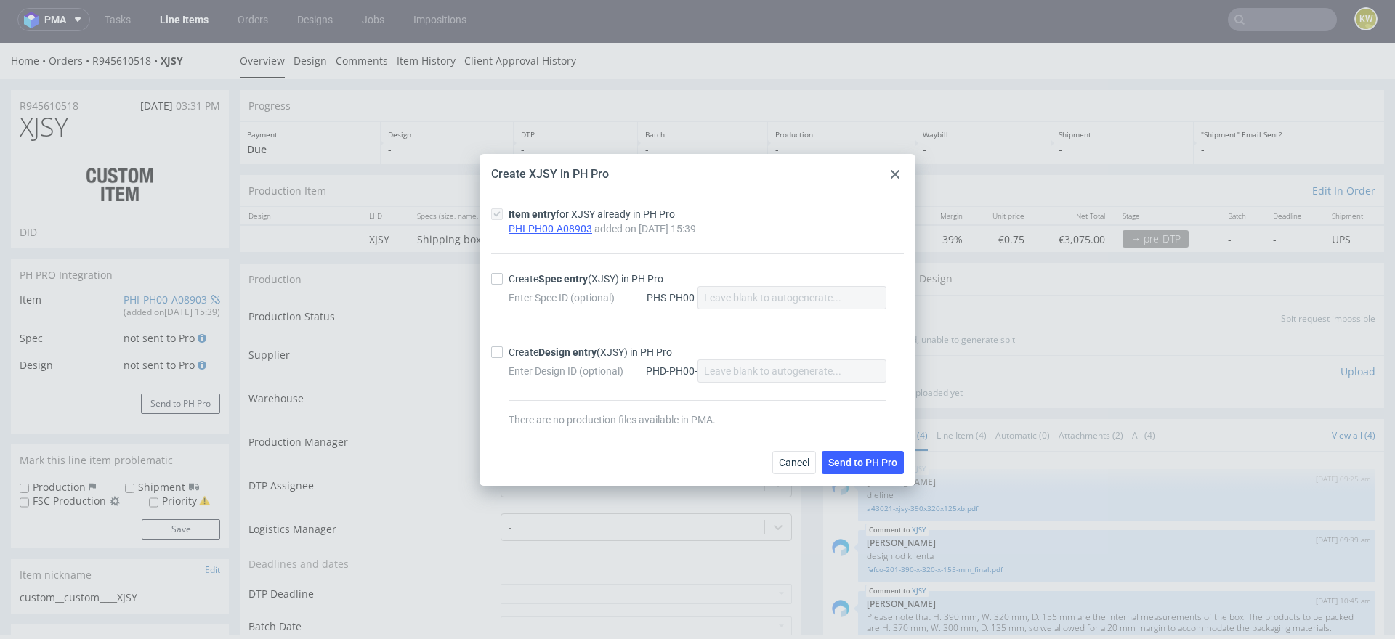
click at [503, 280] on div at bounding box center [499, 279] width 17 height 12
click at [503, 280] on input "Create Spec entry (XJSY) in PH Pro" at bounding box center [497, 279] width 12 height 12
checkbox input "true"
click at [864, 461] on span "Send to PH Pro" at bounding box center [862, 463] width 69 height 10
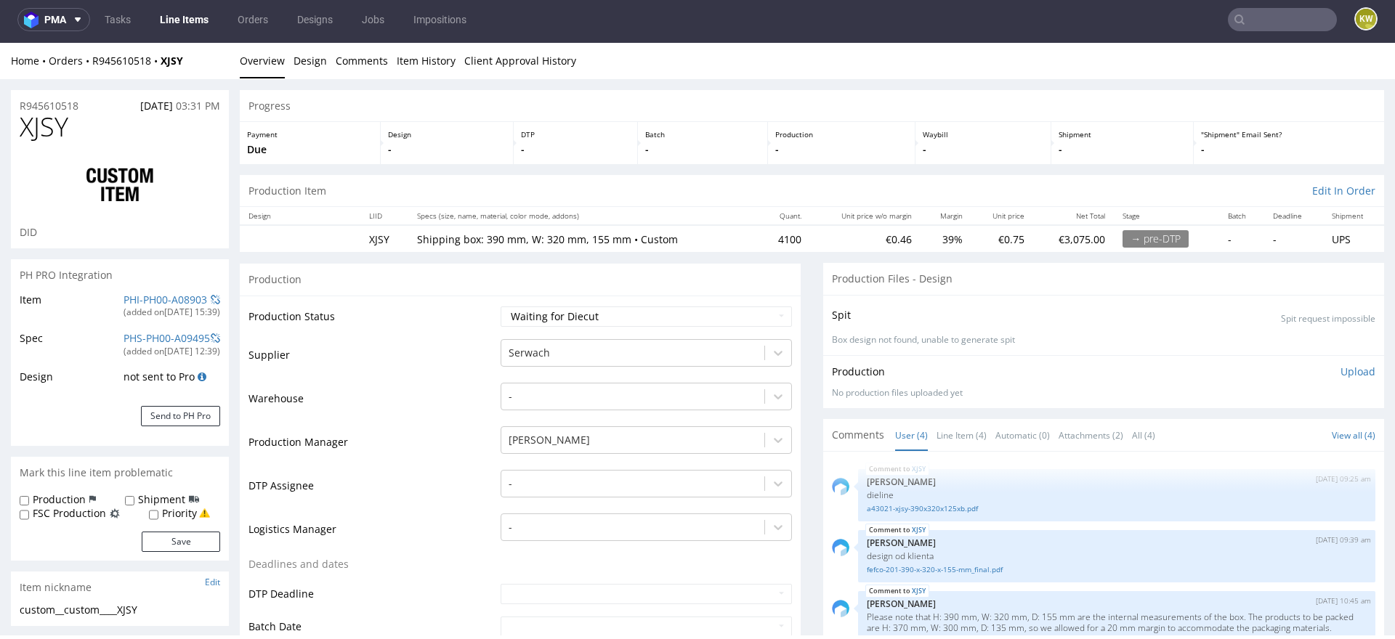
click at [46, 125] on span "XJSY" at bounding box center [44, 127] width 49 height 29
click at [47, 125] on span "XJSY" at bounding box center [44, 127] width 49 height 29
copy span "XJSY"
click at [134, 293] on link "PHI-PH00-A08903" at bounding box center [165, 300] width 84 height 14
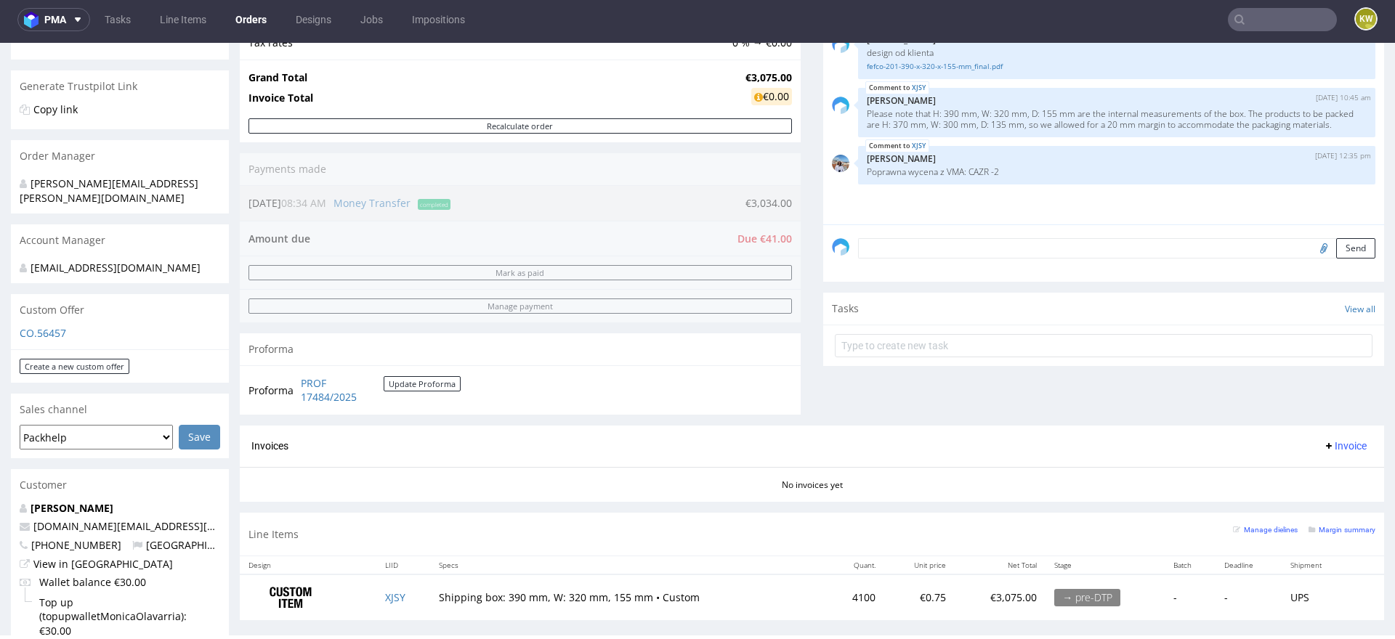
scroll to position [329, 0]
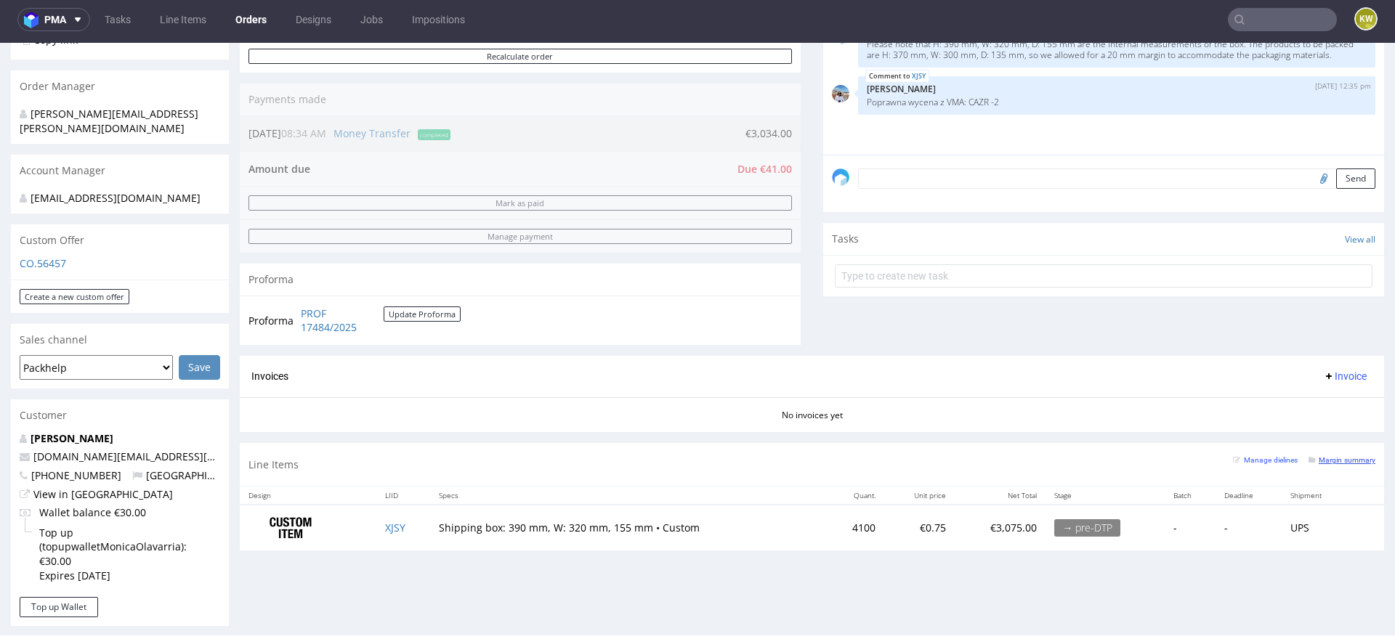
click at [1339, 458] on small "Margin summary" at bounding box center [1341, 460] width 67 height 8
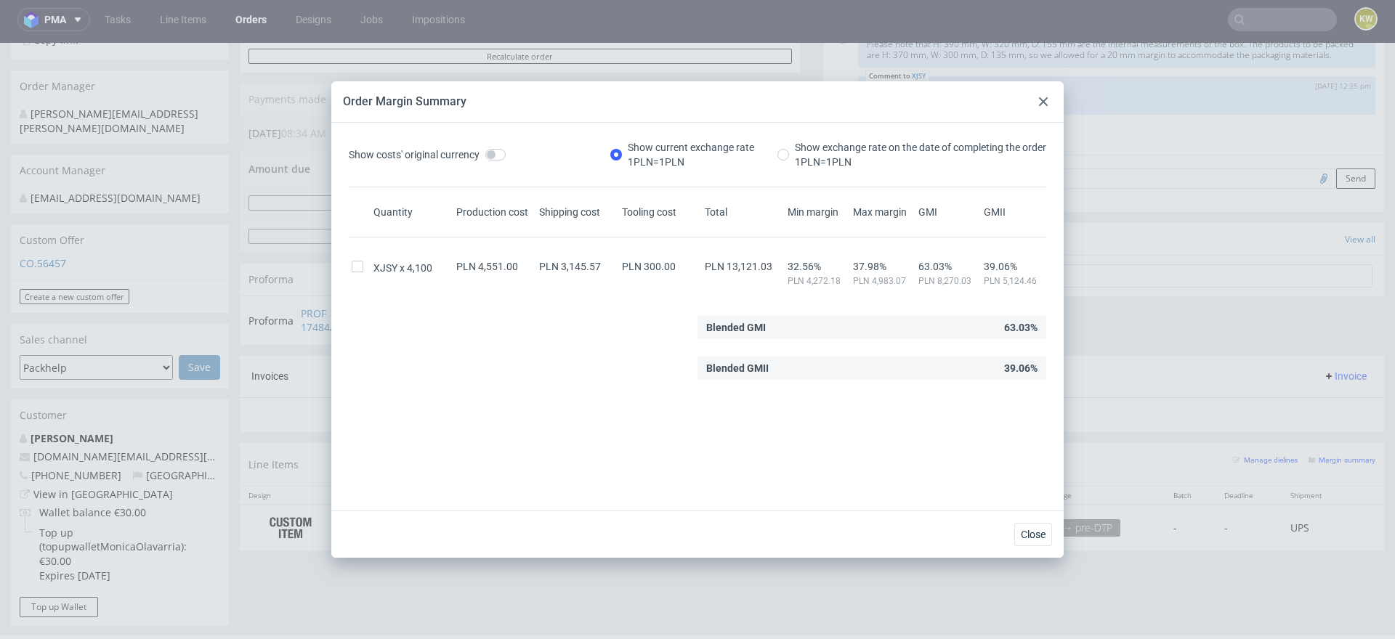
click at [757, 257] on div "XJSY 4,100 PLN 4,551.00 PLN 3,145.57 PLN 300.00 PLN 13,121.03 32.56% PLN 4,272.…" at bounding box center [697, 268] width 697 height 38
click at [745, 261] on span "PLN 13,121.03" at bounding box center [739, 267] width 68 height 12
click at [744, 261] on span "PLN 13,121.03" at bounding box center [739, 267] width 68 height 12
copy span "13,121.03"
click at [620, 602] on div "Progress Payment Due Payment “Received” Email - Line Items 1 DTP - Production -…" at bounding box center [812, 438] width 1144 height 1354
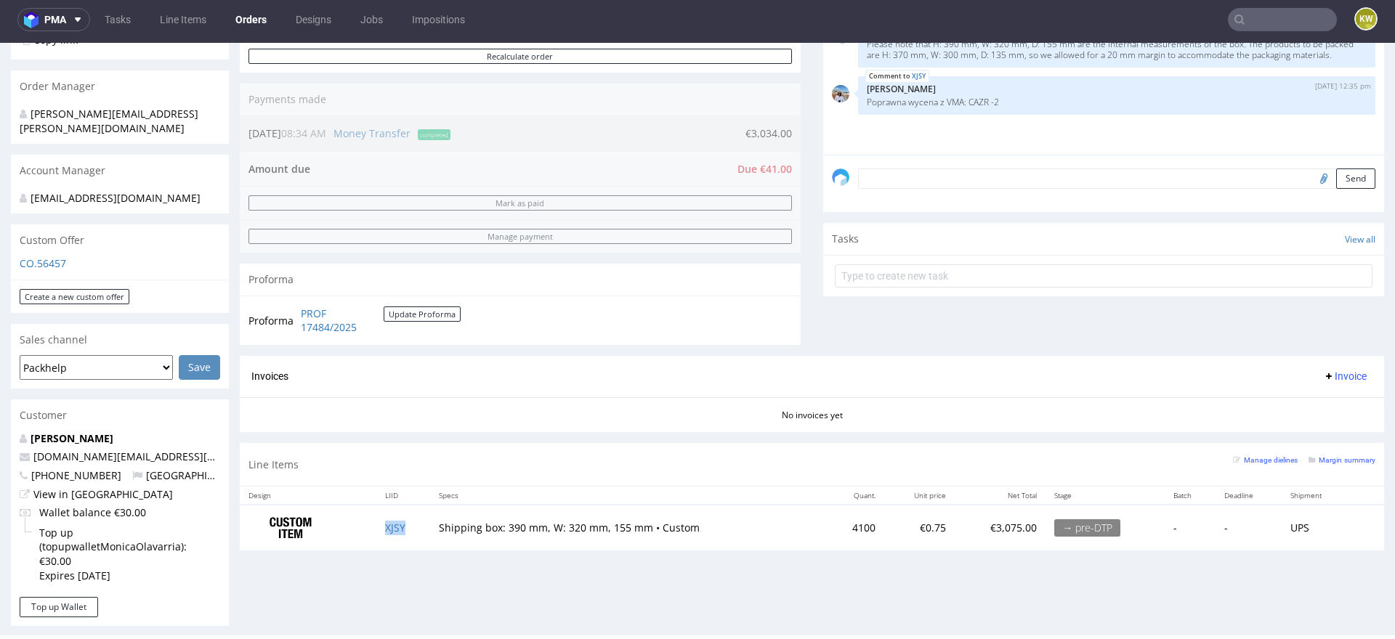
click at [376, 524] on td "XJSY" at bounding box center [403, 528] width 54 height 46
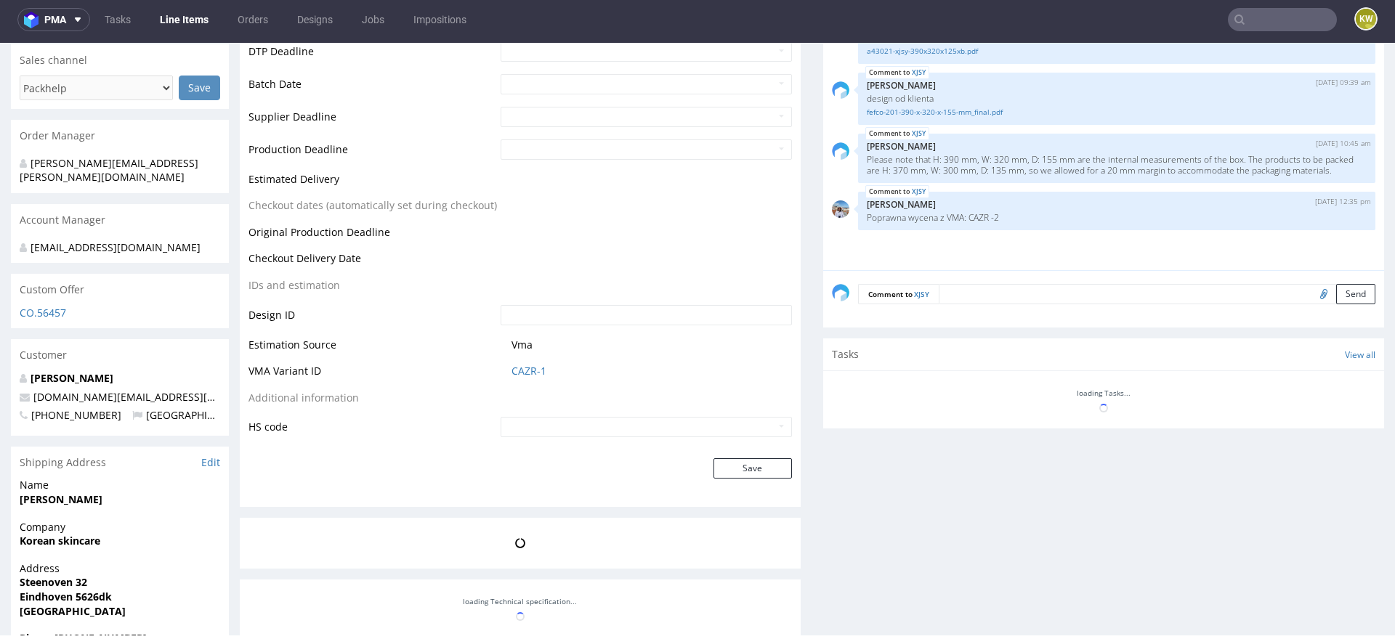
scroll to position [665, 0]
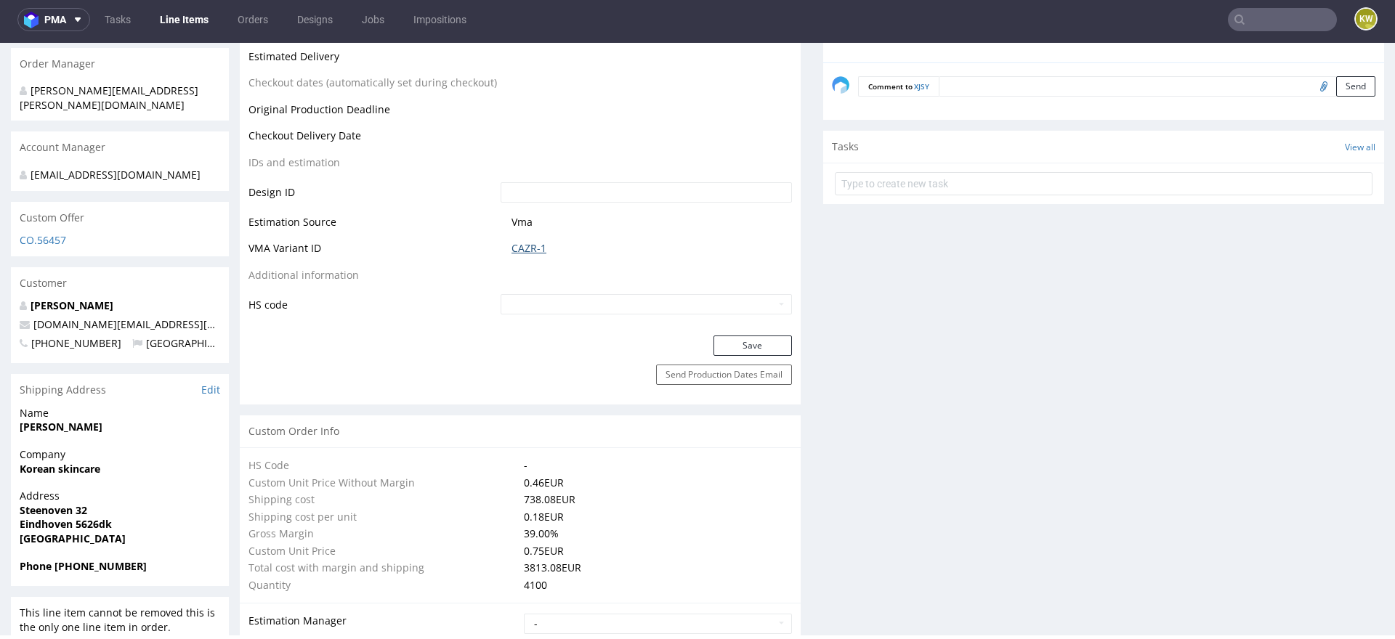
click at [526, 251] on link "CAZR-1" at bounding box center [528, 248] width 35 height 15
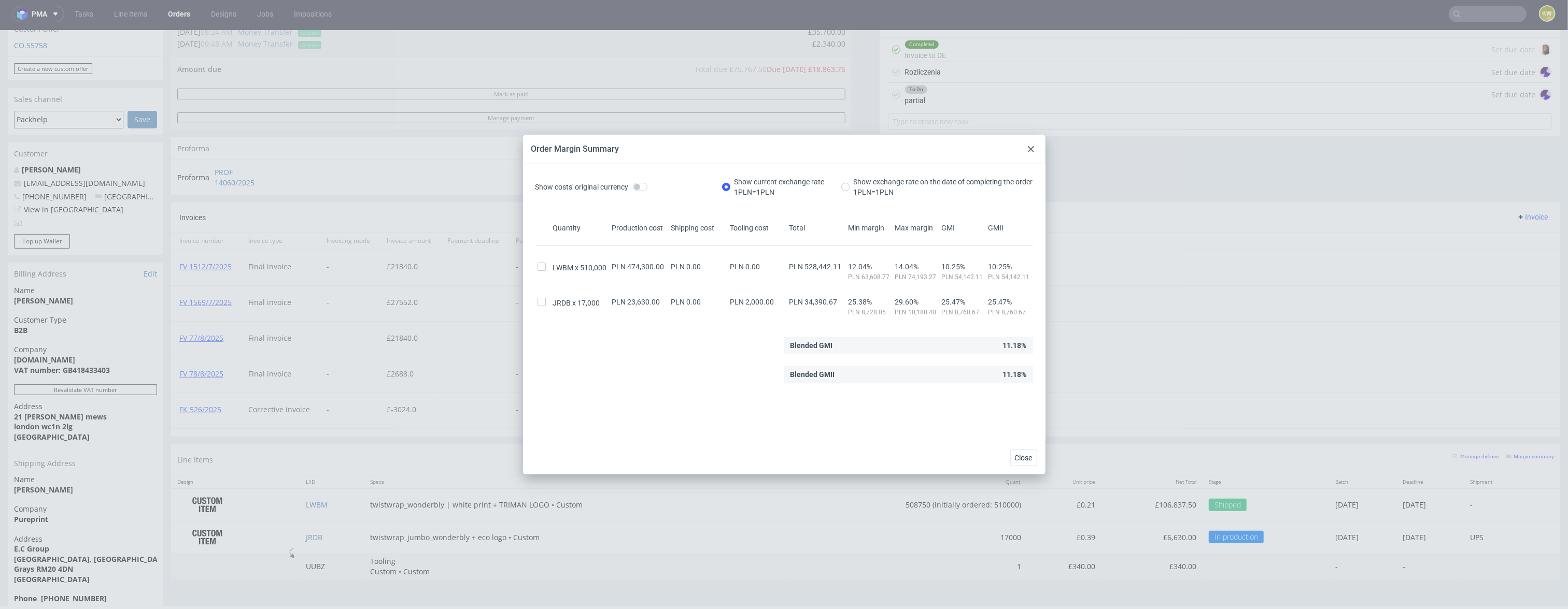
scroll to position [581, 0]
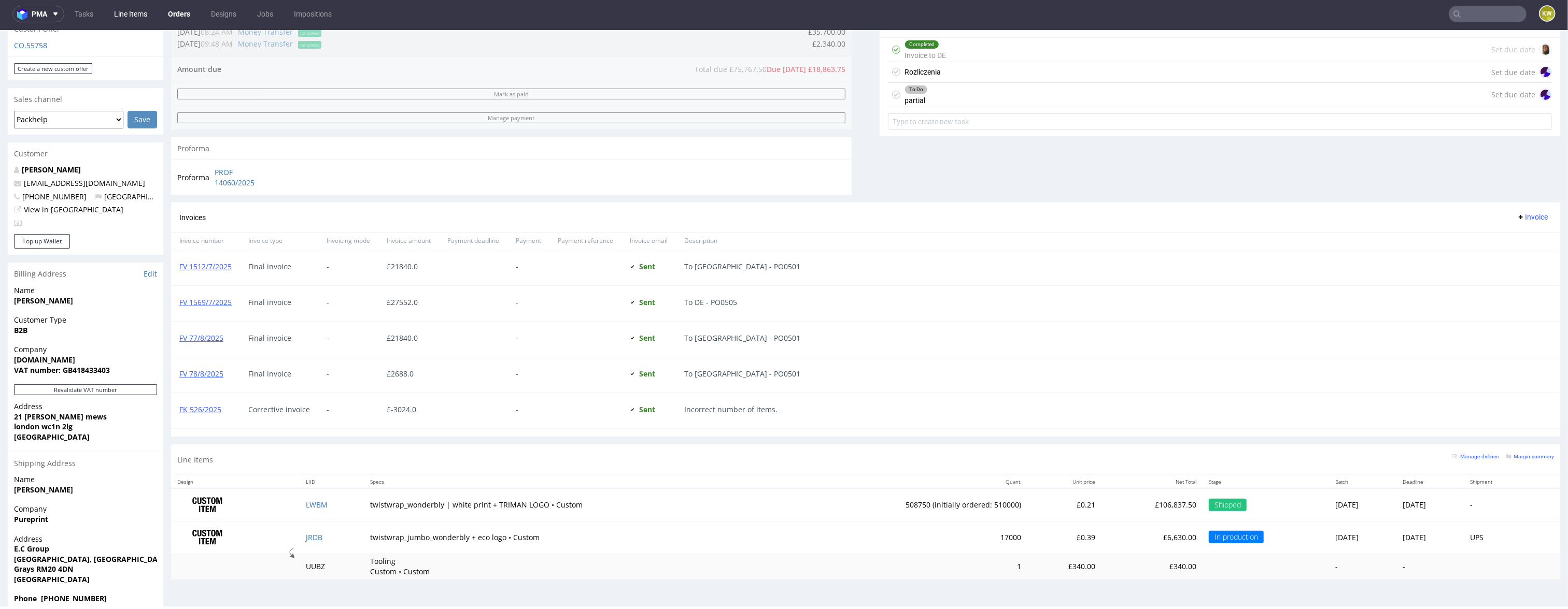
click at [115, 12] on link "Line Items" at bounding box center [131, 14] width 46 height 16
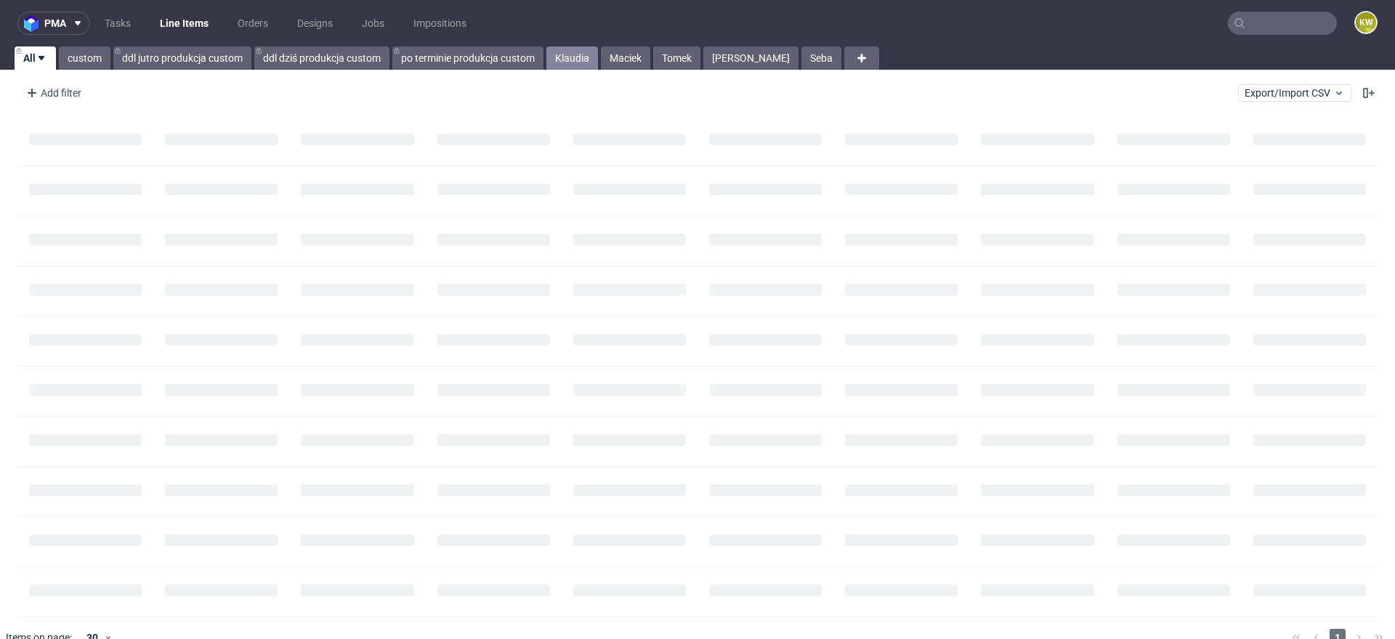
click at [572, 52] on link "Klaudia" at bounding box center [572, 57] width 52 height 23
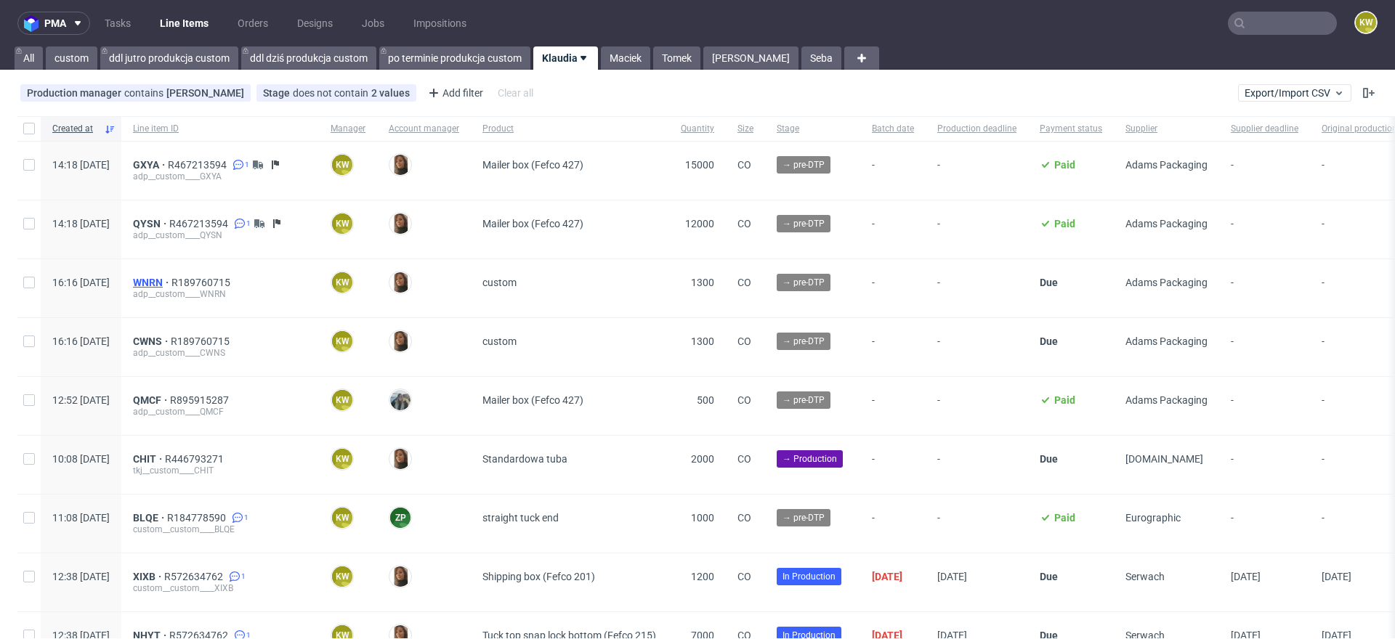
click at [171, 283] on span "WNRN" at bounding box center [152, 283] width 39 height 12
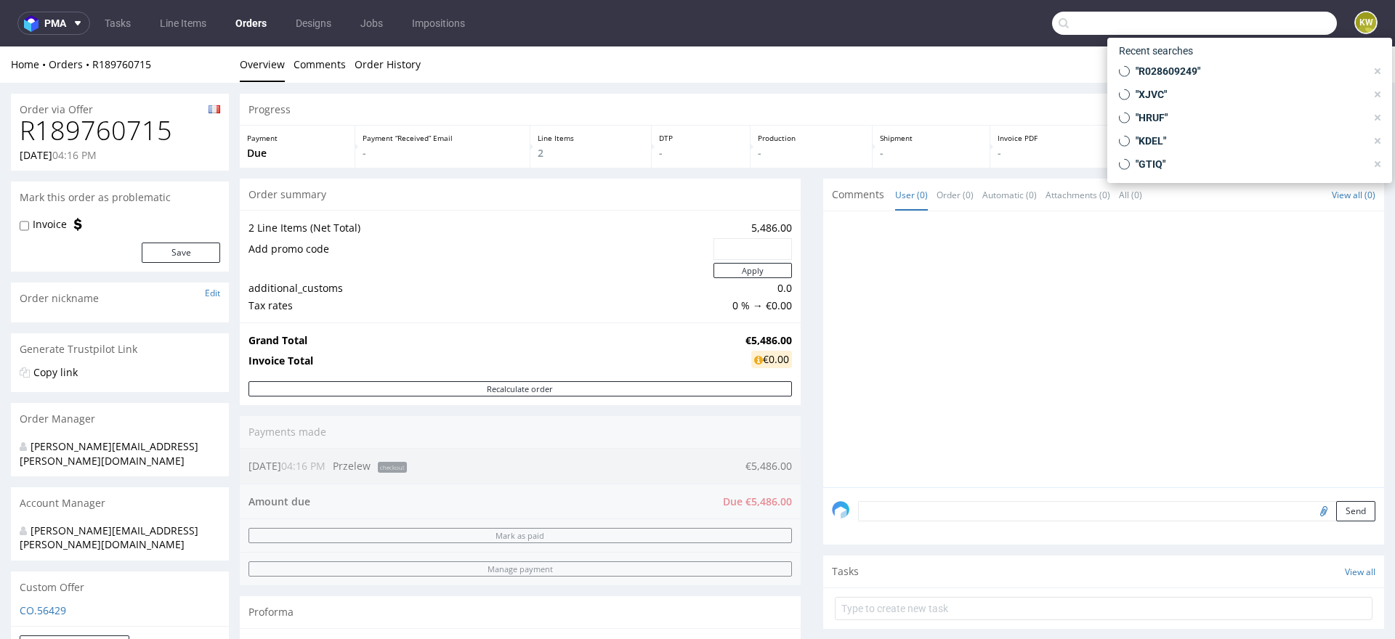
click at [1246, 17] on input "text" at bounding box center [1194, 23] width 285 height 23
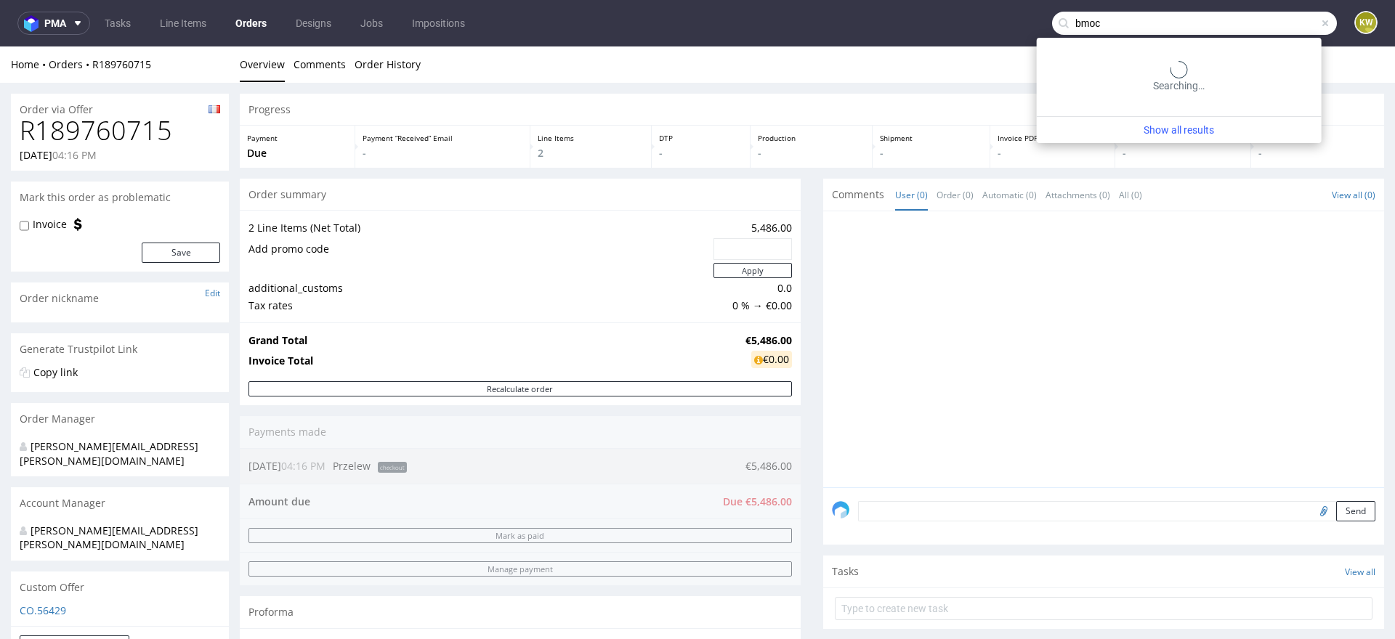
type input "bmoc"
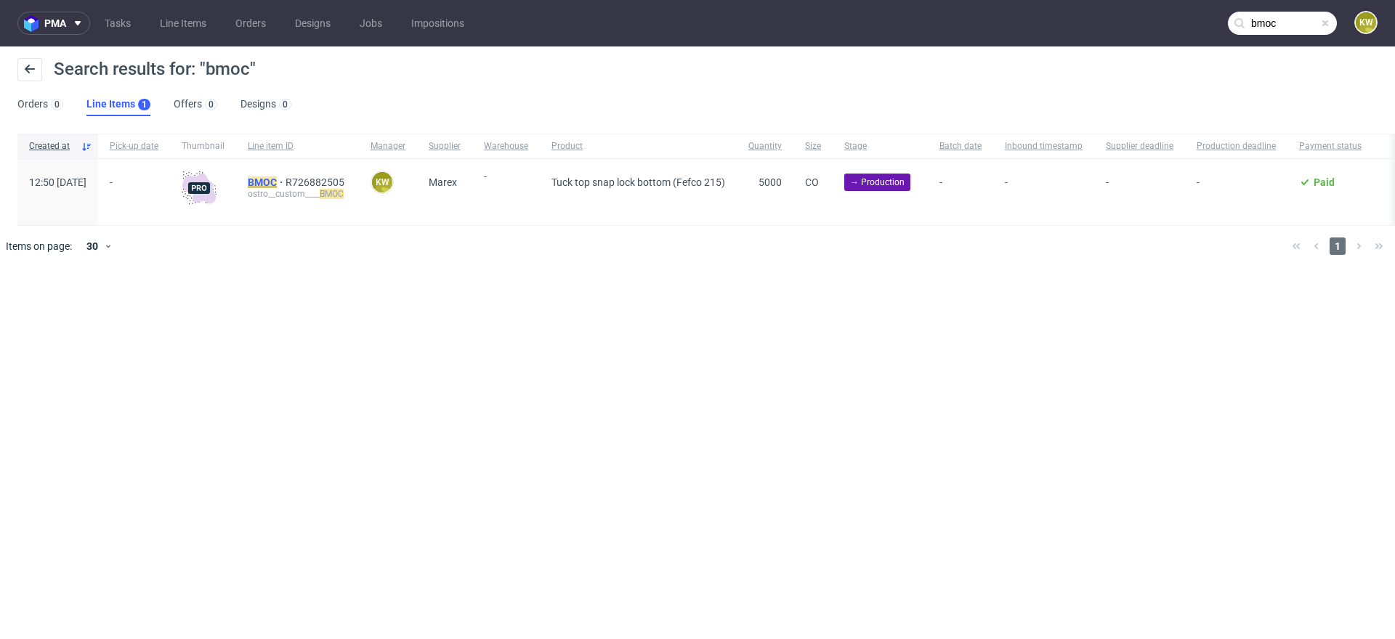
click at [277, 180] on mark "BMOC" at bounding box center [262, 183] width 29 height 12
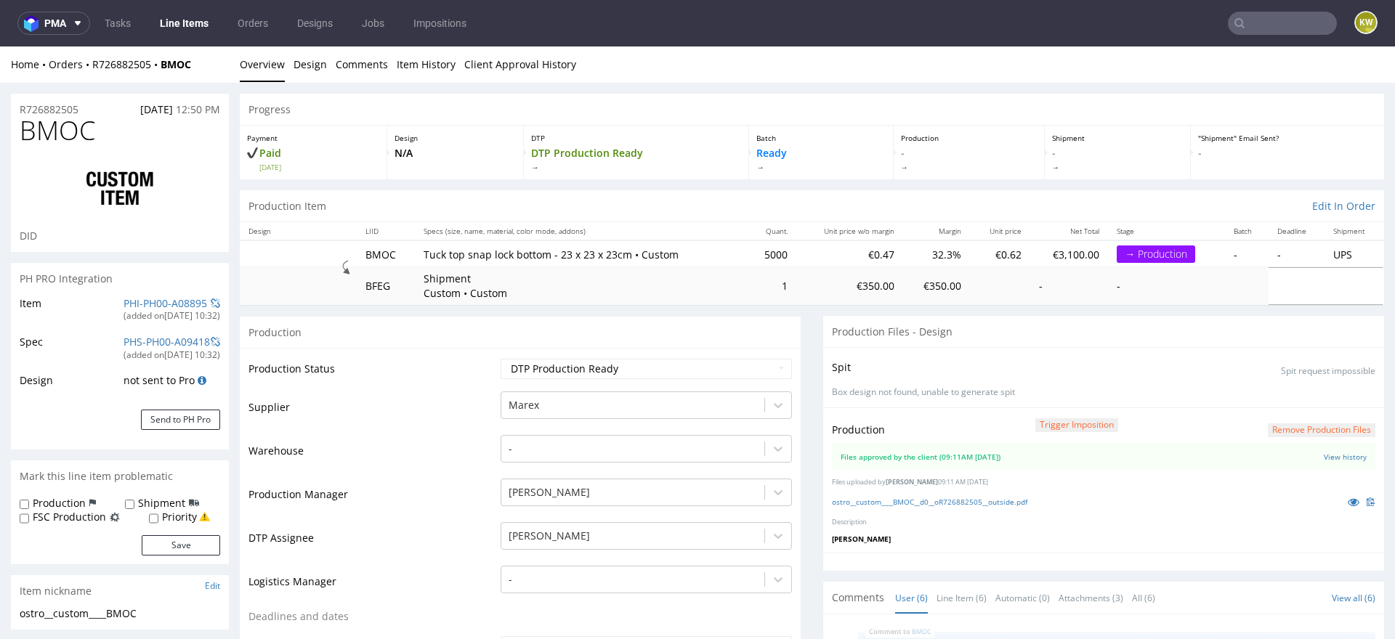
scroll to position [77, 0]
click at [426, 60] on link "Item History" at bounding box center [426, 64] width 59 height 36
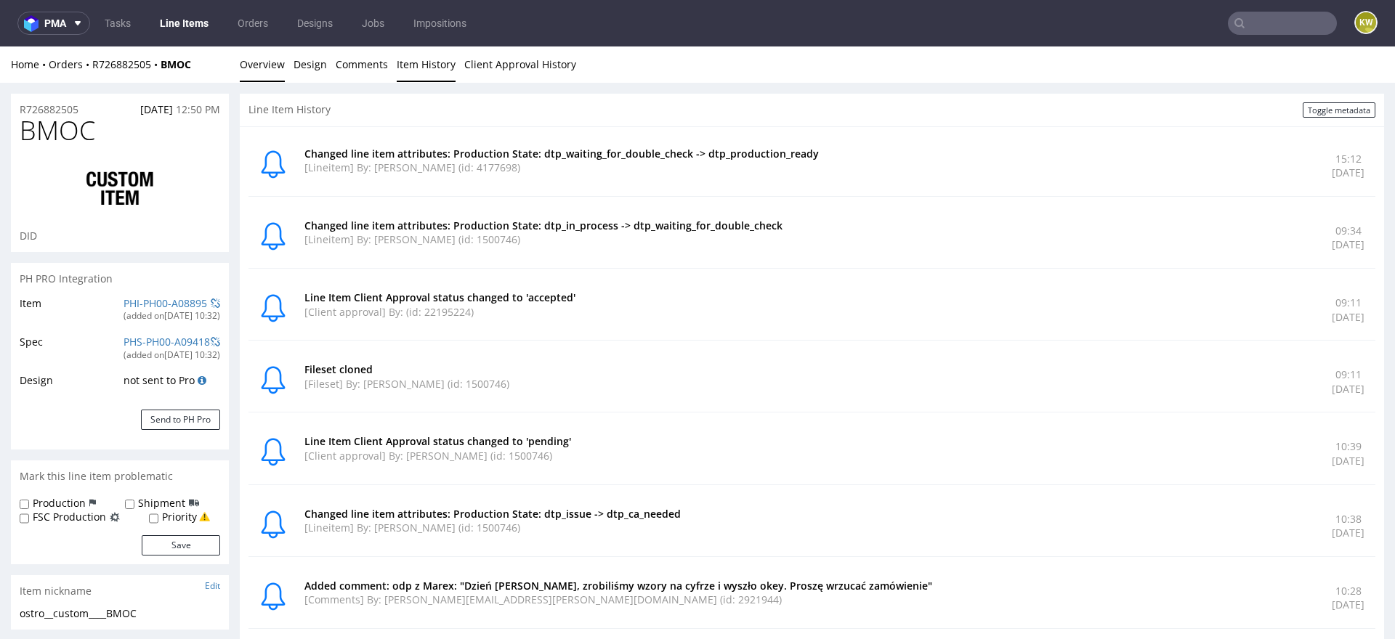
click at [256, 60] on link "Overview" at bounding box center [262, 64] width 45 height 36
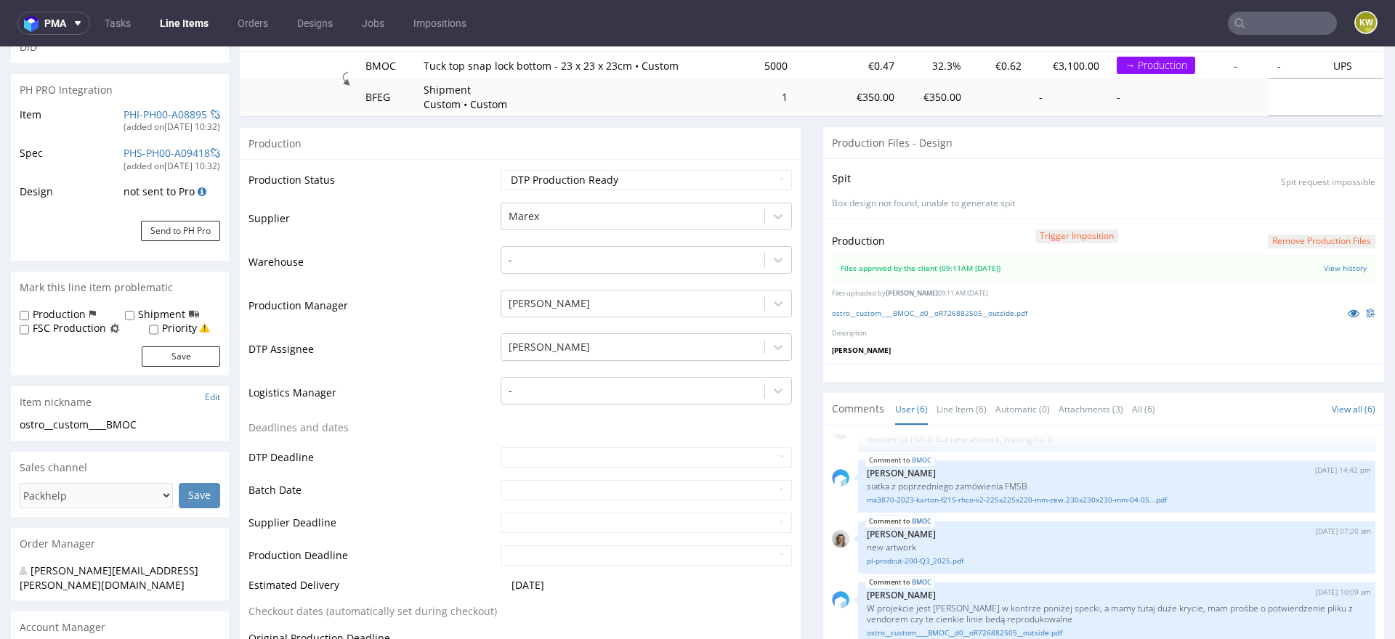
scroll to position [228, 0]
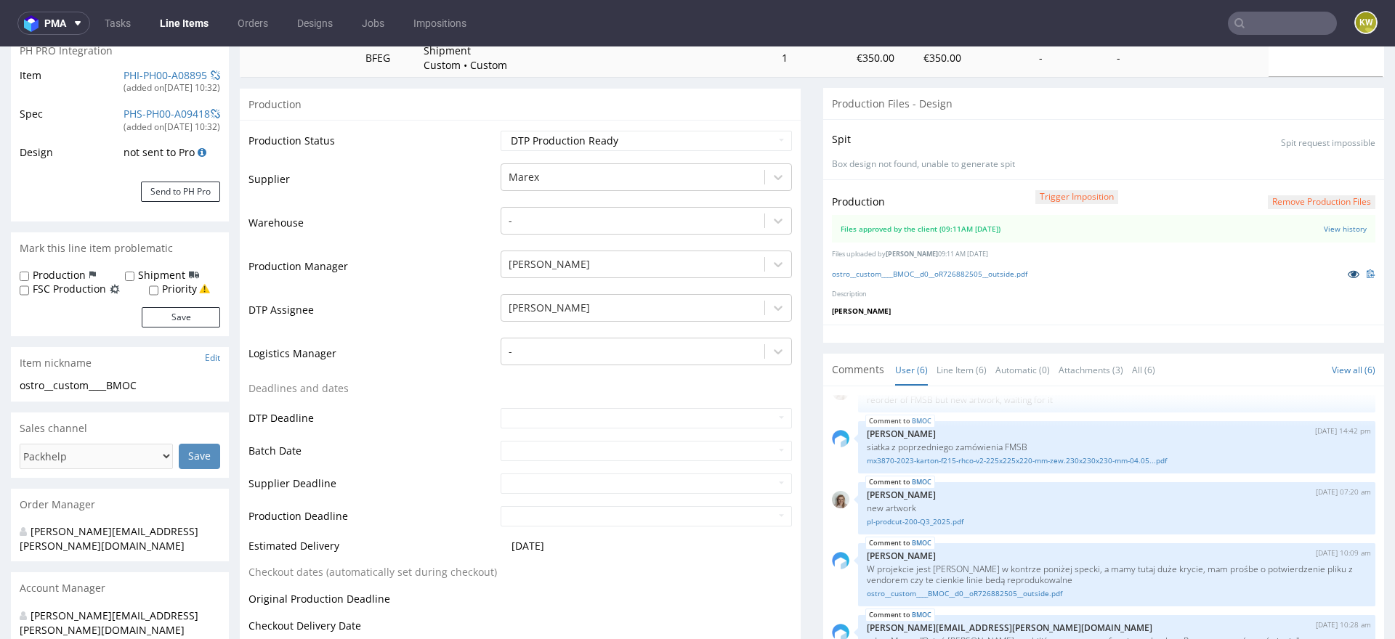
click at [1348, 272] on icon at bounding box center [1354, 274] width 12 height 10
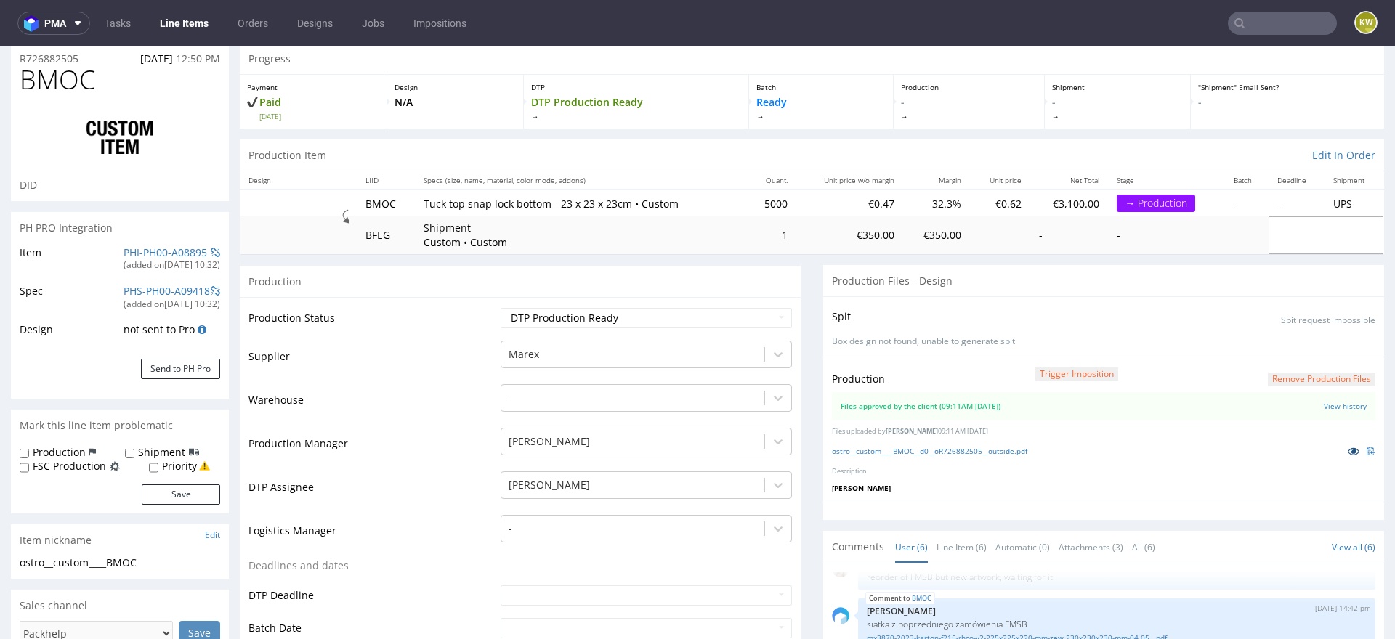
scroll to position [31, 0]
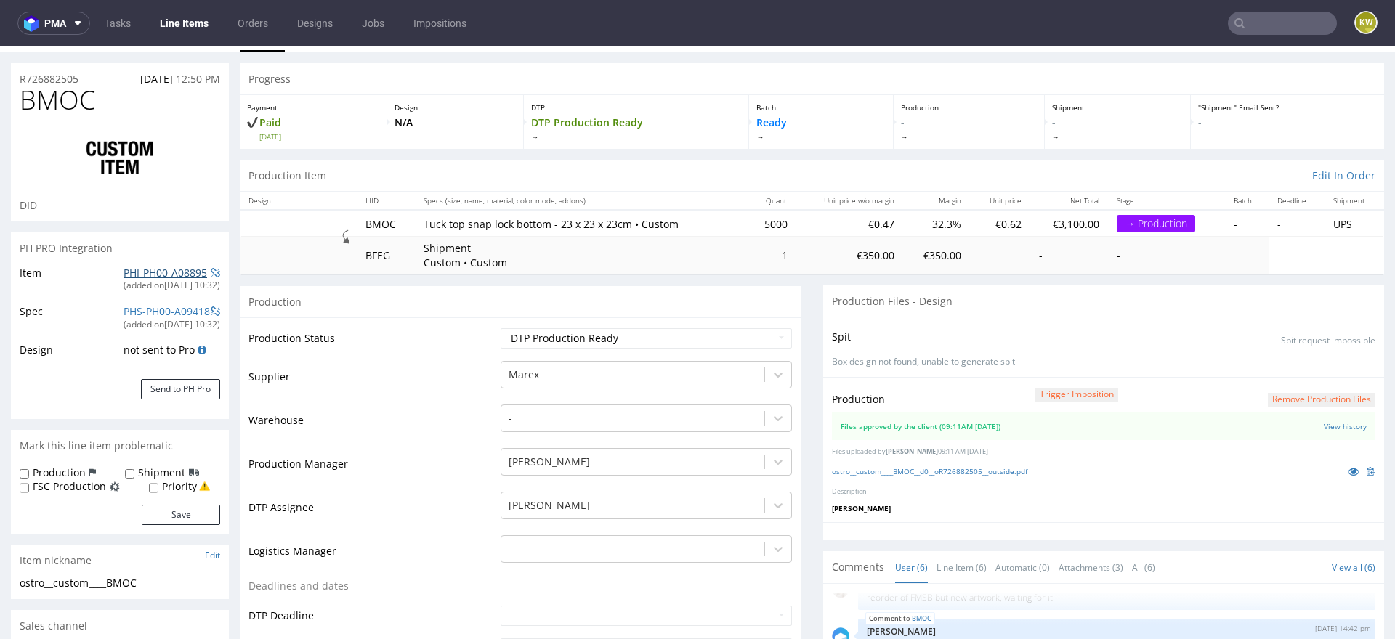
click at [135, 272] on link "PHI-PH00-A08895" at bounding box center [165, 273] width 84 height 14
click at [169, 20] on link "Line Items" at bounding box center [184, 23] width 66 height 23
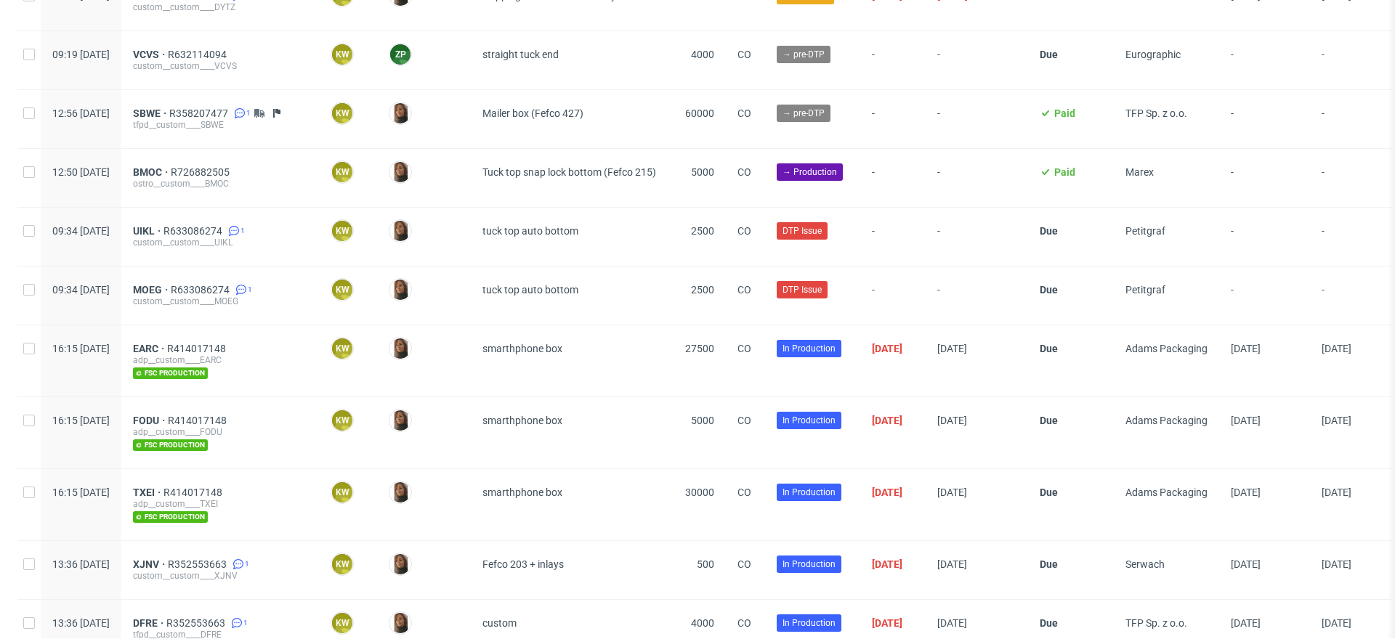
scroll to position [1744, 0]
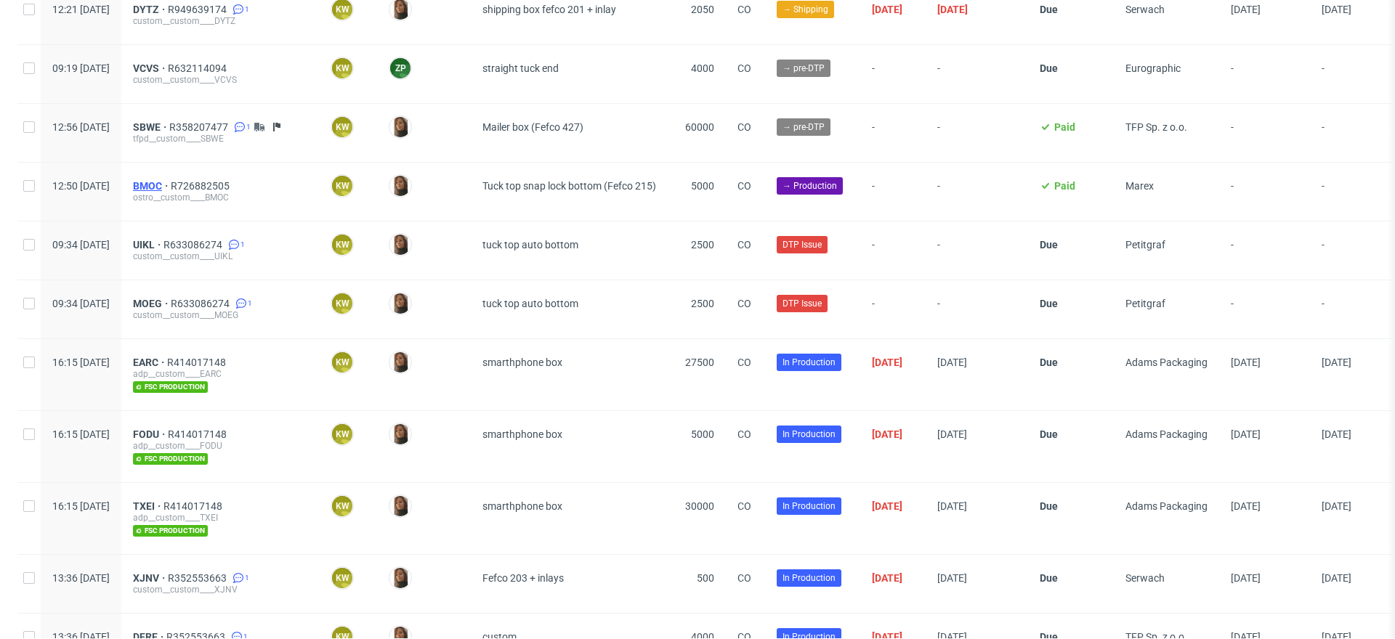
click at [171, 180] on span "BMOC" at bounding box center [152, 186] width 38 height 12
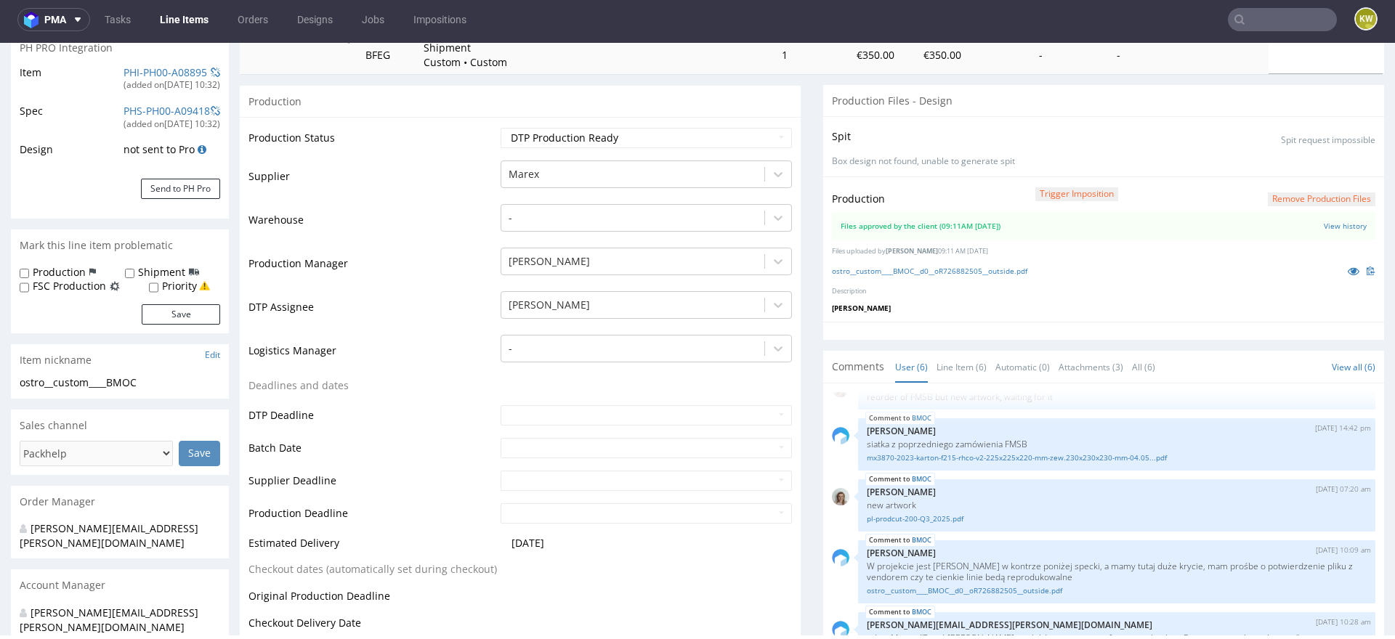
scroll to position [263, 0]
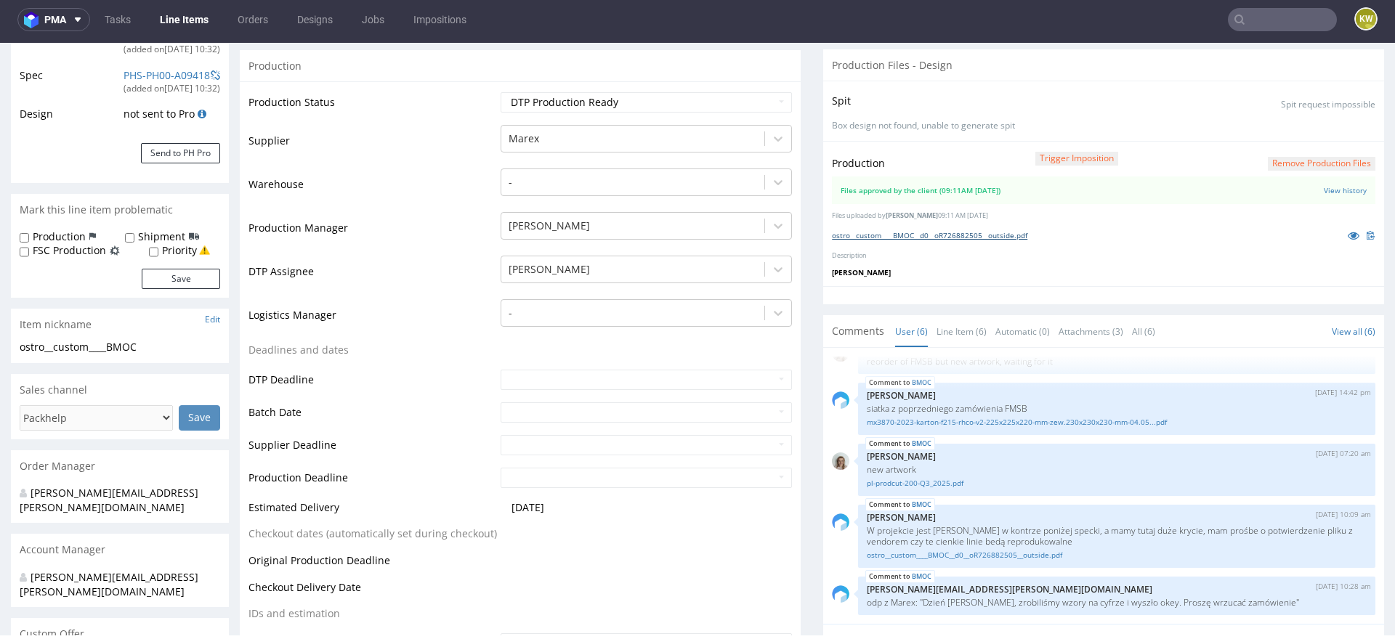
click at [947, 232] on link "ostro__custom____BMOC__d0__oR726882505__outside.pdf" at bounding box center [929, 235] width 195 height 10
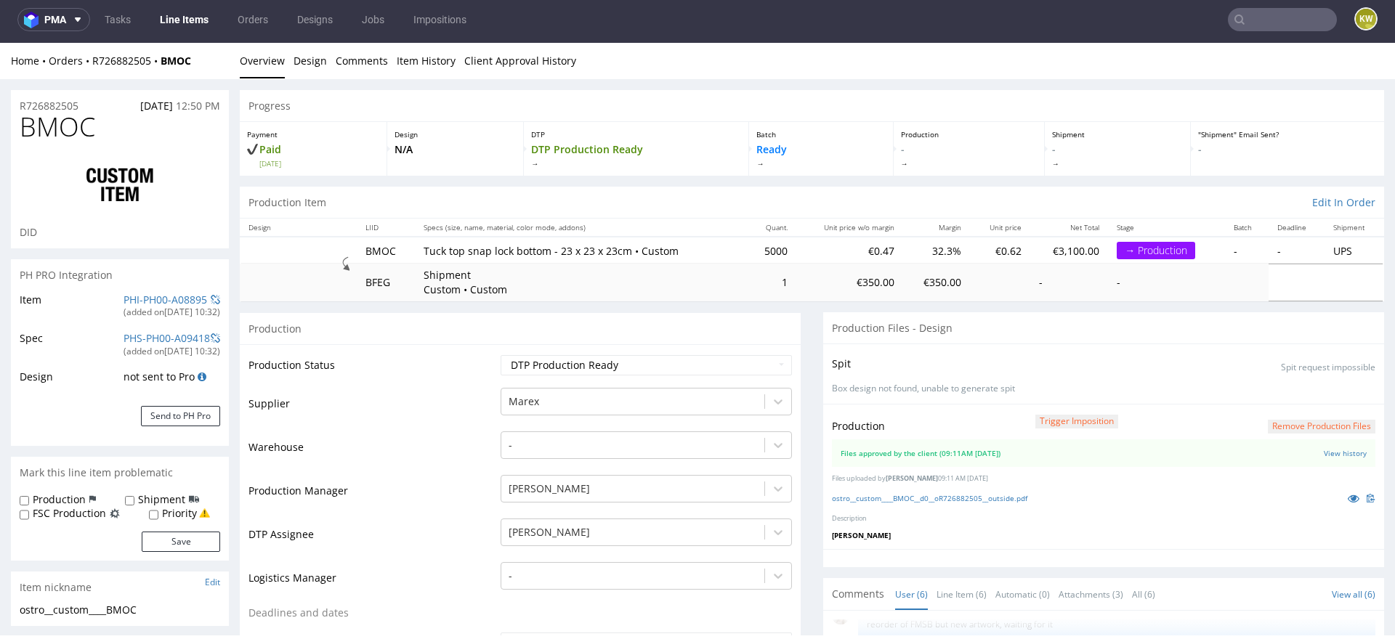
click at [49, 125] on span "BMOC" at bounding box center [58, 127] width 76 height 29
copy span "BMOC"
click at [143, 293] on link "PHI-PH00-A08895" at bounding box center [165, 300] width 84 height 14
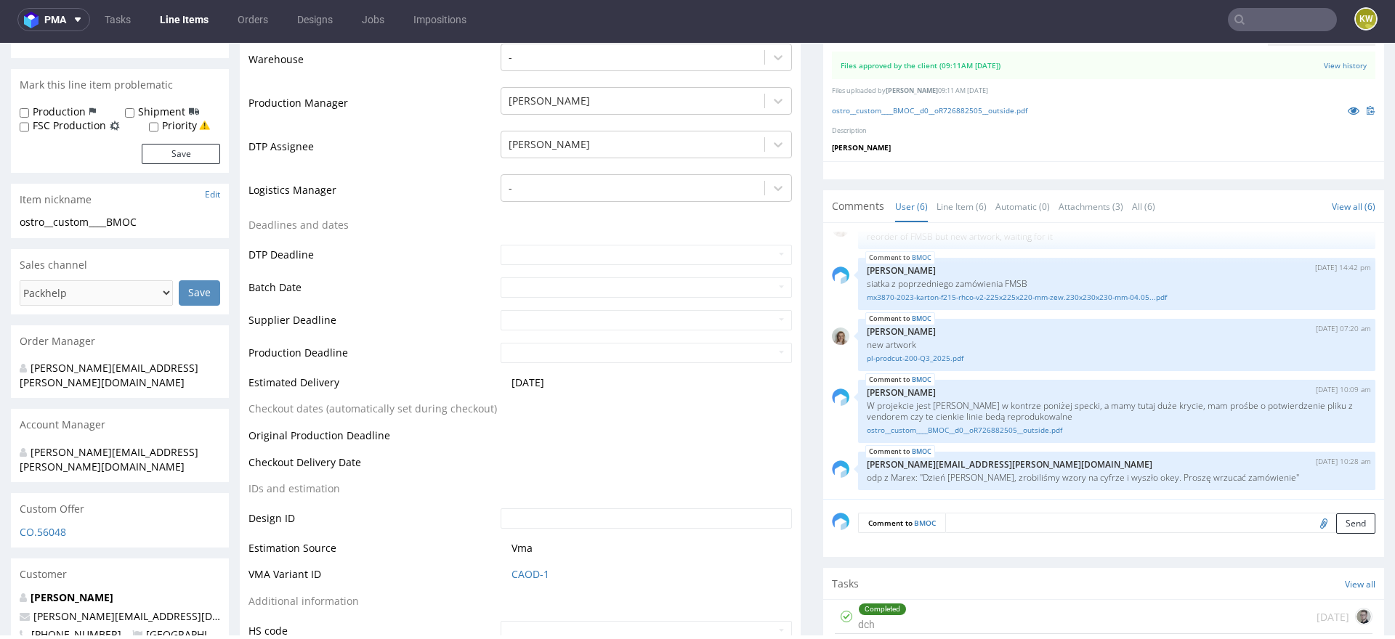
scroll to position [396, 0]
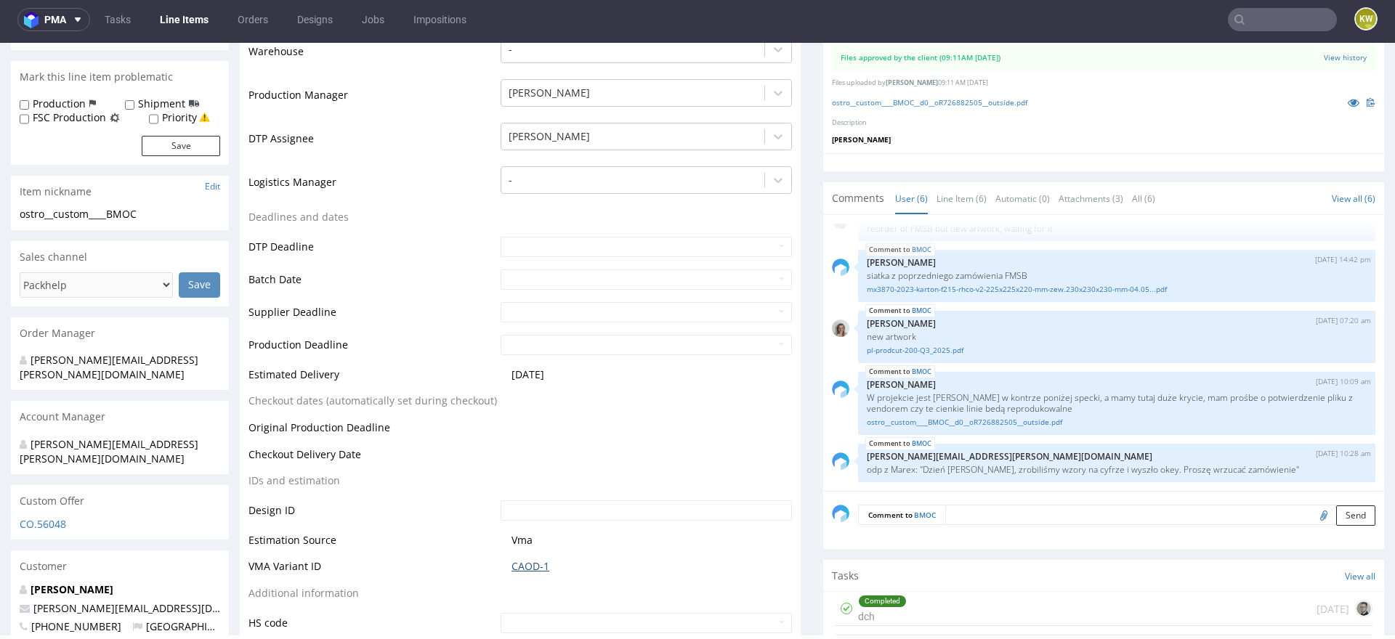
click at [527, 567] on link "CAOD-1" at bounding box center [530, 566] width 38 height 15
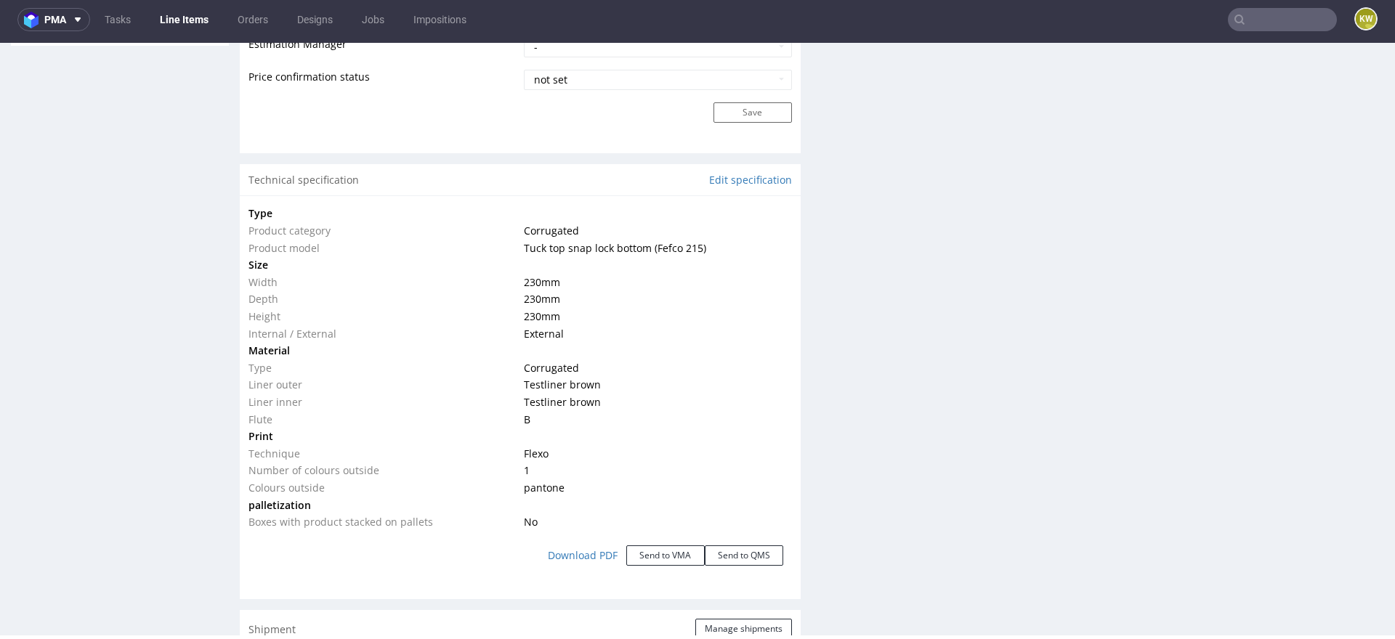
scroll to position [0, 0]
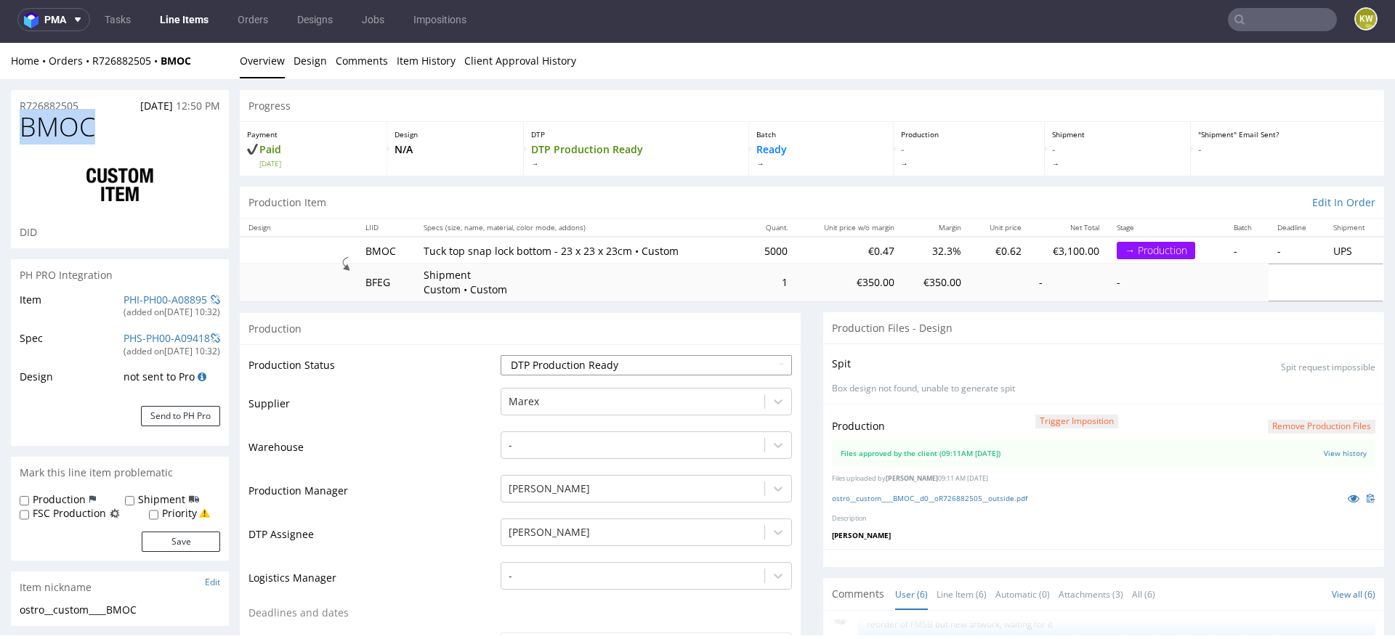
click at [546, 360] on select "Waiting for Artwork Waiting for Diecut Waiting for Mockup Waiting for DTP Waiti…" at bounding box center [646, 365] width 291 height 20
select select "production_in_process"
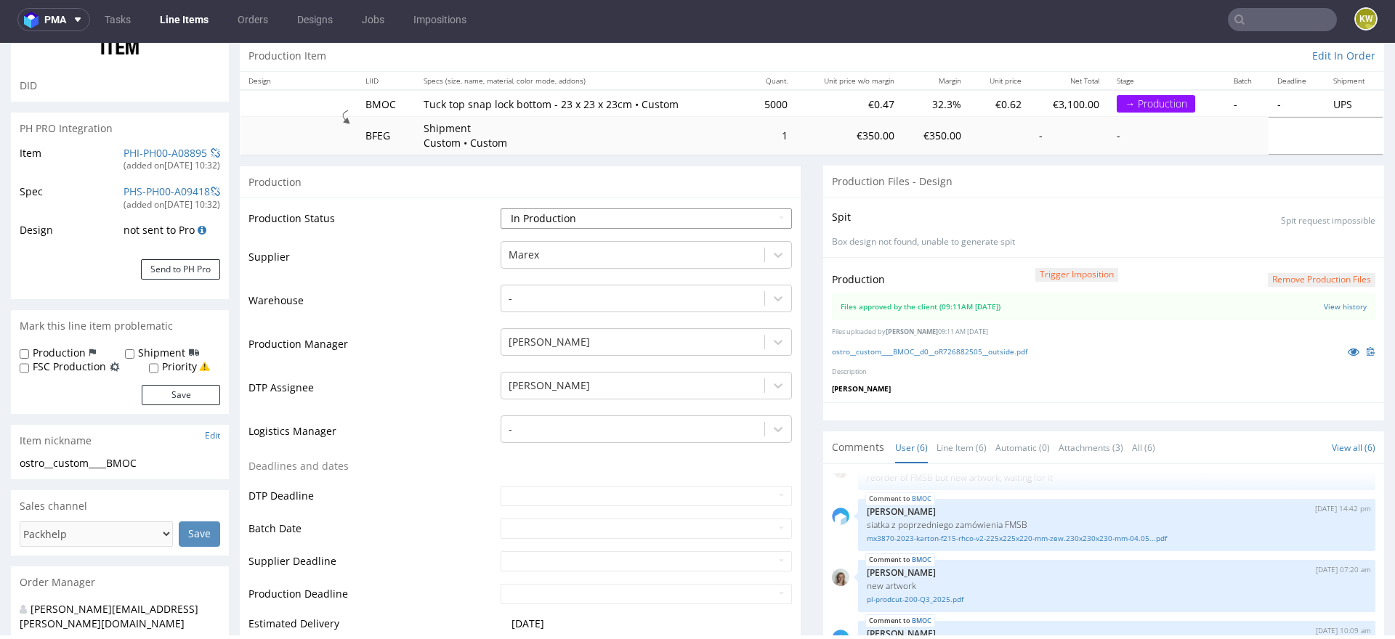
scroll to position [154, 0]
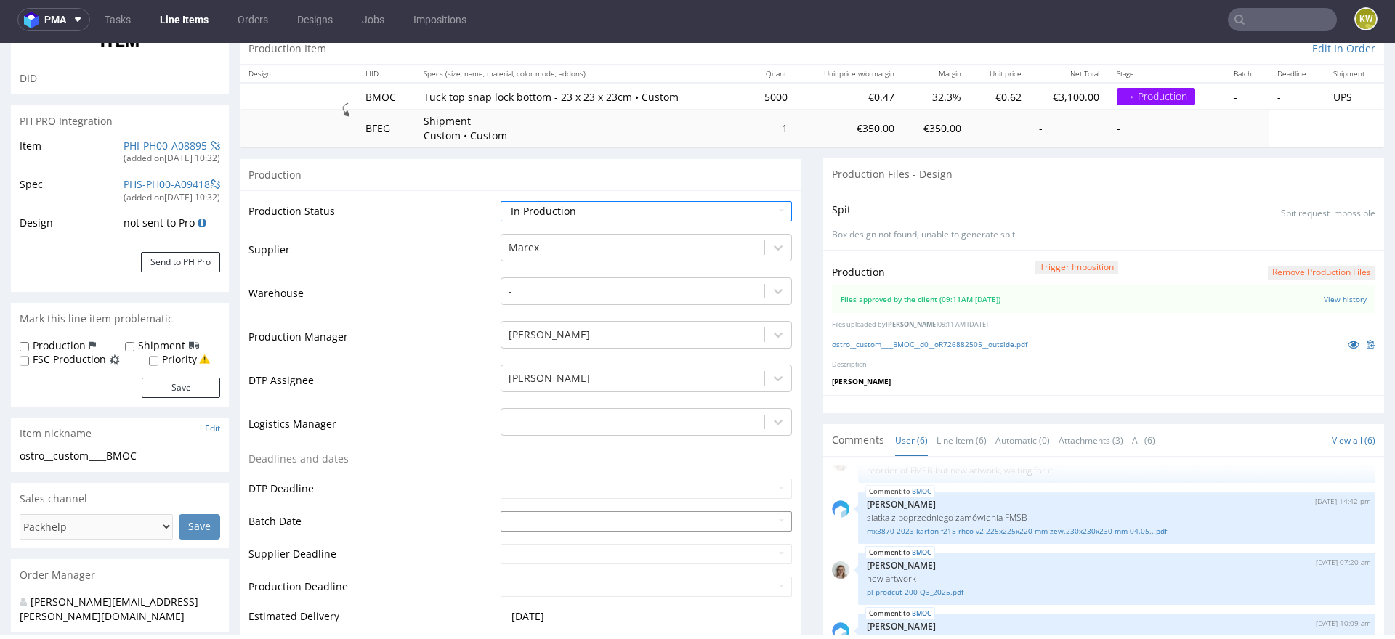
click at [506, 524] on input "text" at bounding box center [646, 521] width 291 height 20
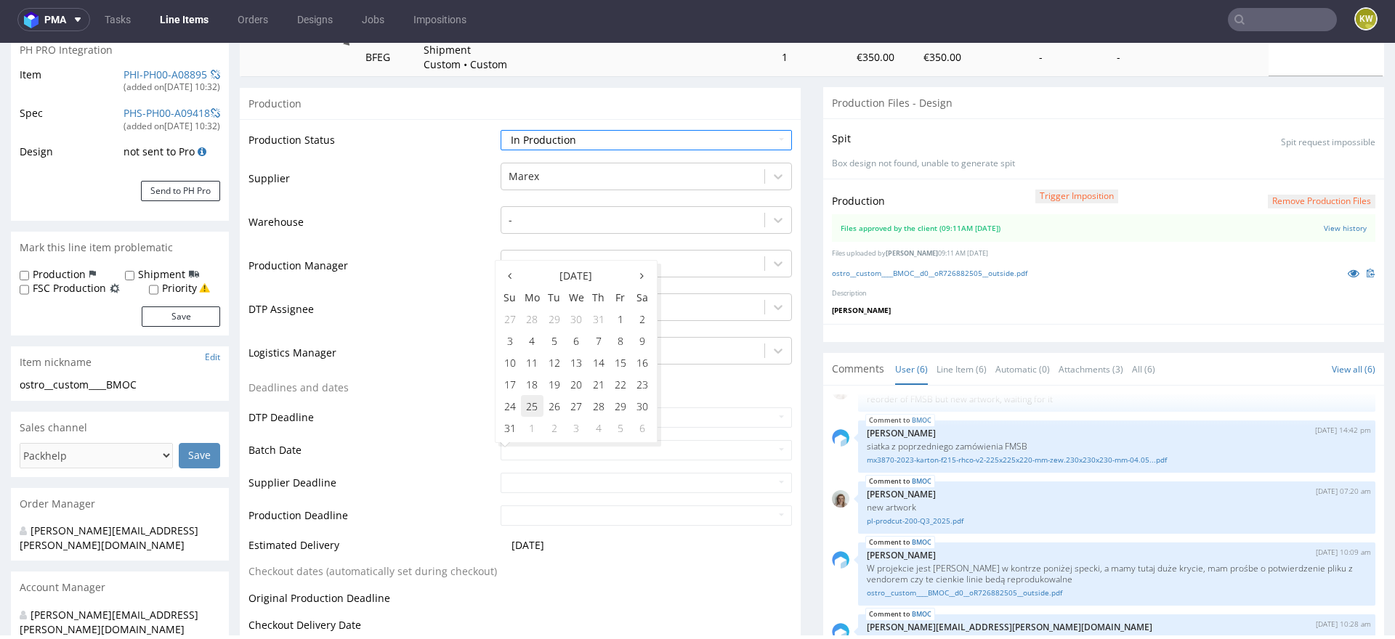
click at [533, 409] on td "25" at bounding box center [532, 406] width 23 height 22
type input "2025-08-25"
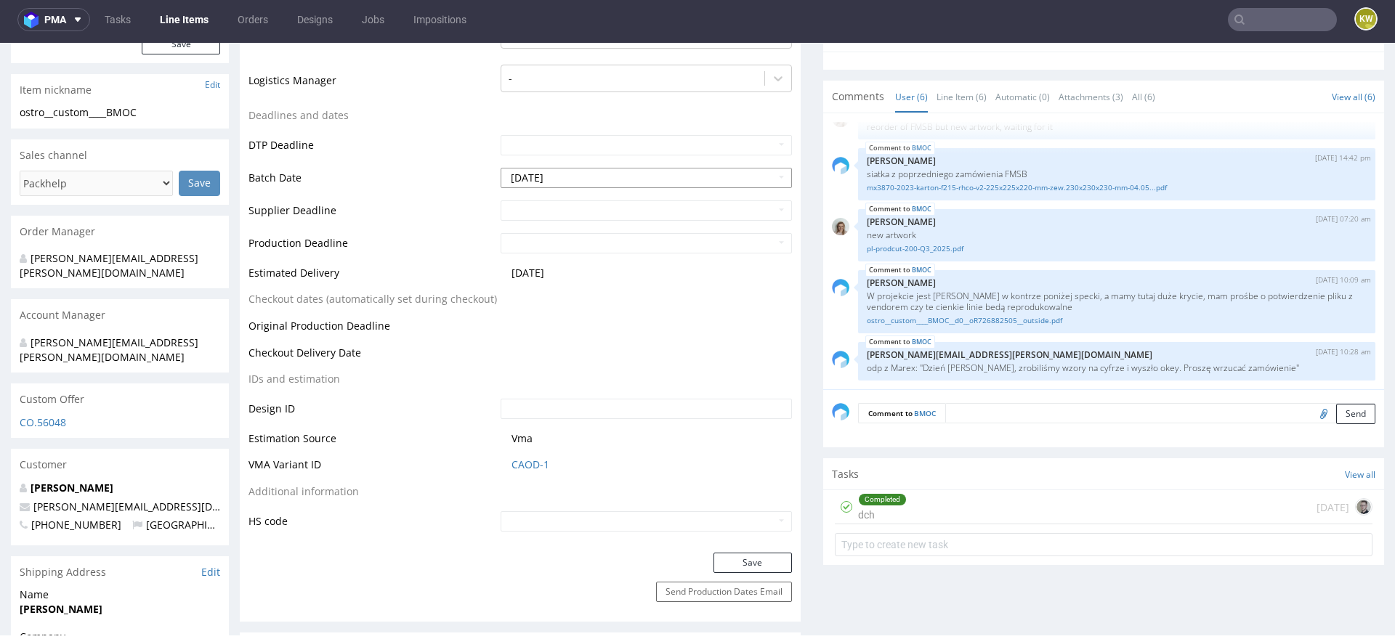
scroll to position [506, 0]
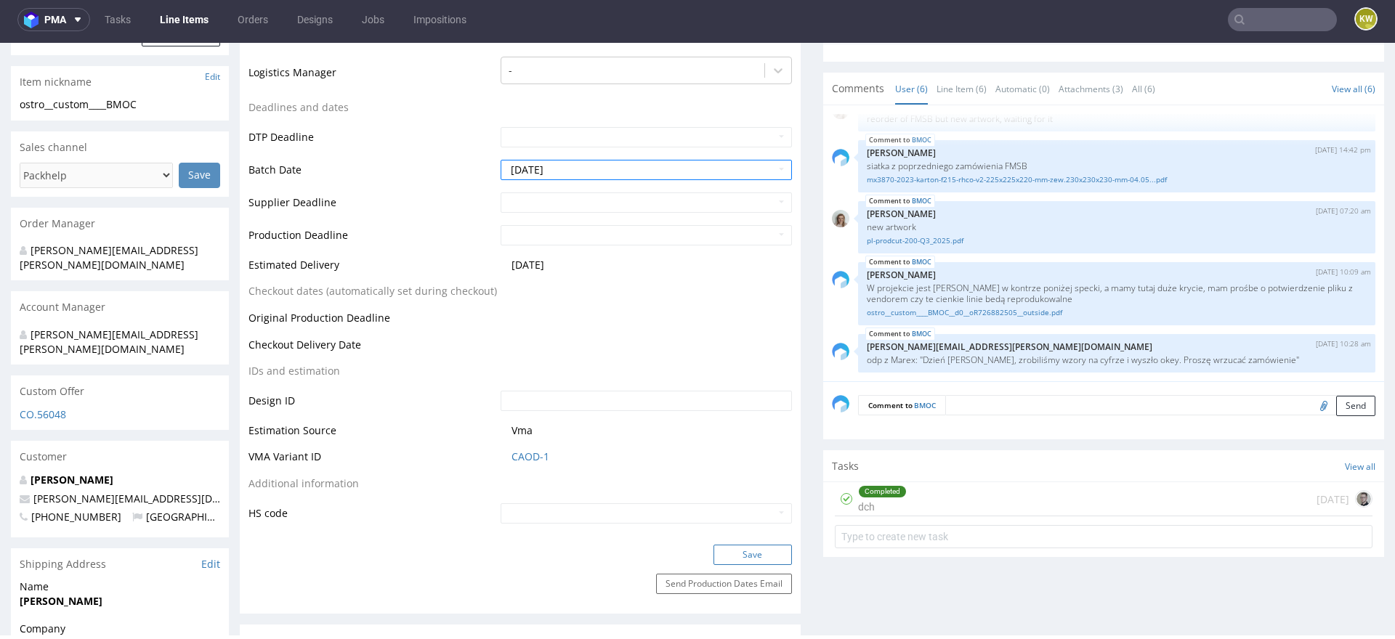
click at [724, 554] on button "Save" at bounding box center [752, 555] width 78 height 20
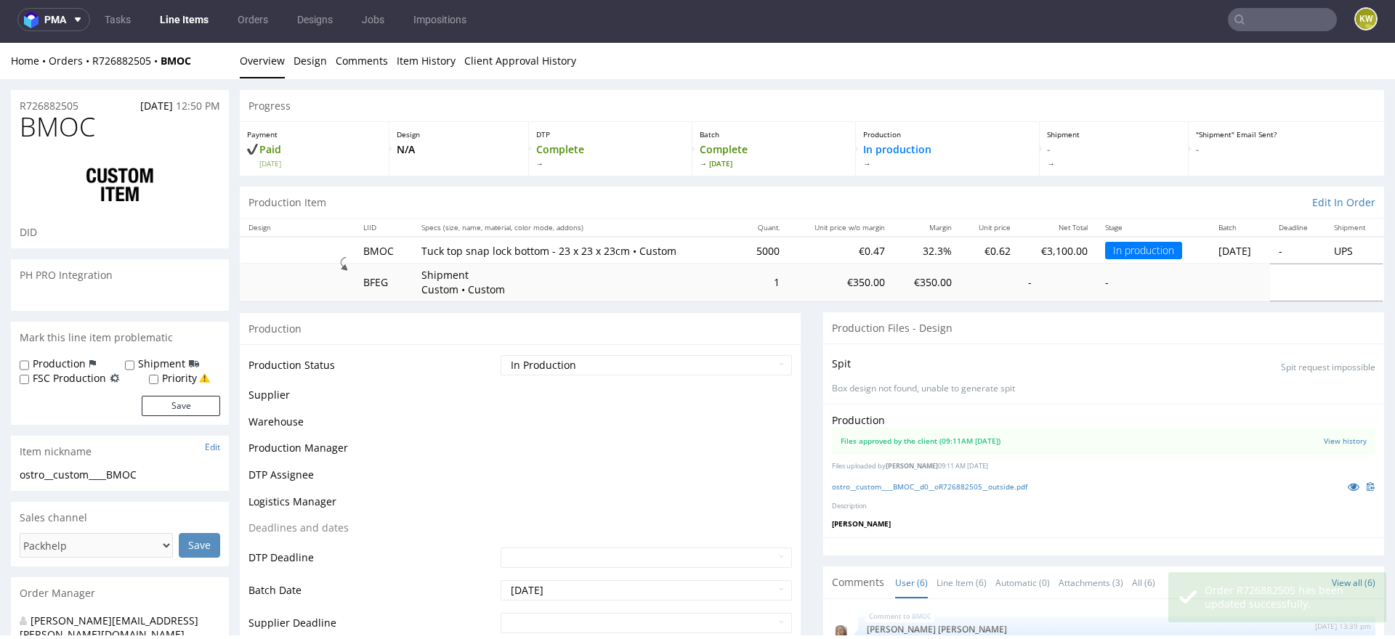
scroll to position [77, 0]
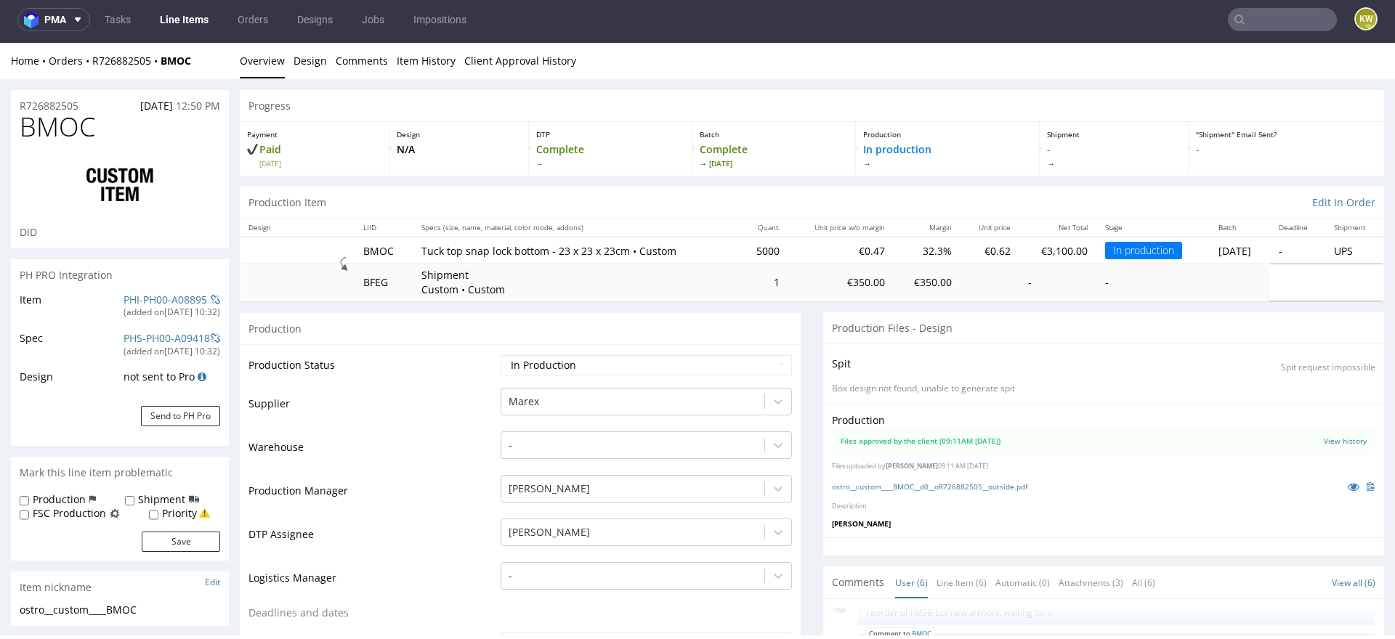
click at [183, 22] on link "Line Items" at bounding box center [184, 19] width 66 height 23
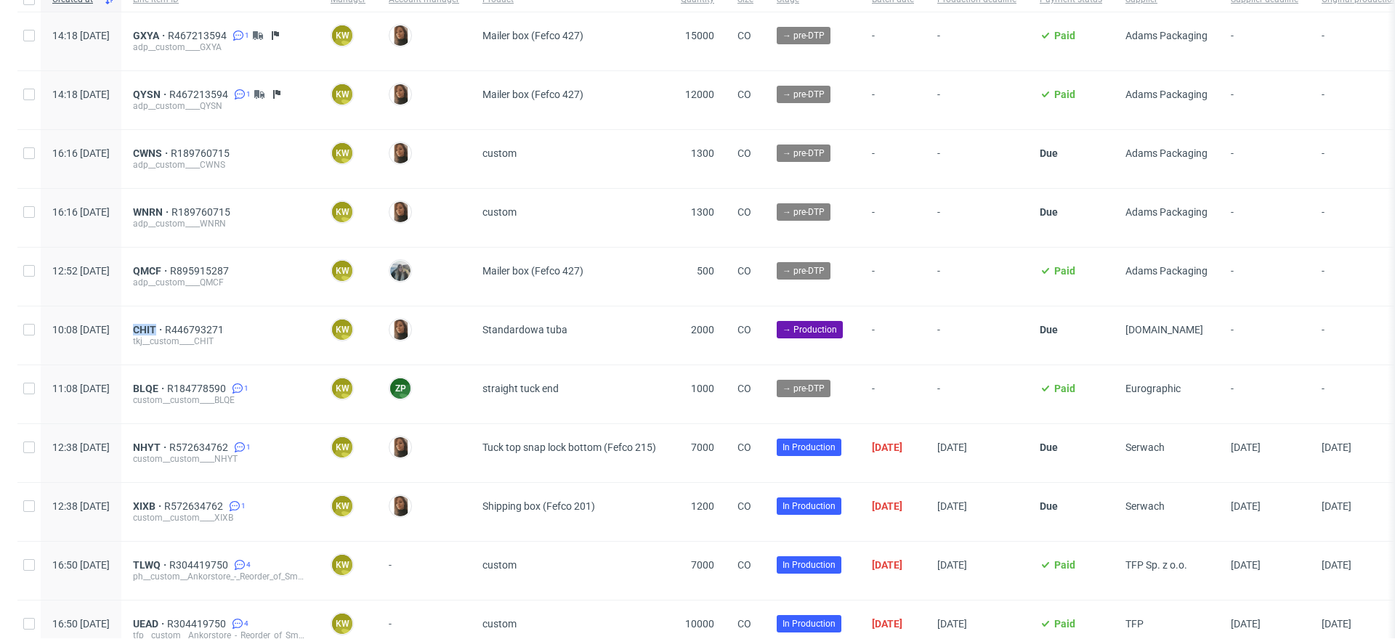
scroll to position [125, 0]
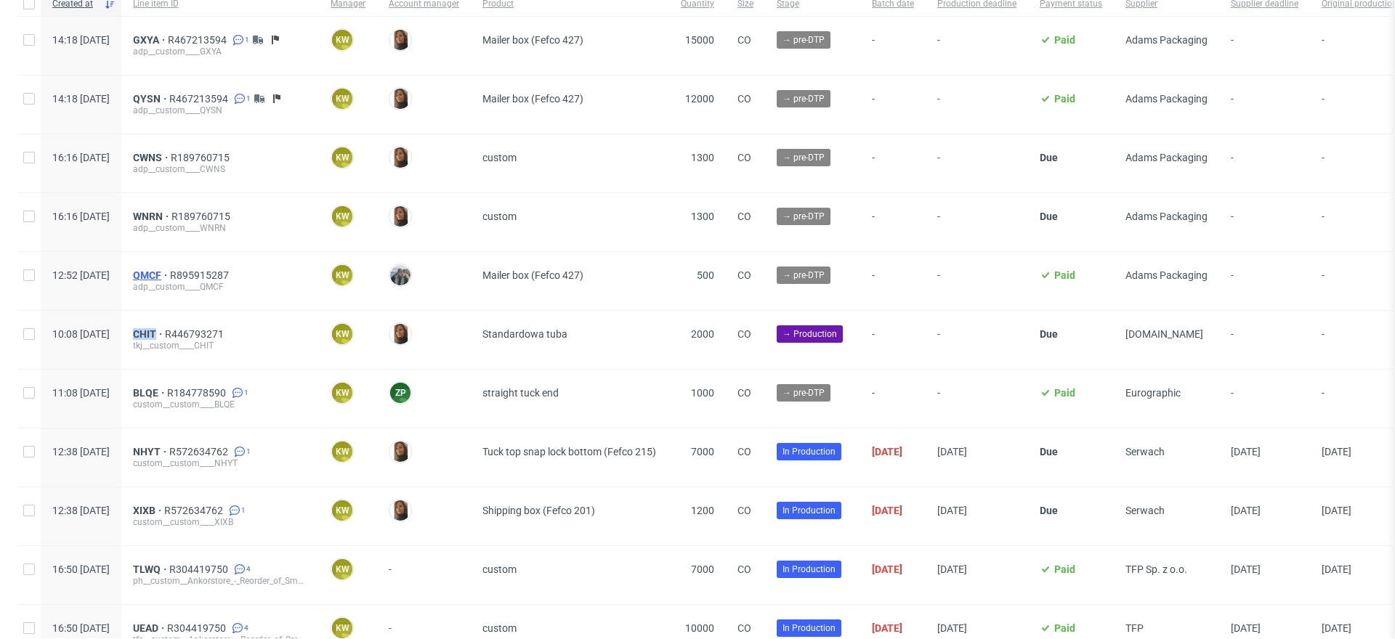
click at [170, 274] on span "QMCF" at bounding box center [151, 276] width 37 height 12
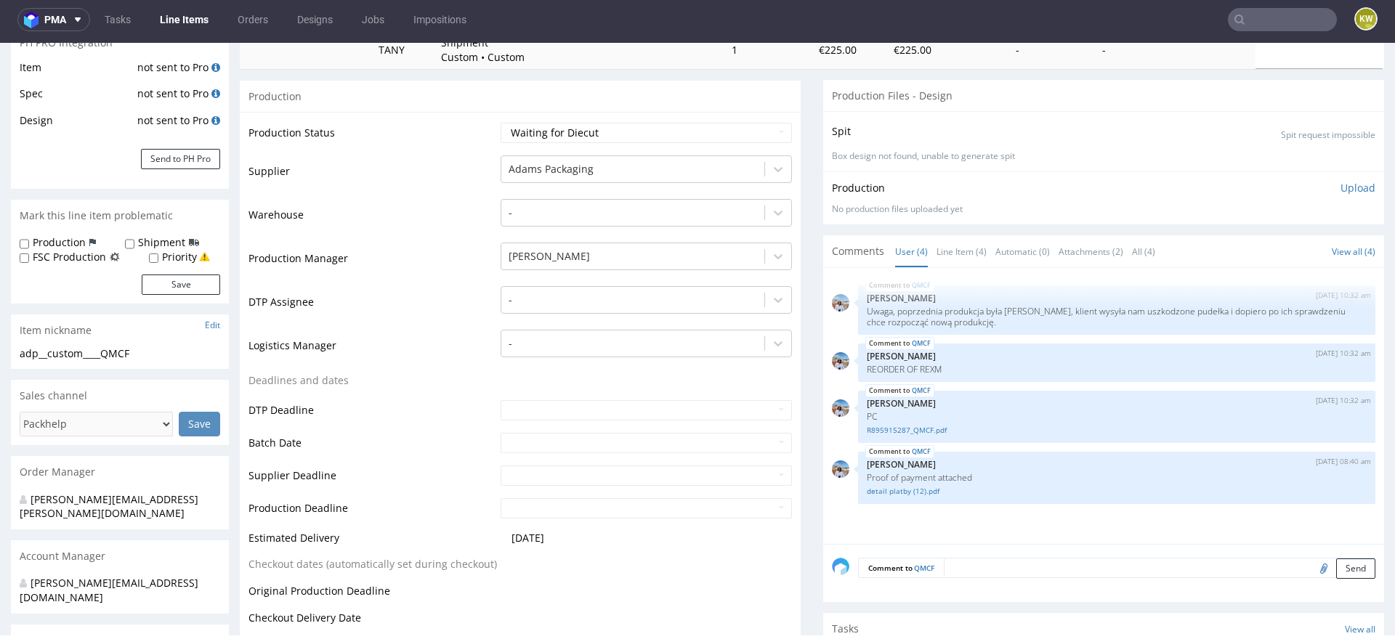
scroll to position [238, 0]
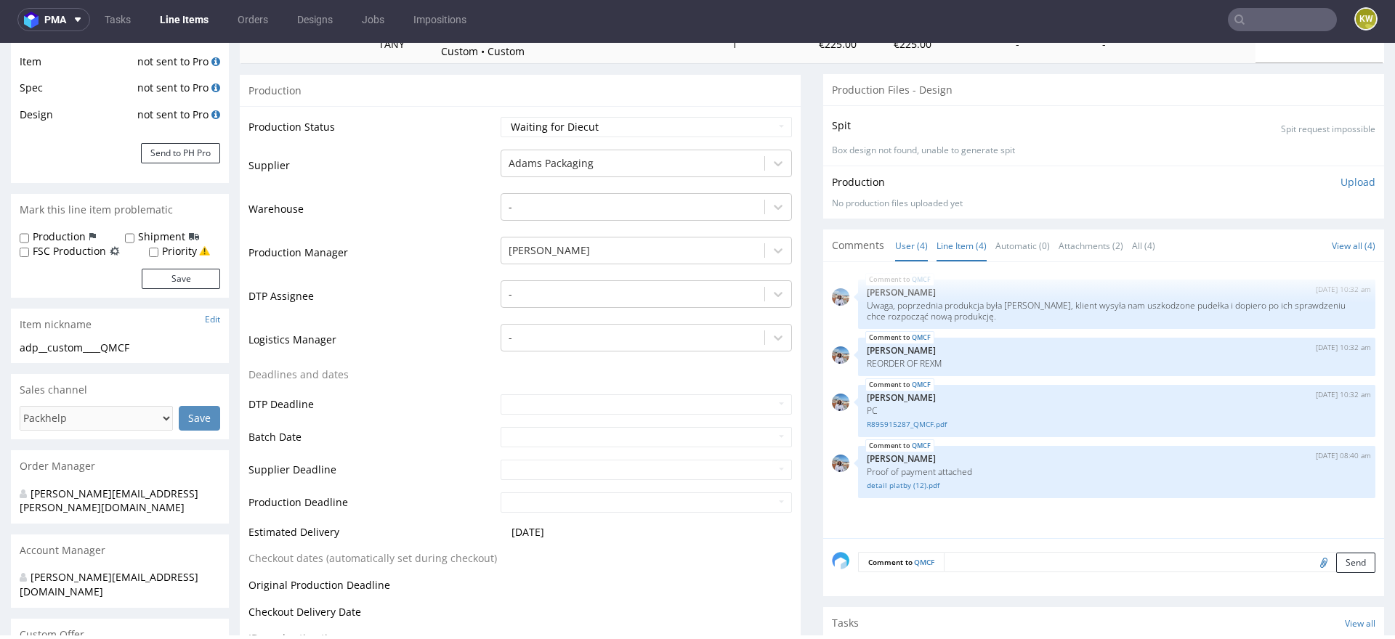
click at [960, 243] on link "Line Item (4)" at bounding box center [961, 245] width 50 height 31
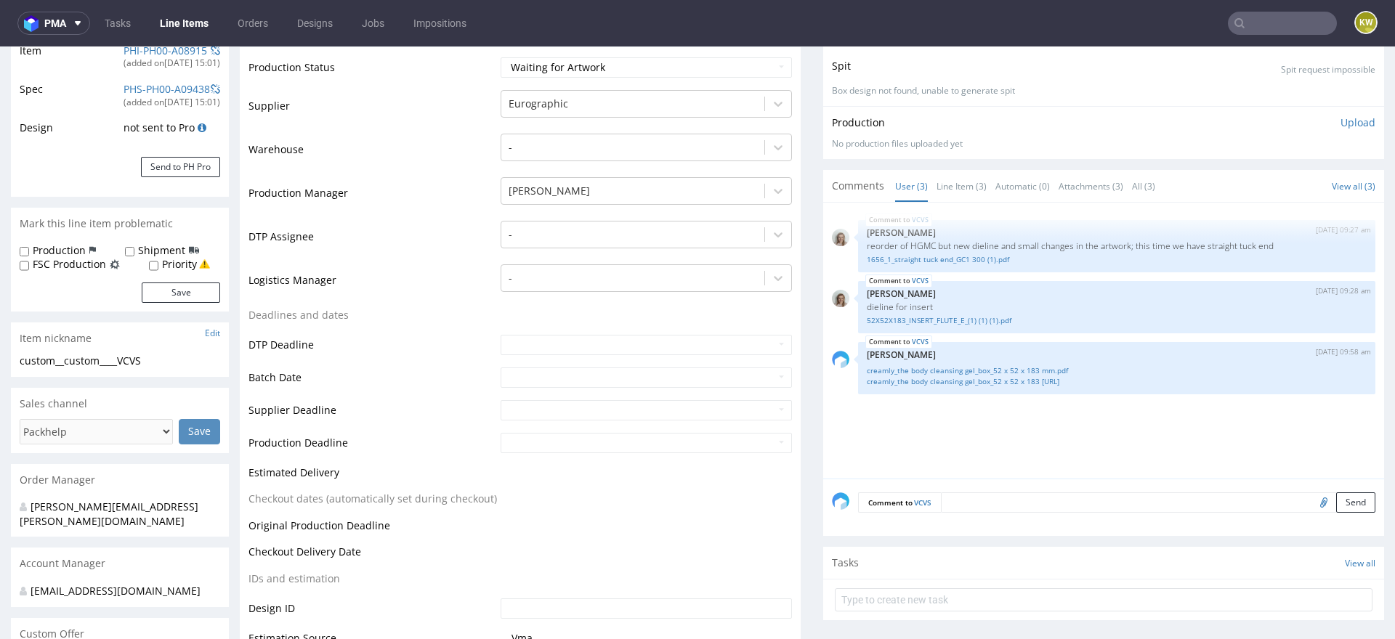
scroll to position [250, 0]
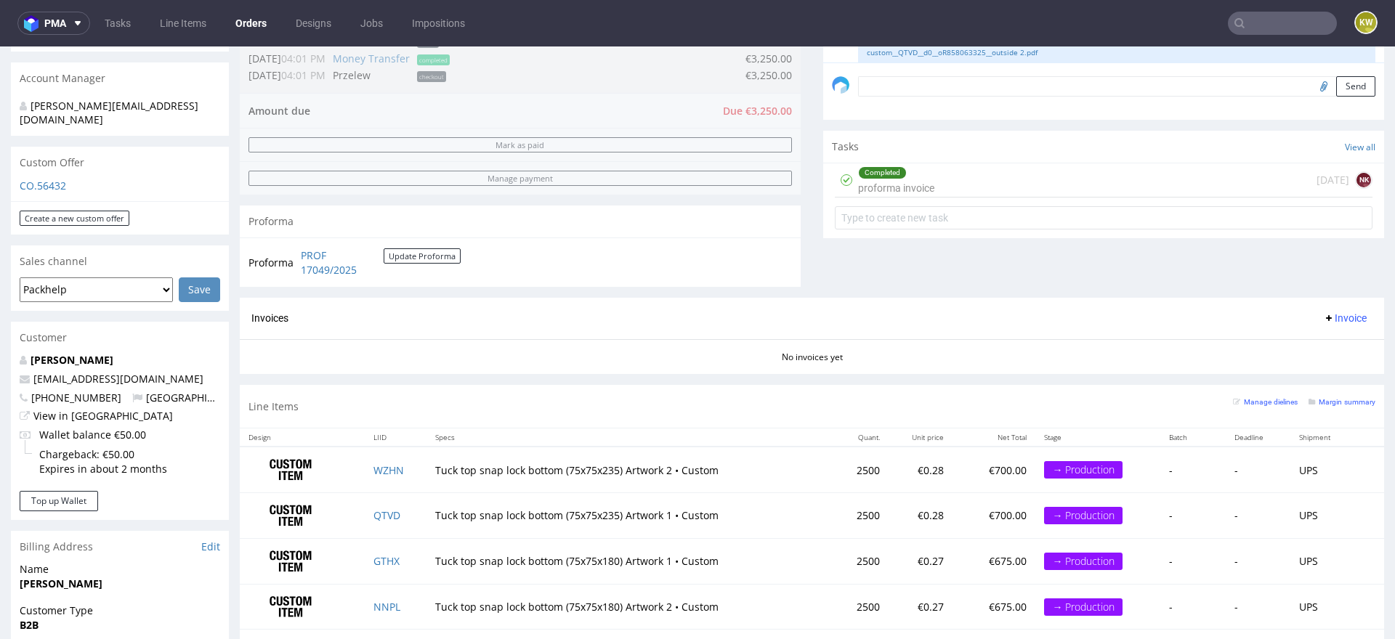
scroll to position [524, 0]
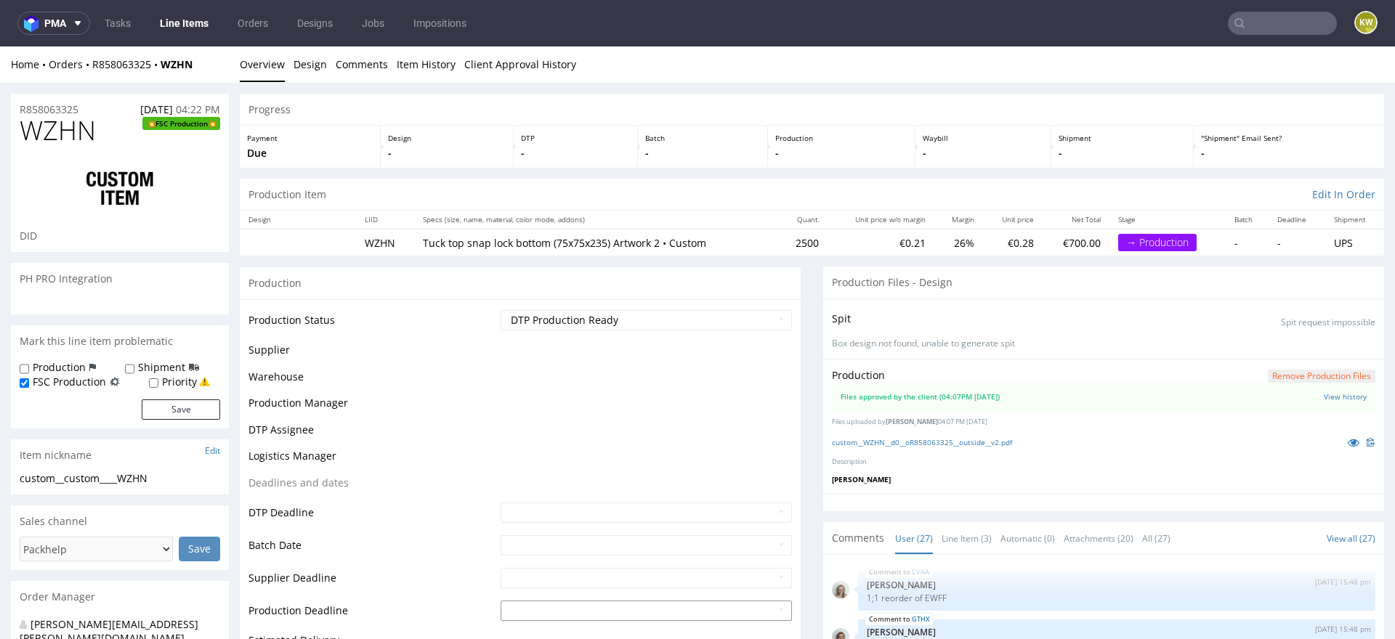
scroll to position [1292, 0]
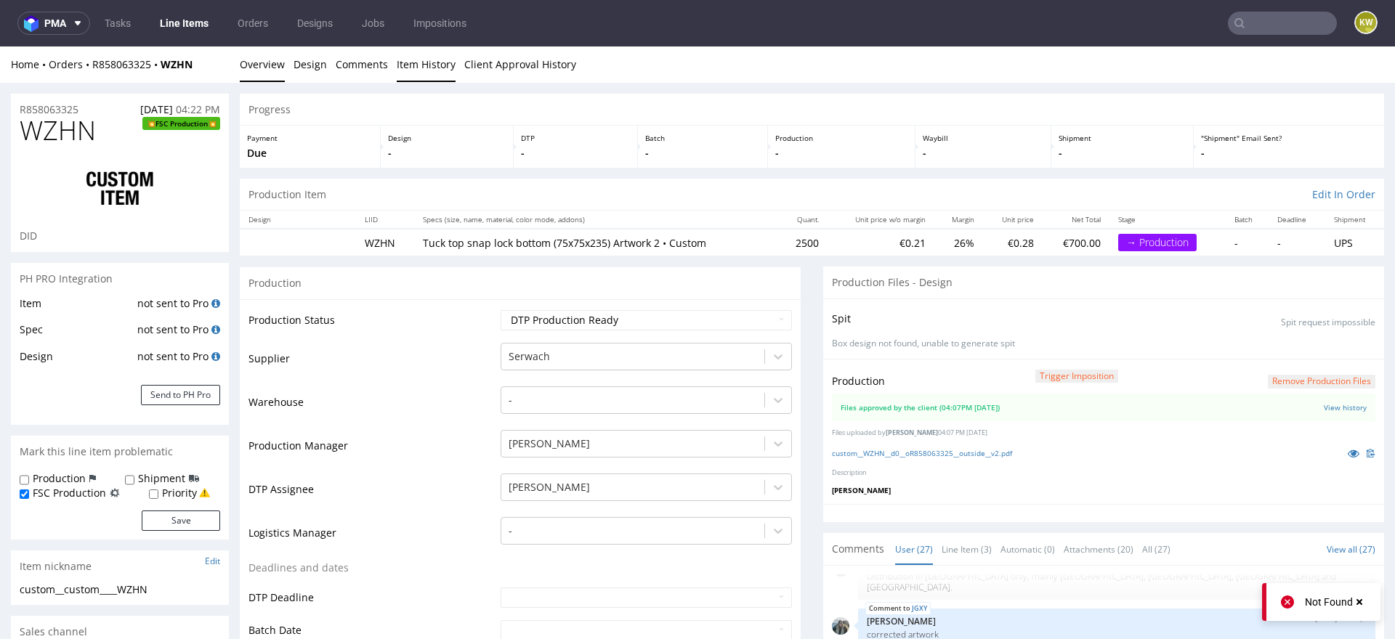
click at [404, 79] on link "Item History" at bounding box center [426, 64] width 59 height 36
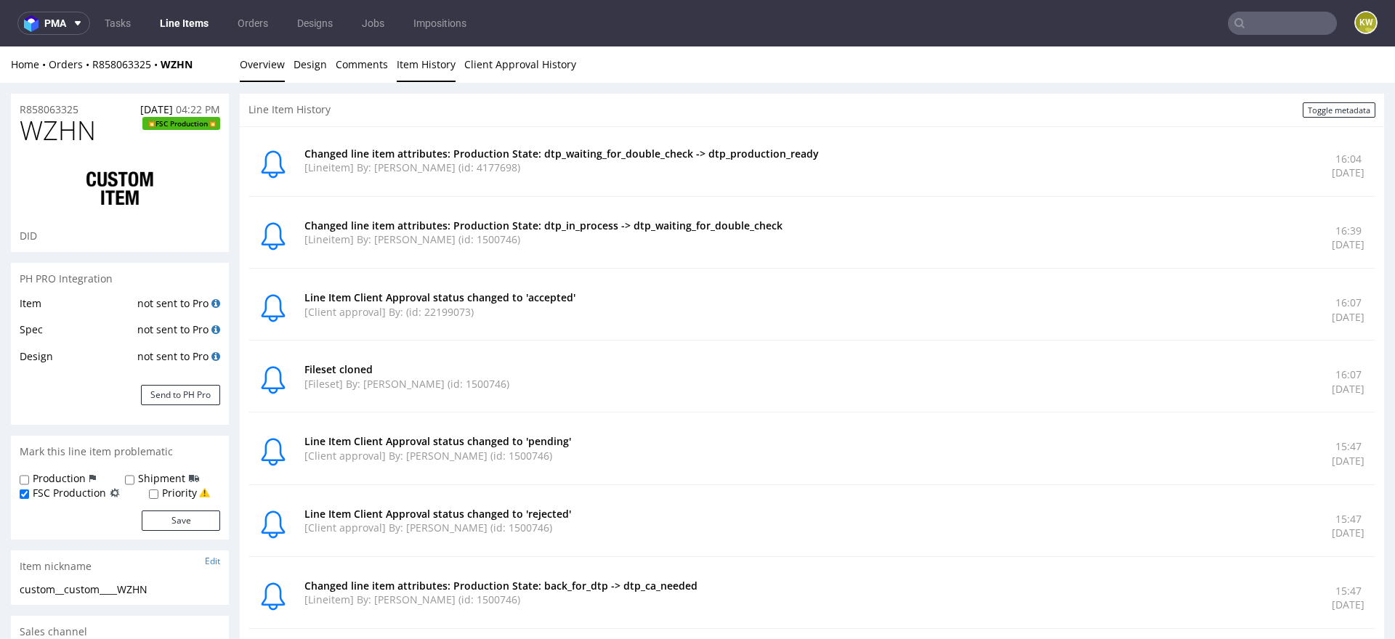
click at [254, 74] on link "Overview" at bounding box center [262, 64] width 45 height 36
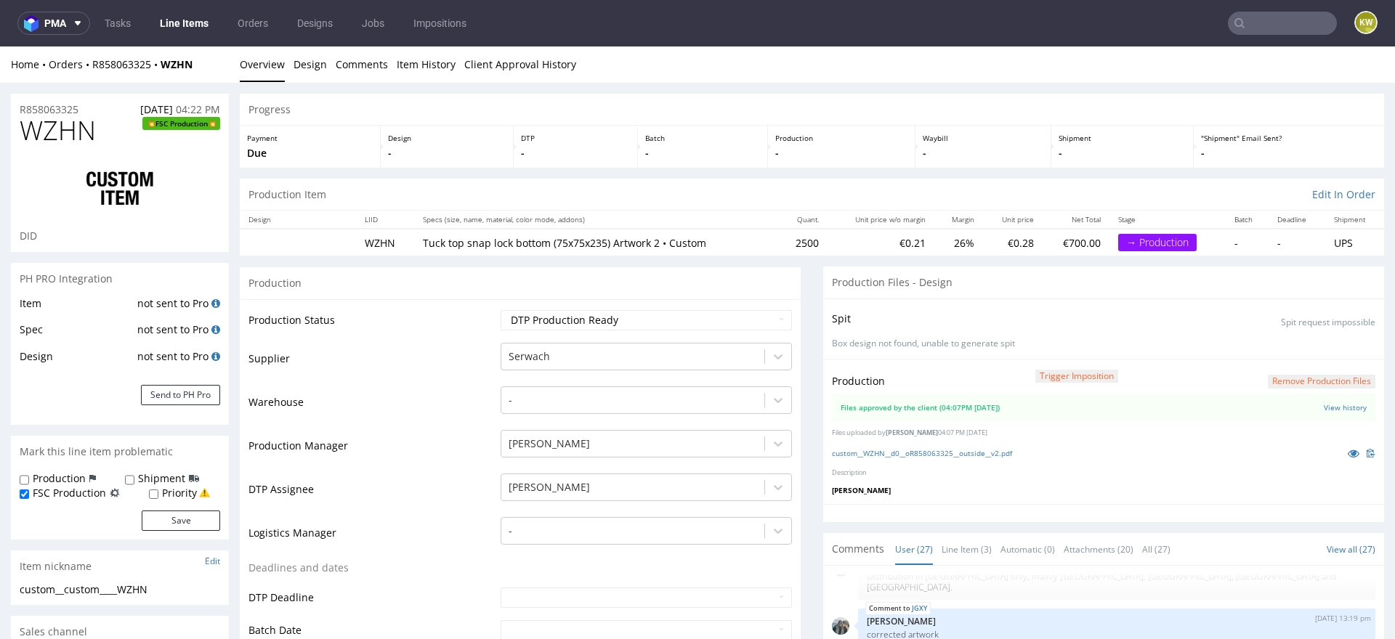
click at [183, 17] on link "Line Items" at bounding box center [184, 23] width 66 height 23
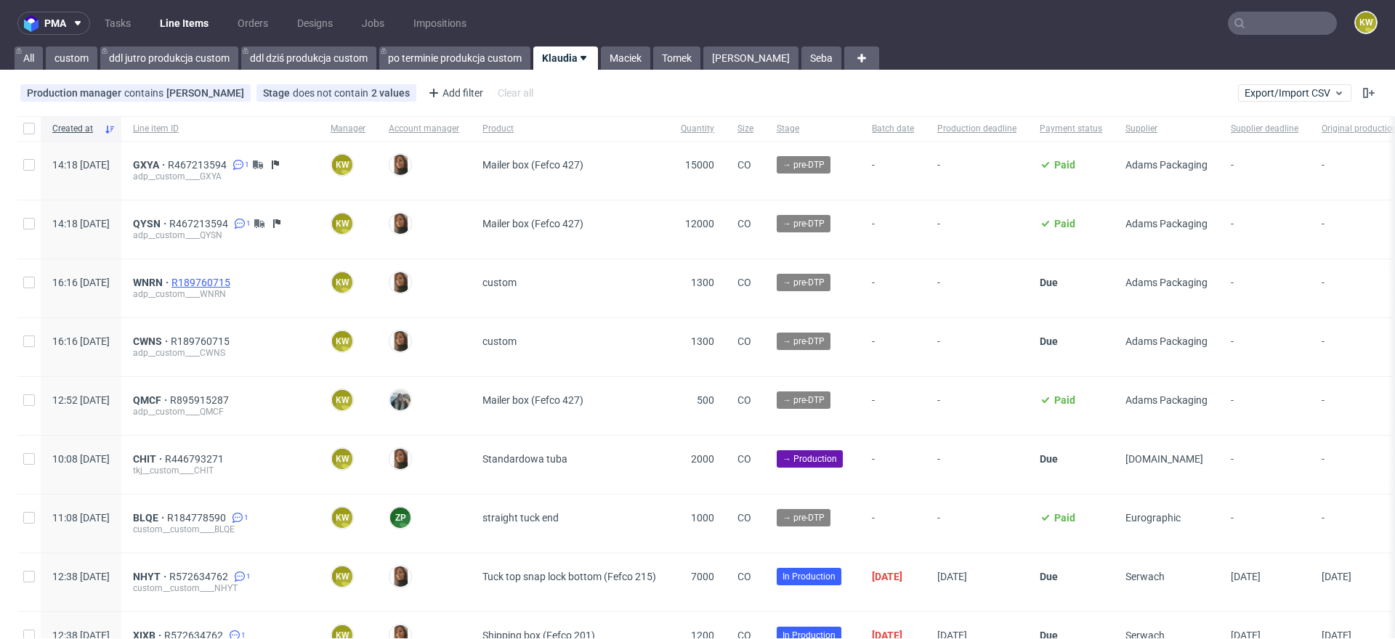
click at [233, 278] on span "R189760715" at bounding box center [202, 283] width 62 height 12
